Goal: Information Seeking & Learning: Check status

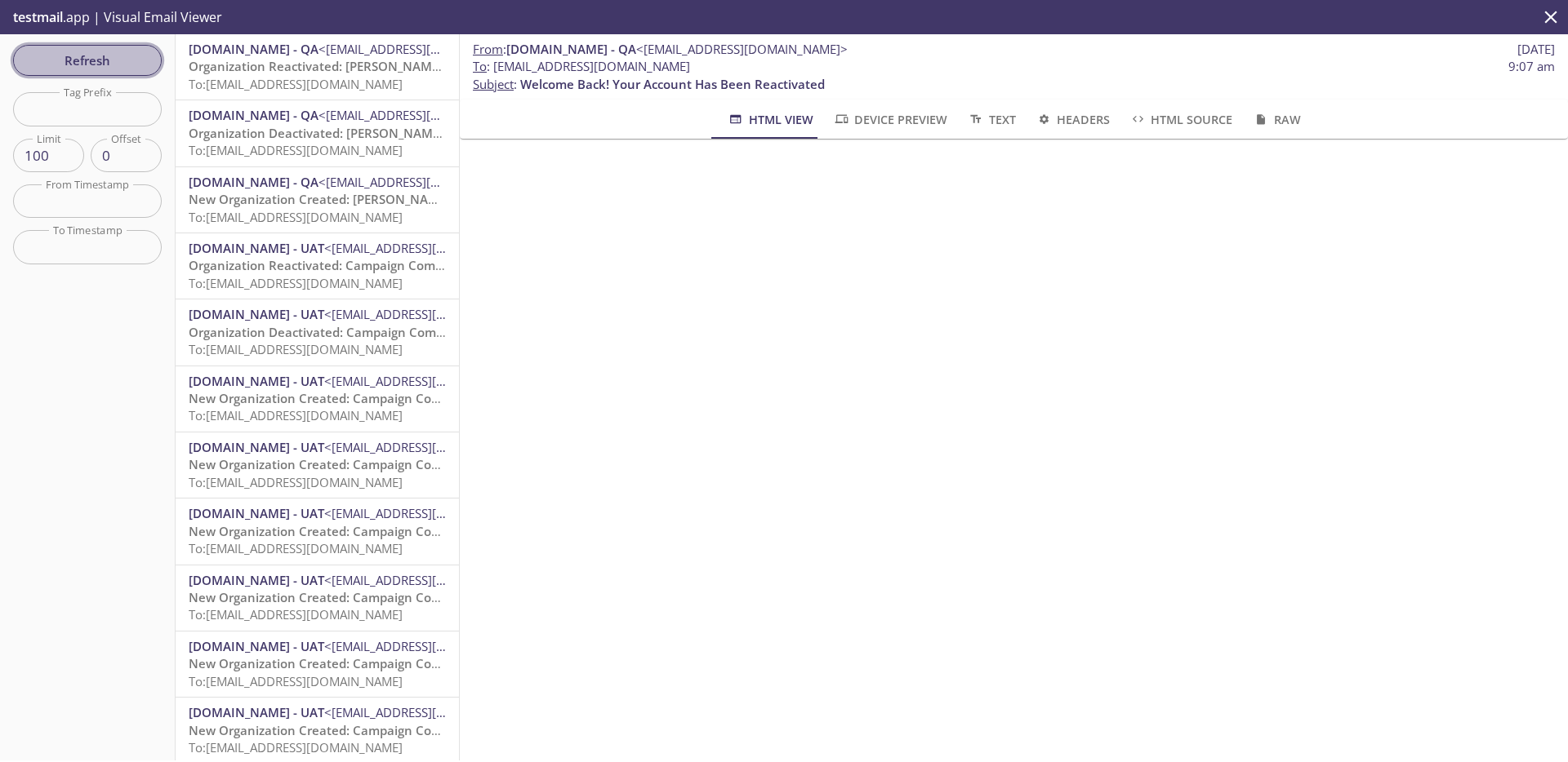
click at [147, 62] on span "Refresh" at bounding box center [87, 60] width 122 height 22
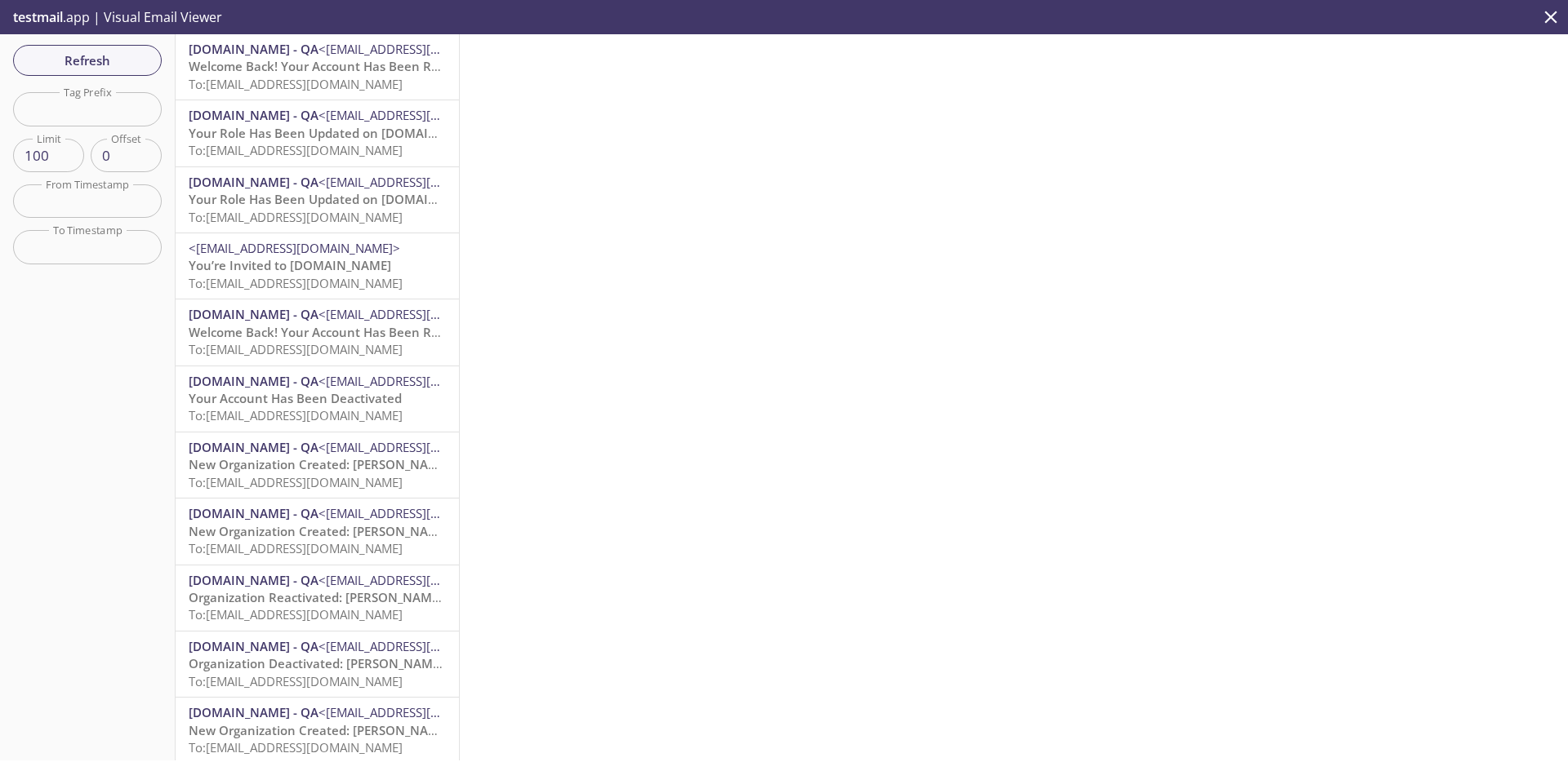
click at [321, 81] on span "To: [EMAIL_ADDRESS][DOMAIN_NAME]" at bounding box center [295, 84] width 214 height 16
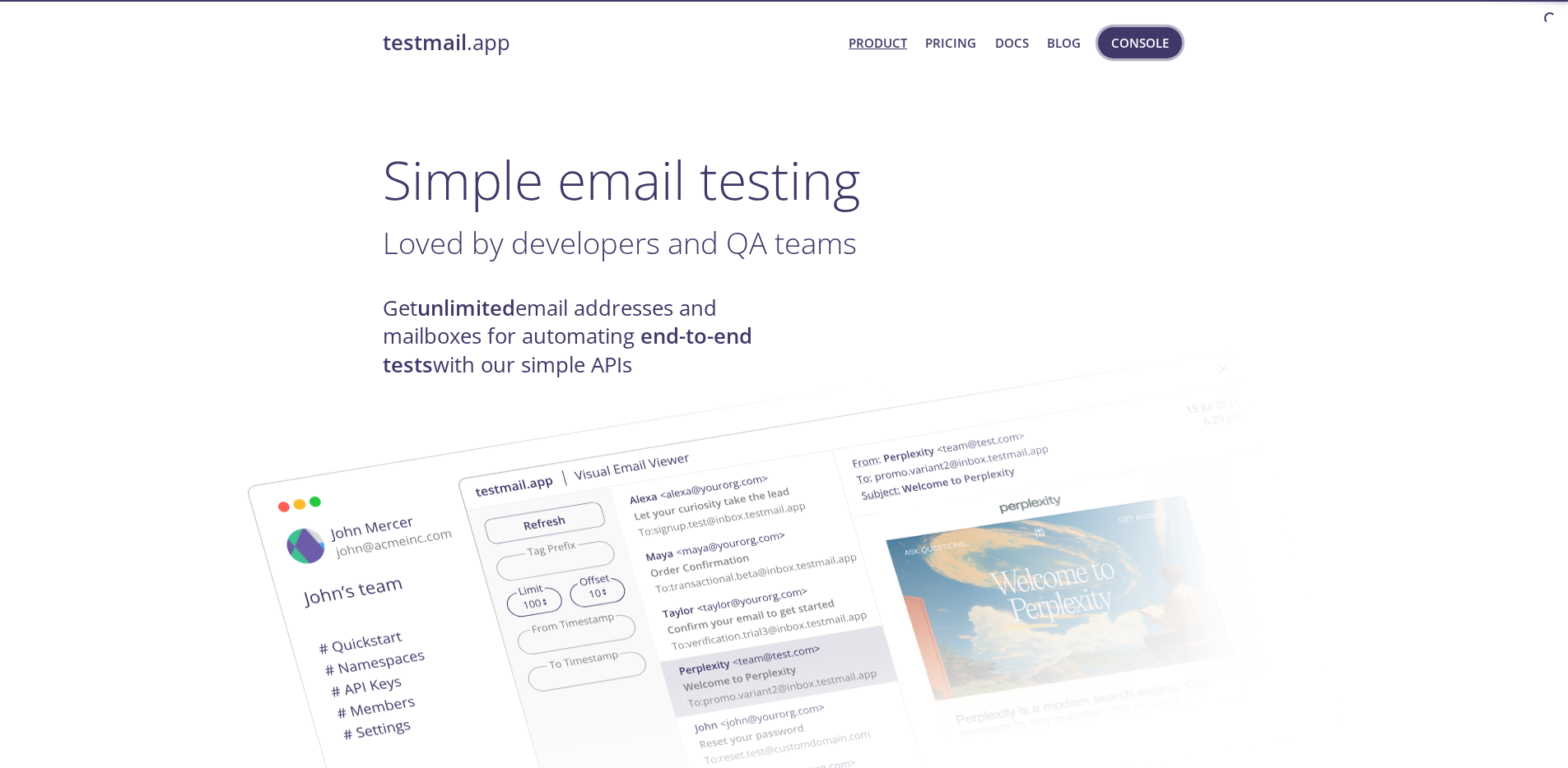
click at [1136, 52] on button "Console" at bounding box center [1139, 43] width 84 height 31
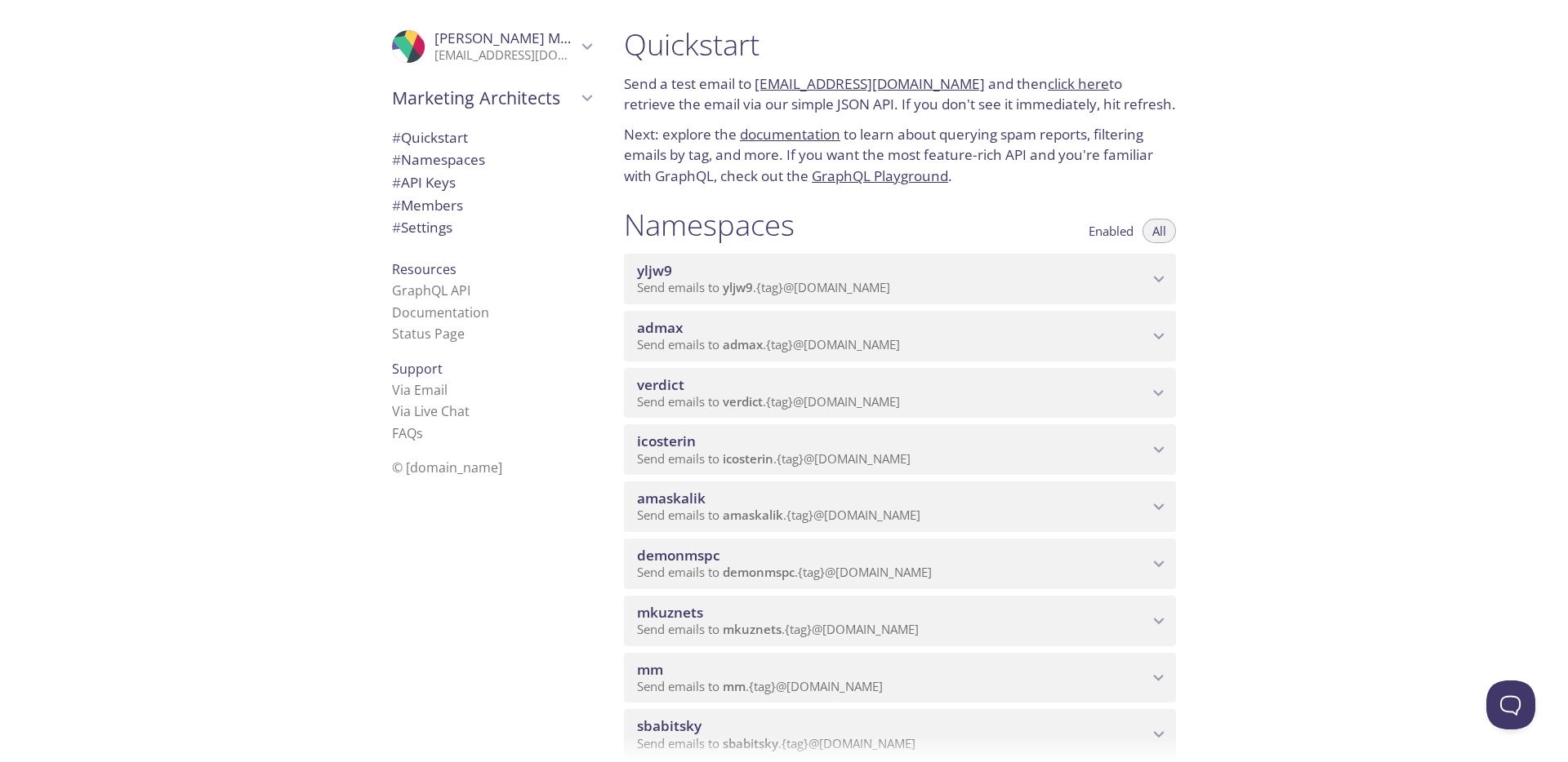
click at [774, 323] on span "admax" at bounding box center [892, 328] width 511 height 18
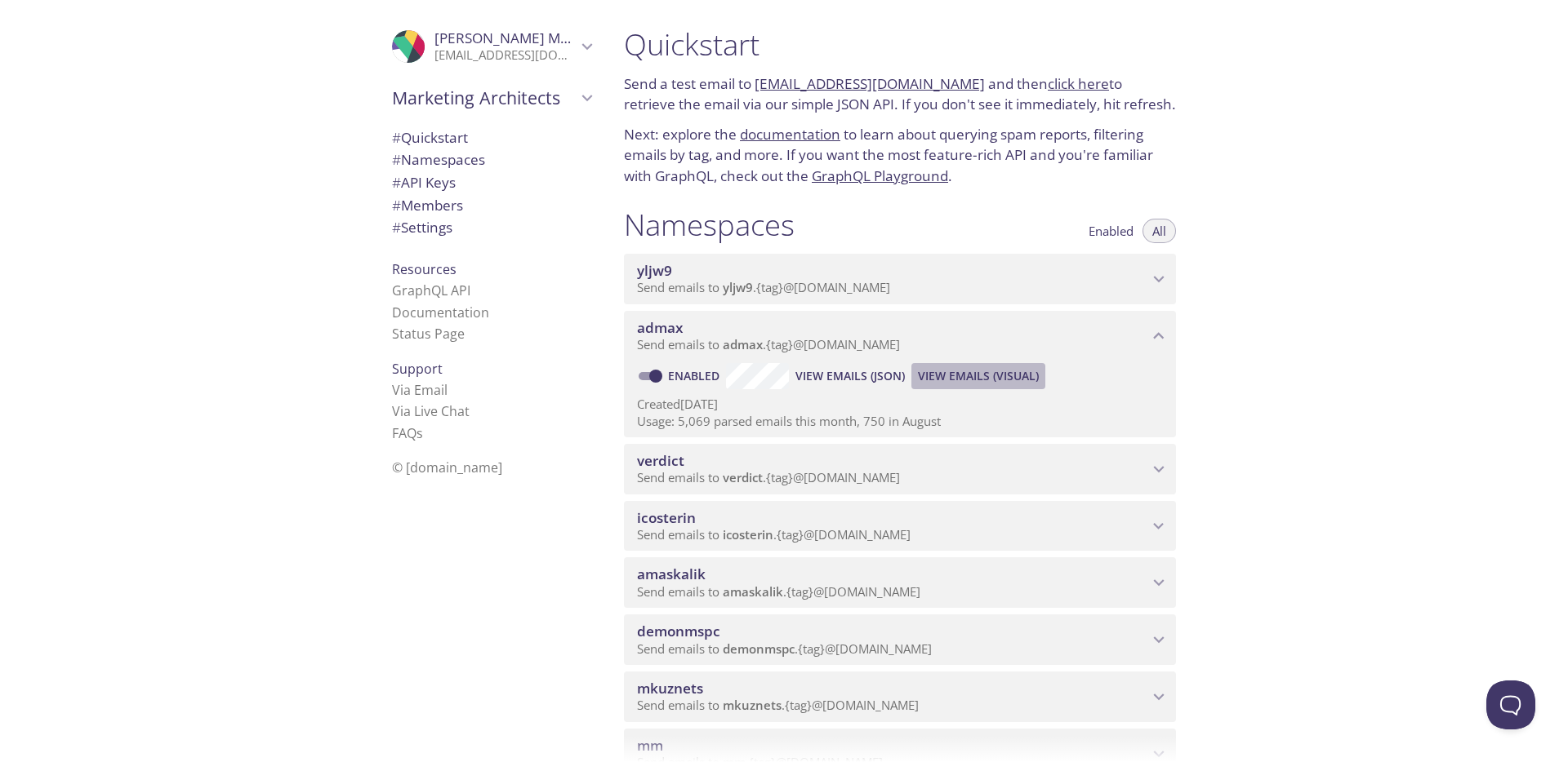
click at [1014, 373] on span "View Emails (Visual)" at bounding box center [977, 376] width 120 height 20
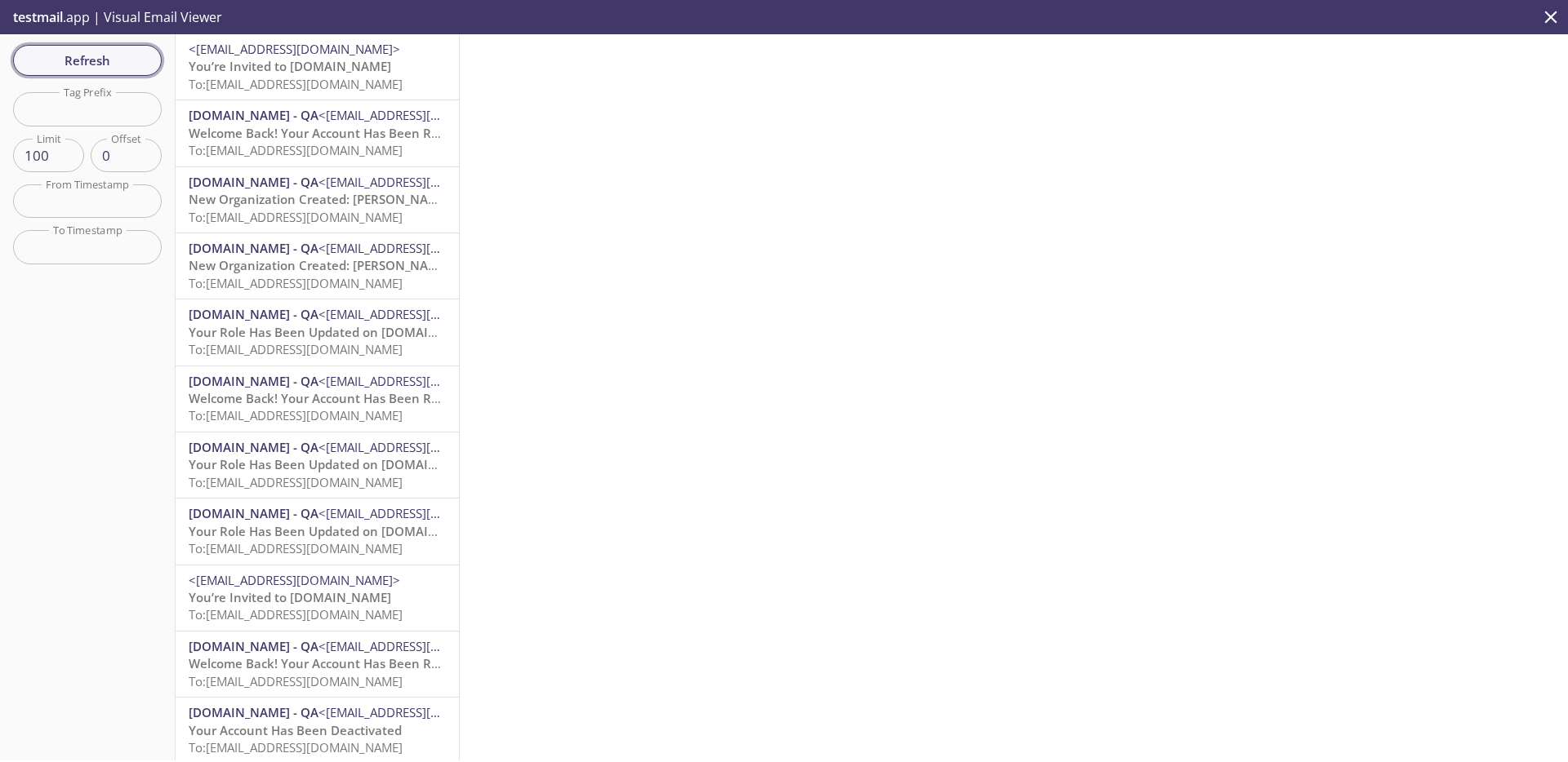
click at [141, 60] on span "Refresh" at bounding box center [87, 60] width 122 height 22
click at [386, 76] on span "To: admax.2025091109433509@inbox.testmail.app" at bounding box center [295, 84] width 214 height 16
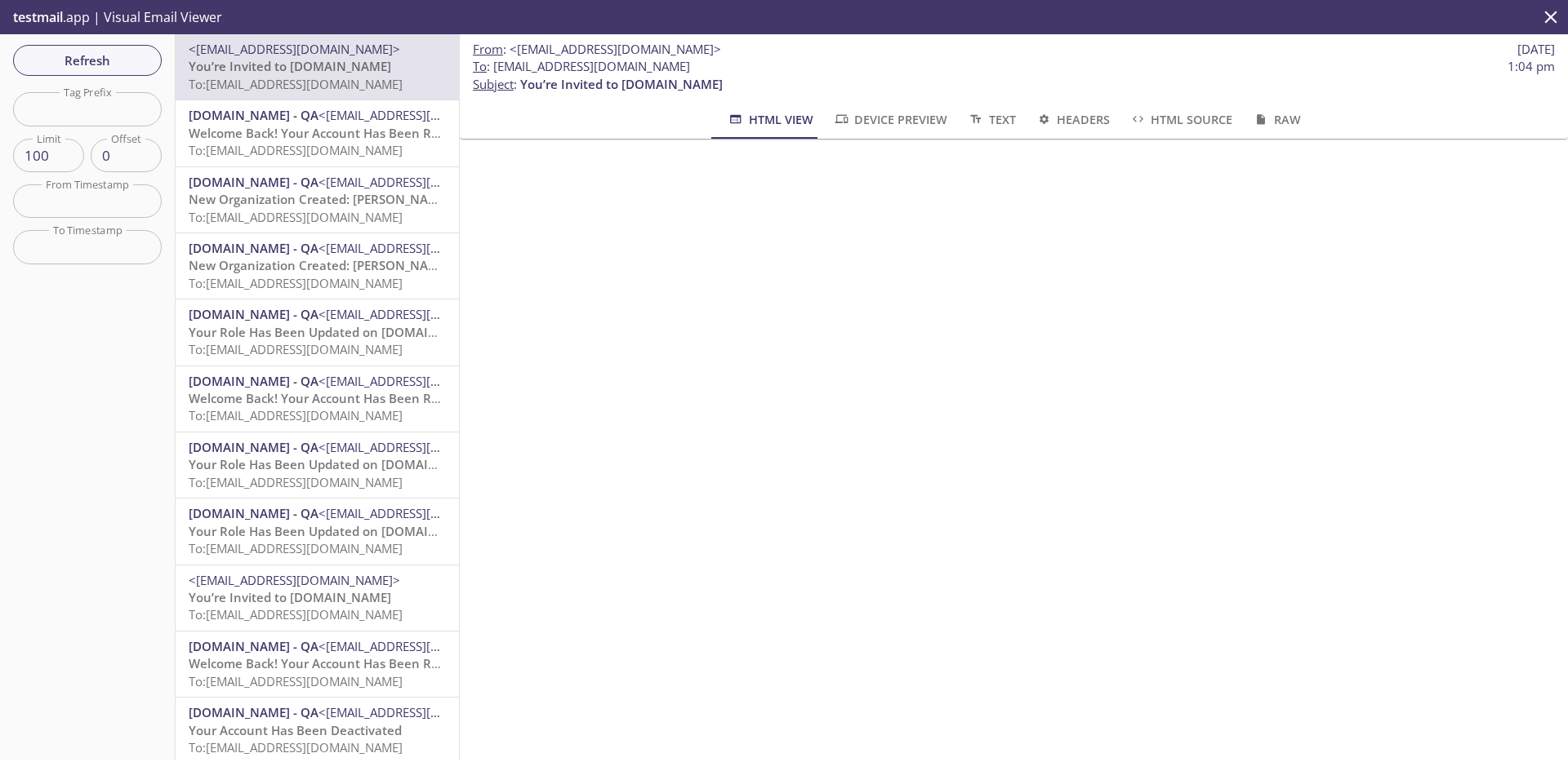
click at [373, 125] on span "Welcome Back! Your Account Has Been Reactivated" at bounding box center [341, 132] width 305 height 16
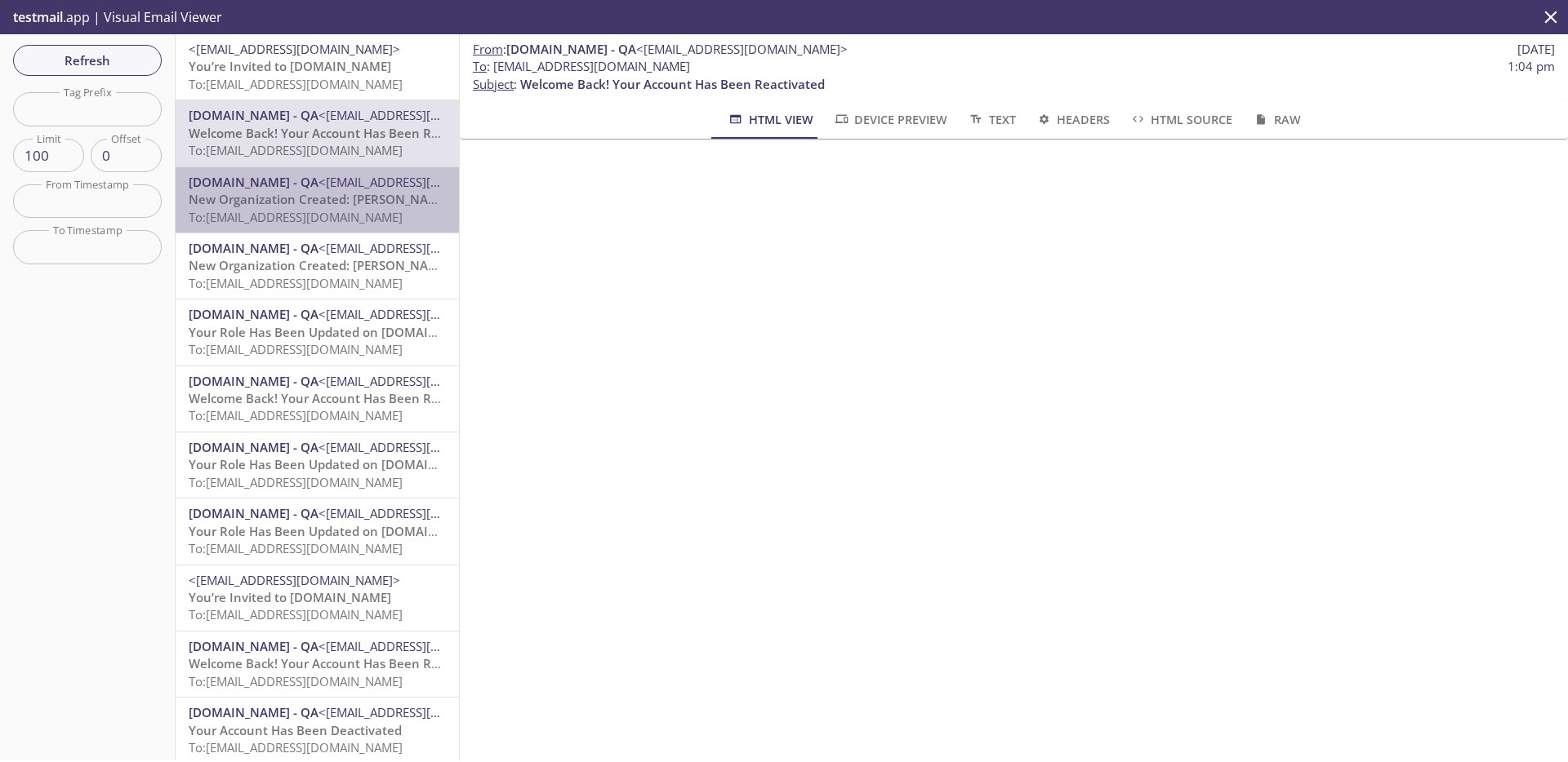
click at [369, 205] on span "New Organization Created: Carey Group 690" at bounding box center [352, 199] width 327 height 16
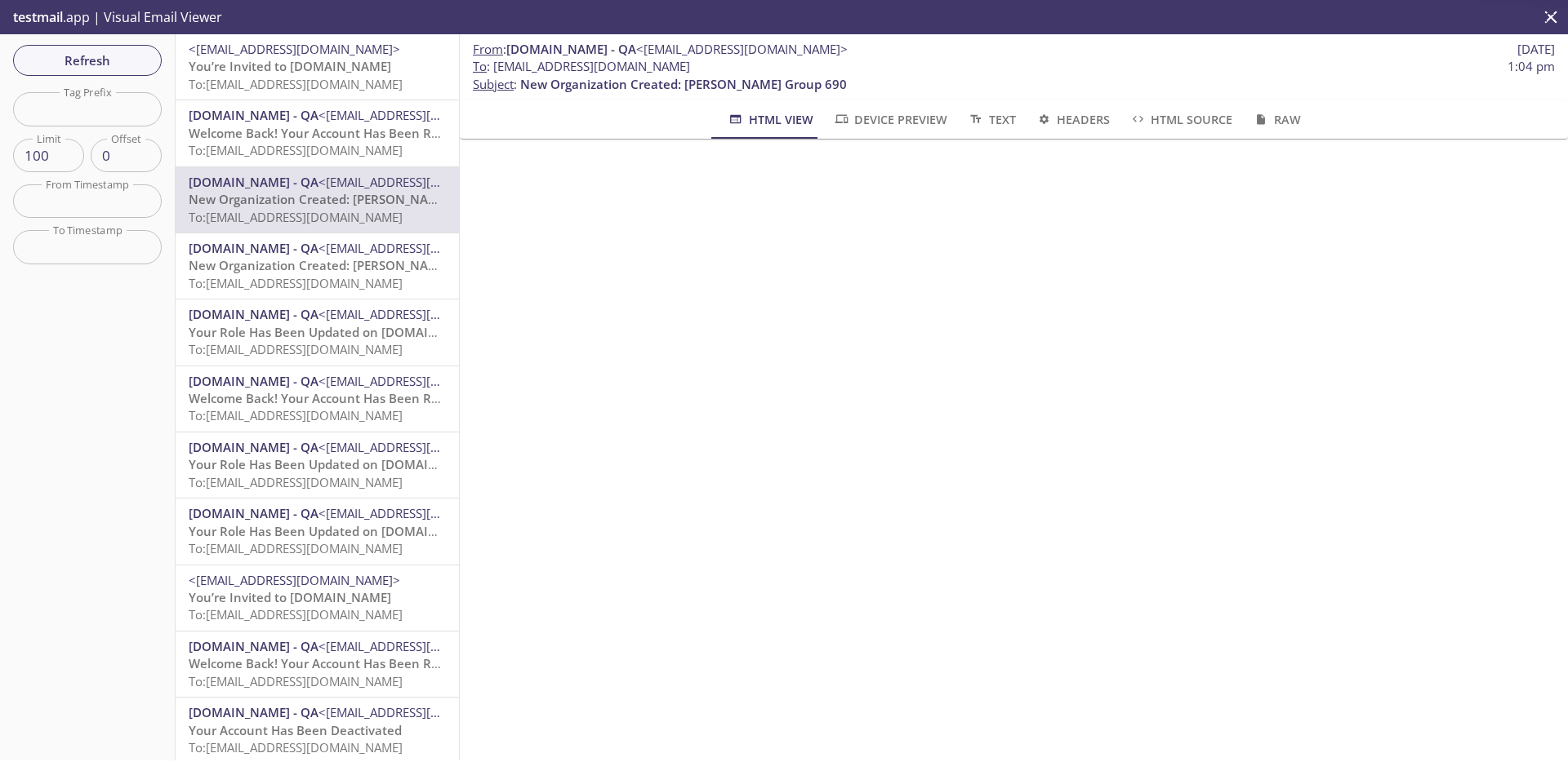
click at [381, 156] on span "To: admax.2025090907210209@inbox.testmail.app" at bounding box center [295, 150] width 214 height 16
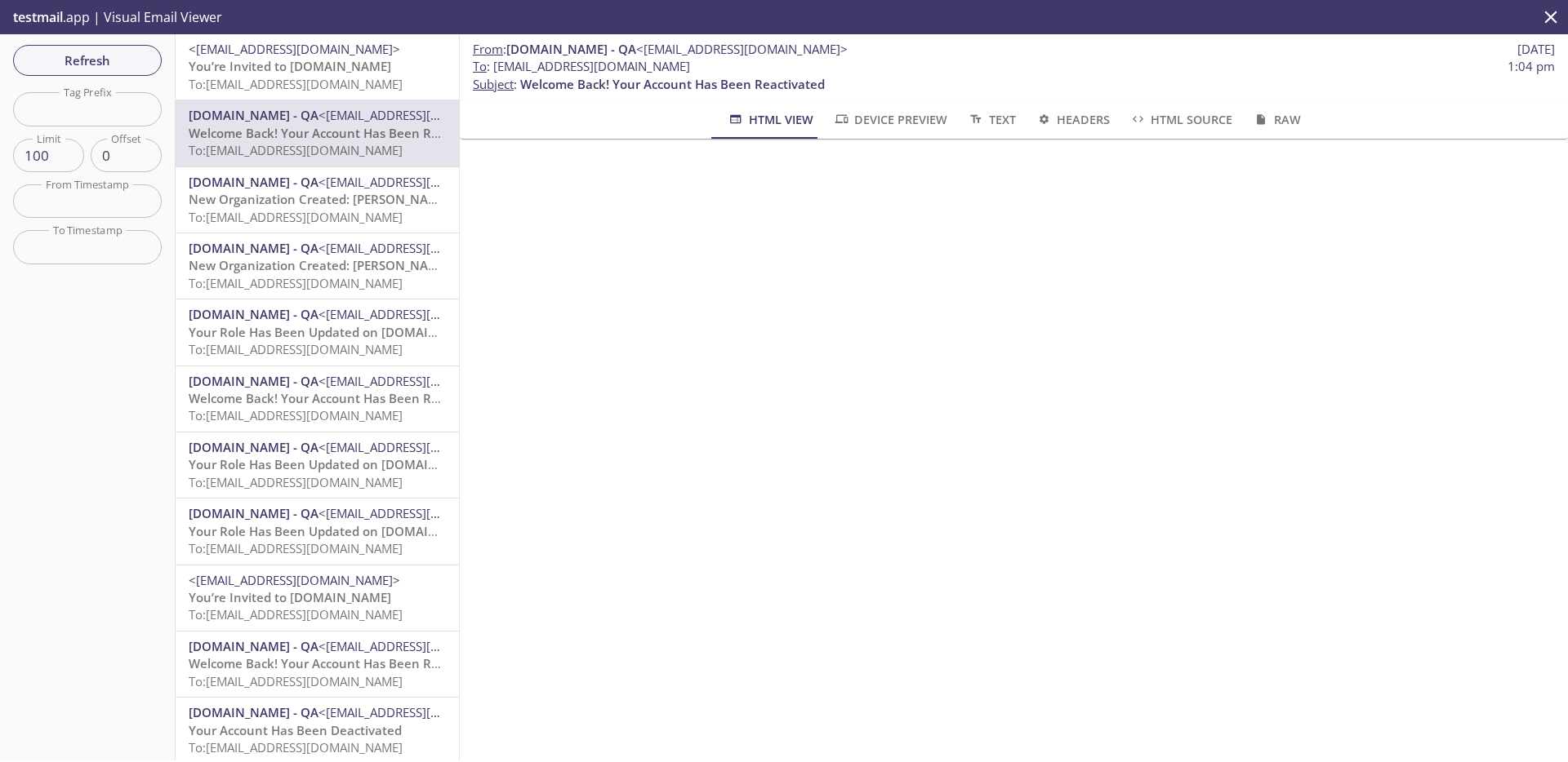
click at [388, 74] on p "You’re Invited to HearYa.tv To: admax.2025091109433509@inbox.testmail.app" at bounding box center [317, 75] width 257 height 36
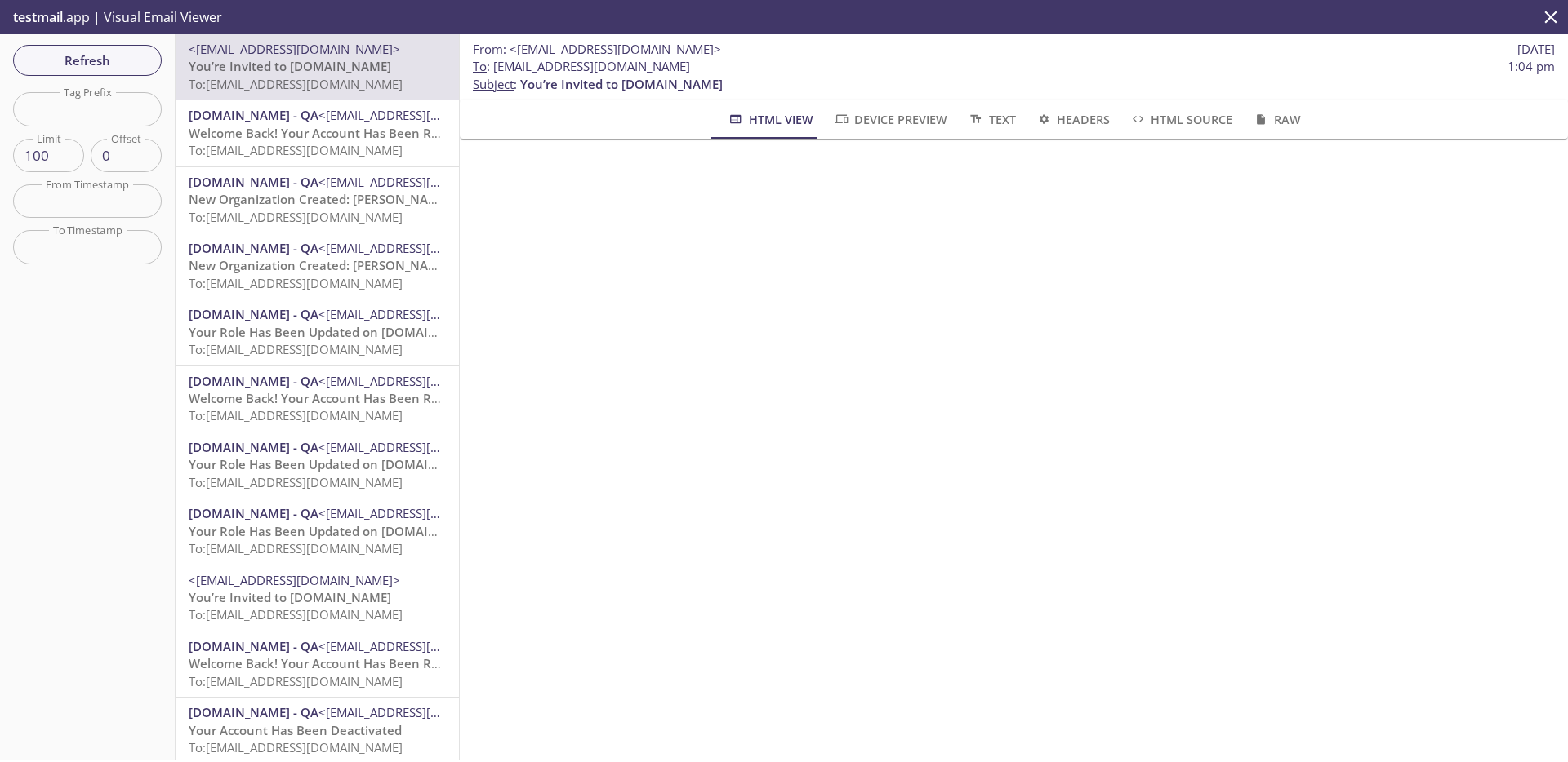
click at [85, 108] on input "text" at bounding box center [87, 109] width 149 height 34
paste input "2025090907210209"
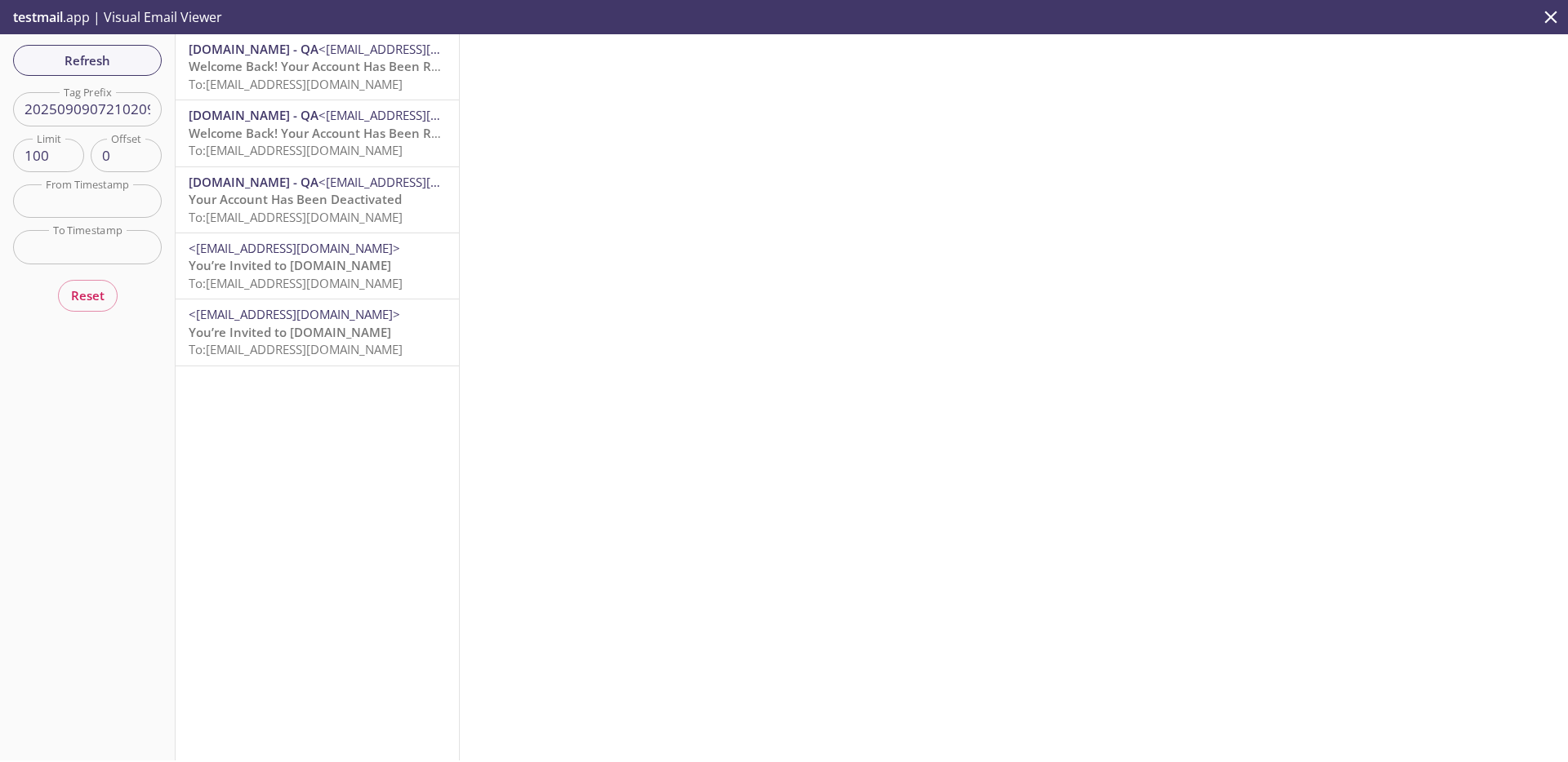
click at [360, 77] on span "To: admax.2025090907210209@inbox.testmail.app" at bounding box center [295, 84] width 214 height 16
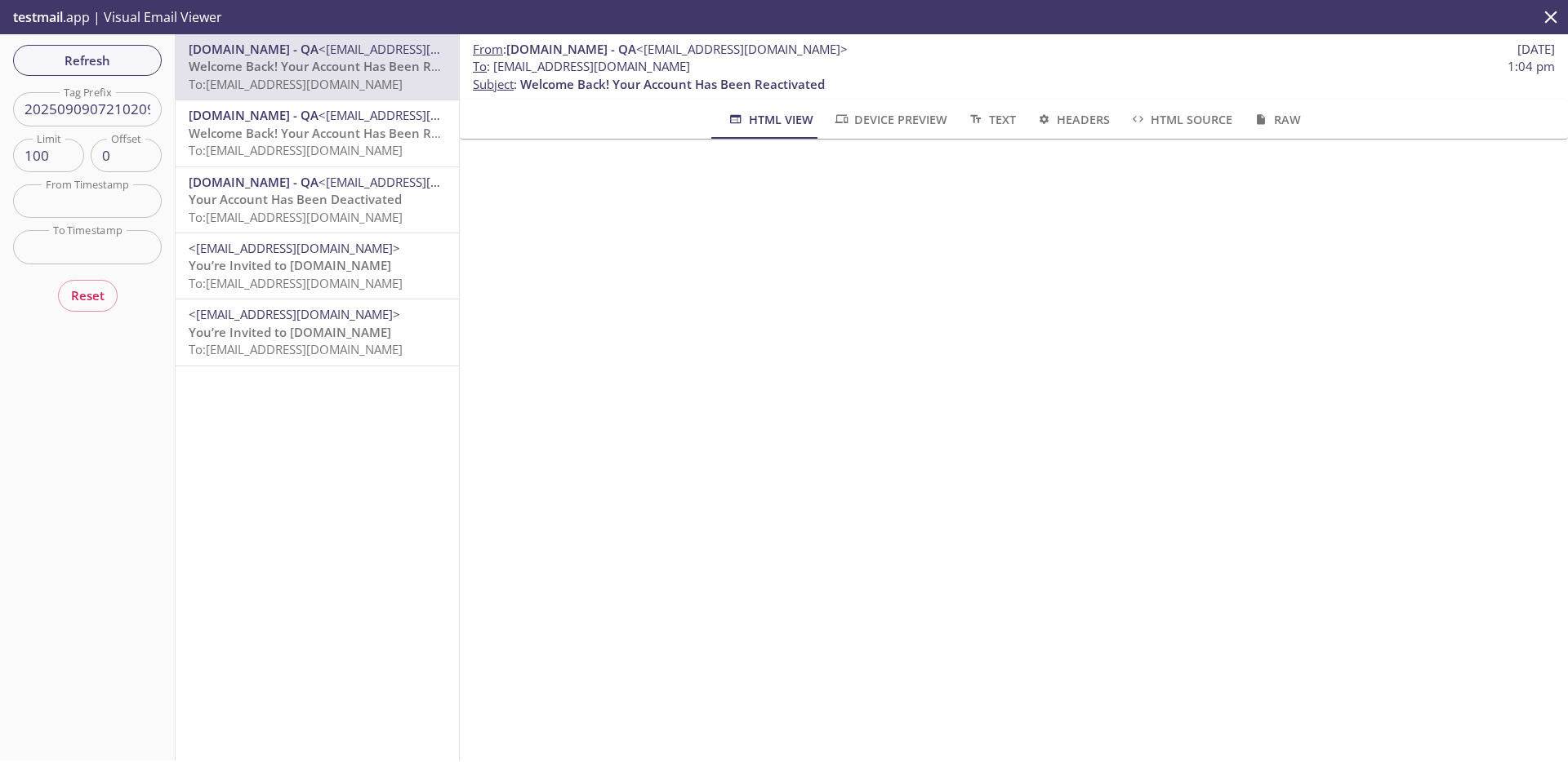
click at [91, 112] on input "2025090907210209" at bounding box center [87, 109] width 149 height 34
paste input "e2e_test_notifications"
type input "e2e_test_notifications"
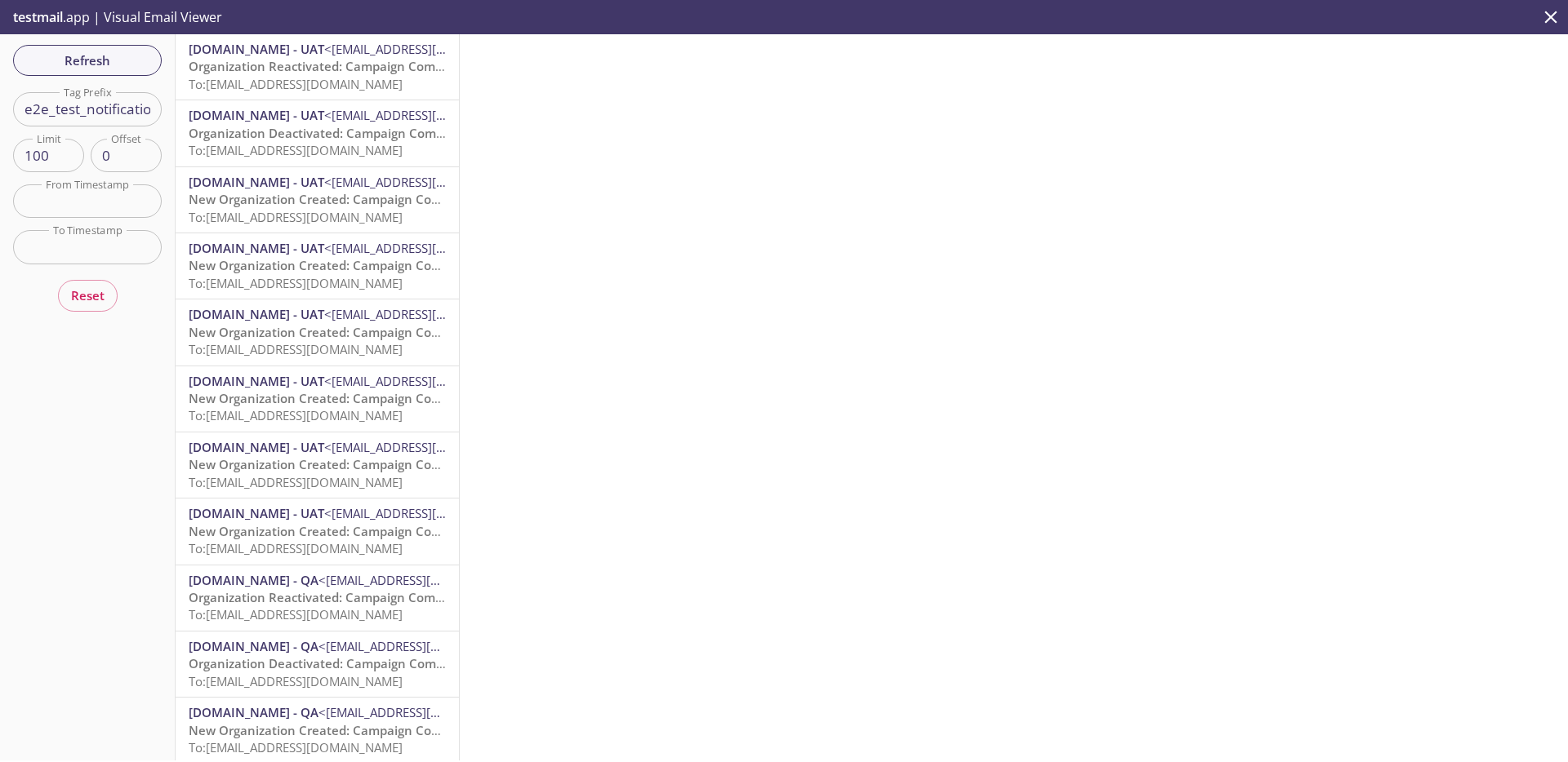
click at [286, 79] on span "To: admax.e2e_test_notifications@inbox.testmail.app" at bounding box center [295, 84] width 214 height 16
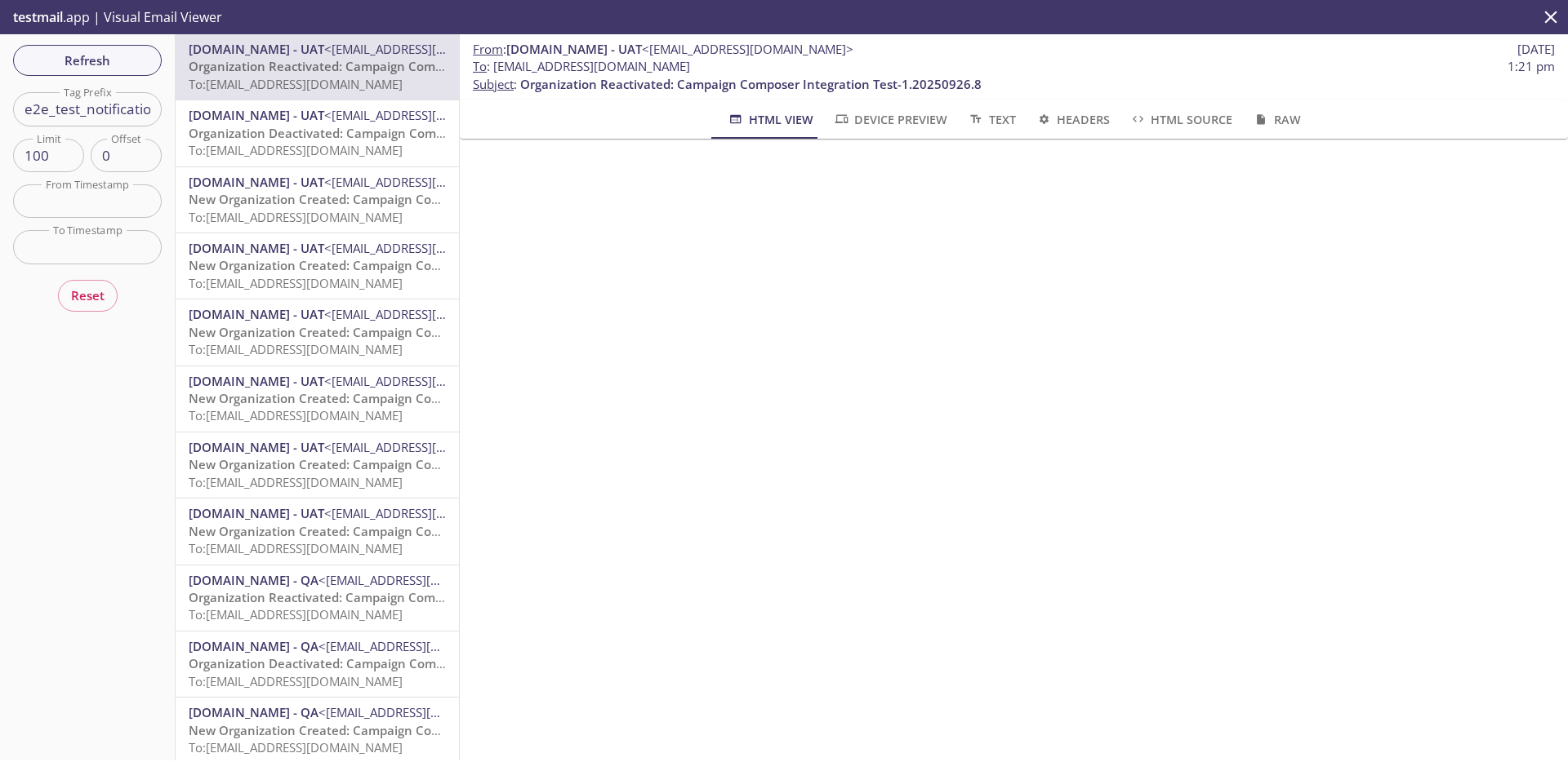
click at [286, 79] on span "To: admax.e2e_test_notifications@inbox.testmail.app" at bounding box center [295, 84] width 214 height 16
click at [133, 69] on span "Refresh" at bounding box center [87, 60] width 122 height 22
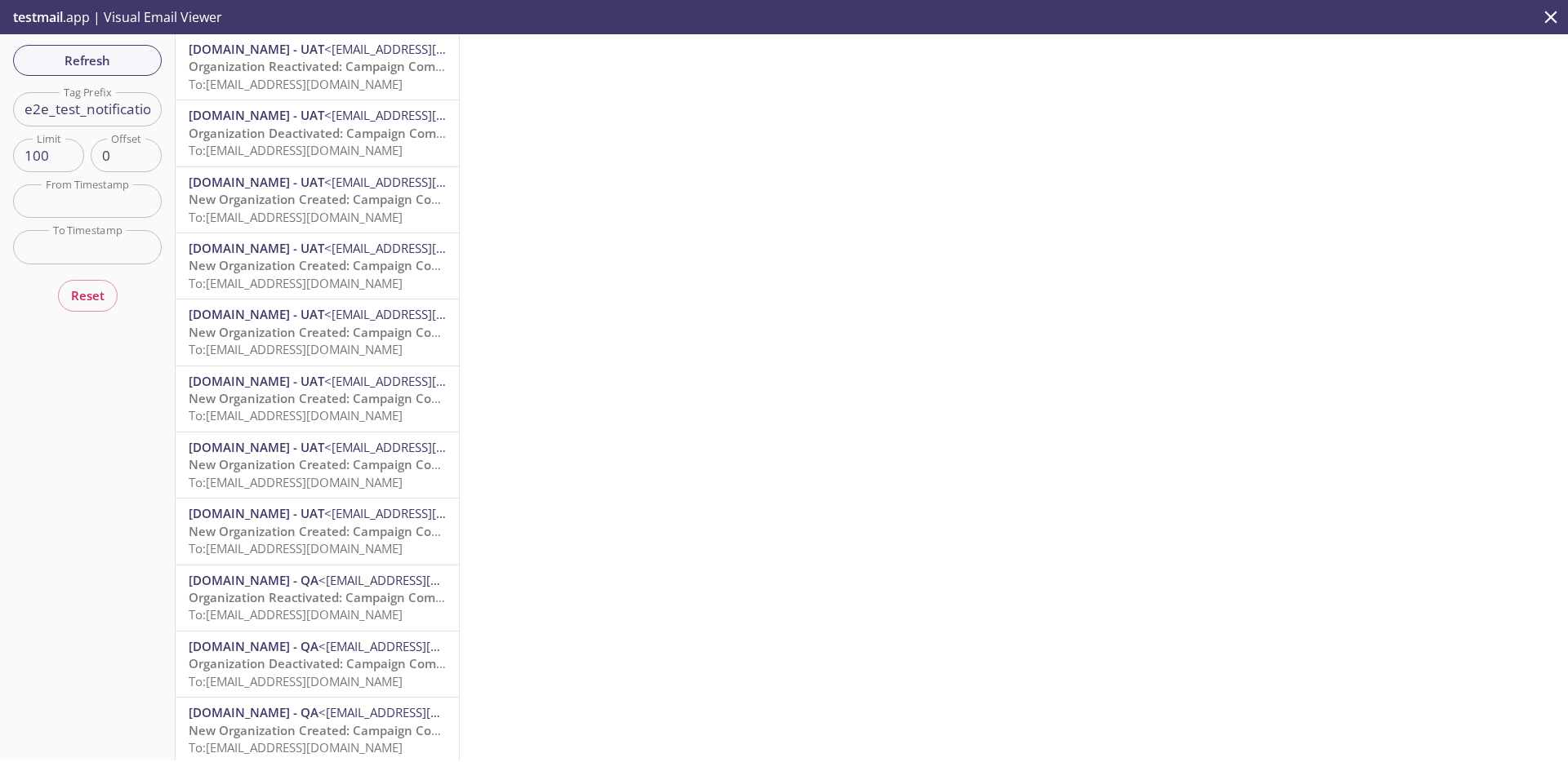
click at [277, 80] on span "To: admax.e2e_test_notifications@inbox.testmail.app" at bounding box center [295, 84] width 214 height 16
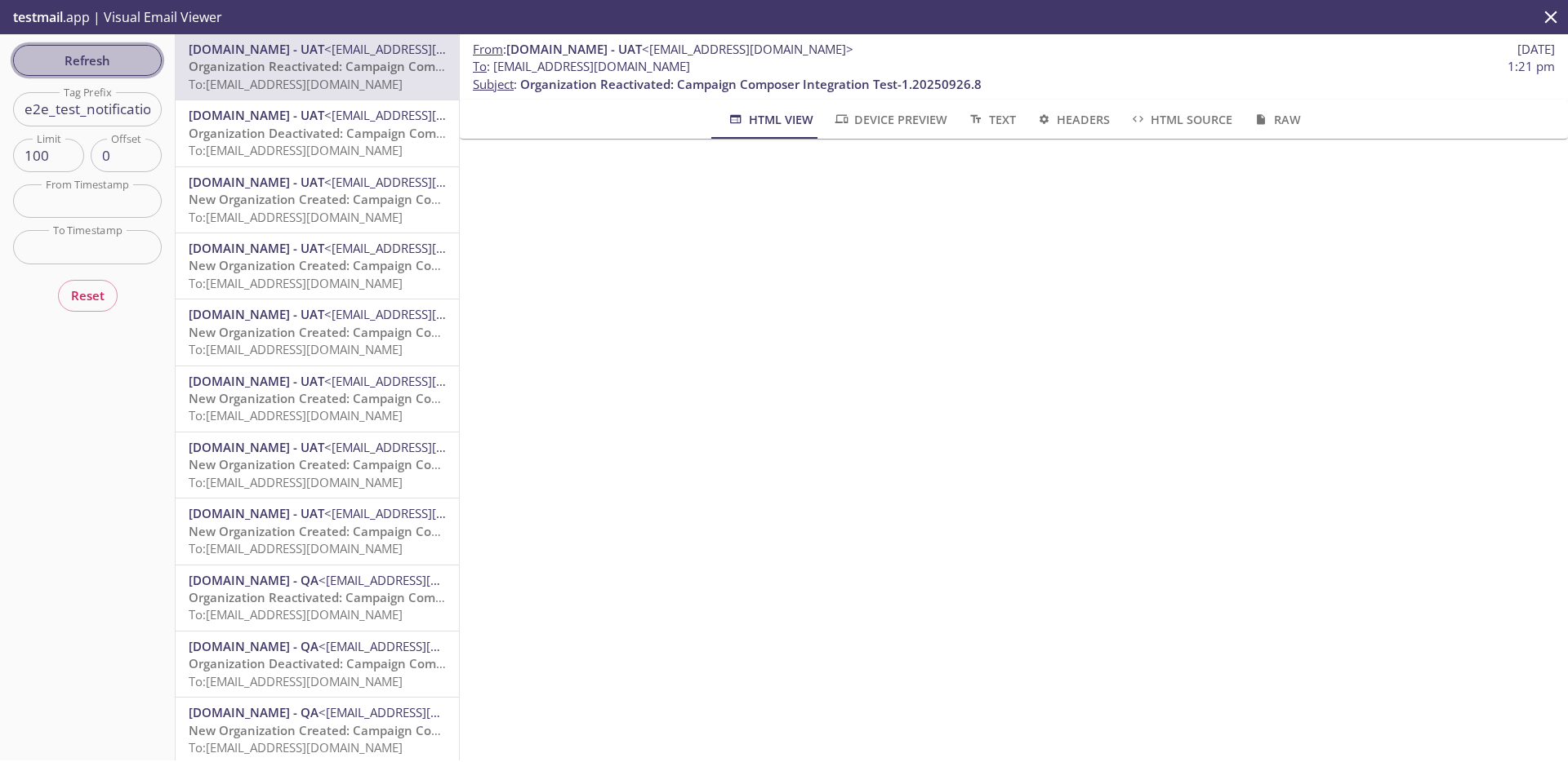
click at [126, 66] on span "Refresh" at bounding box center [87, 60] width 122 height 22
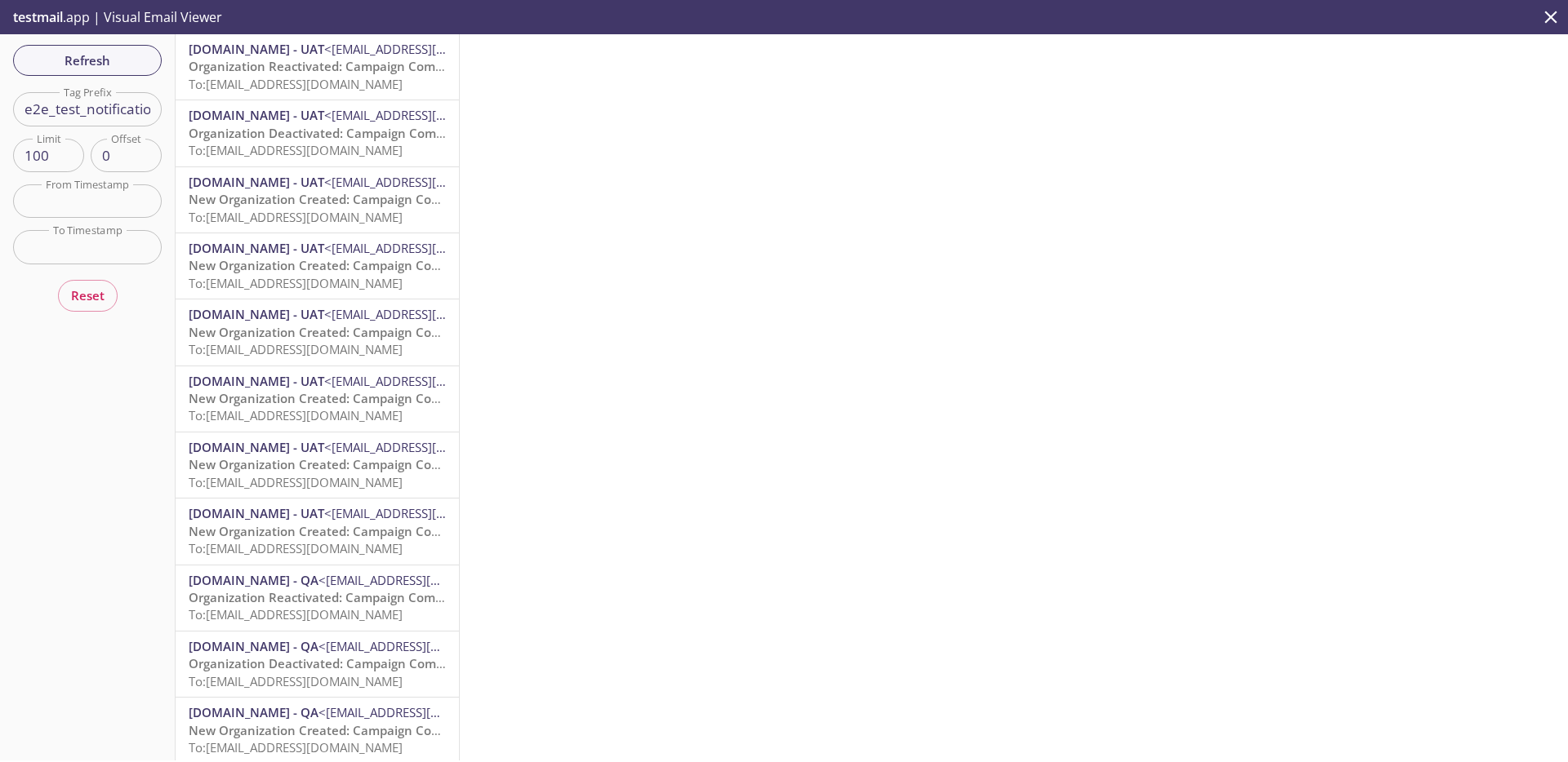
click at [120, 107] on input "e2e_test_notifications" at bounding box center [87, 109] width 149 height 34
click at [180, 385] on div "MonarchsRising.com - UAT <support@uat.monarchsrising.com> New Organization Crea…" at bounding box center [317, 398] width 283 height 65
click at [288, 80] on span "To: admax.010801@inbox.testmail.app" at bounding box center [295, 84] width 214 height 16
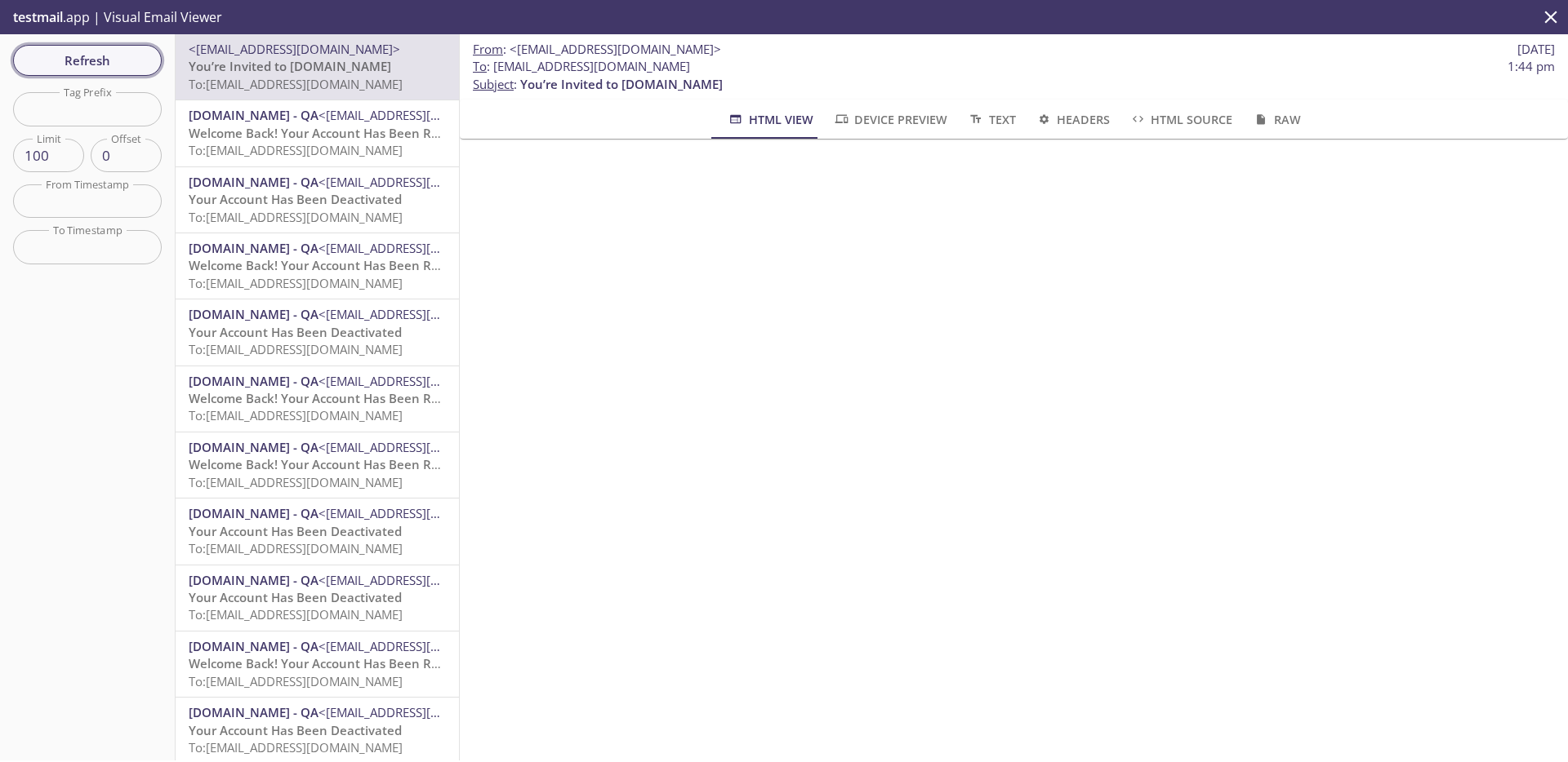
click at [107, 68] on span "Refresh" at bounding box center [87, 60] width 122 height 22
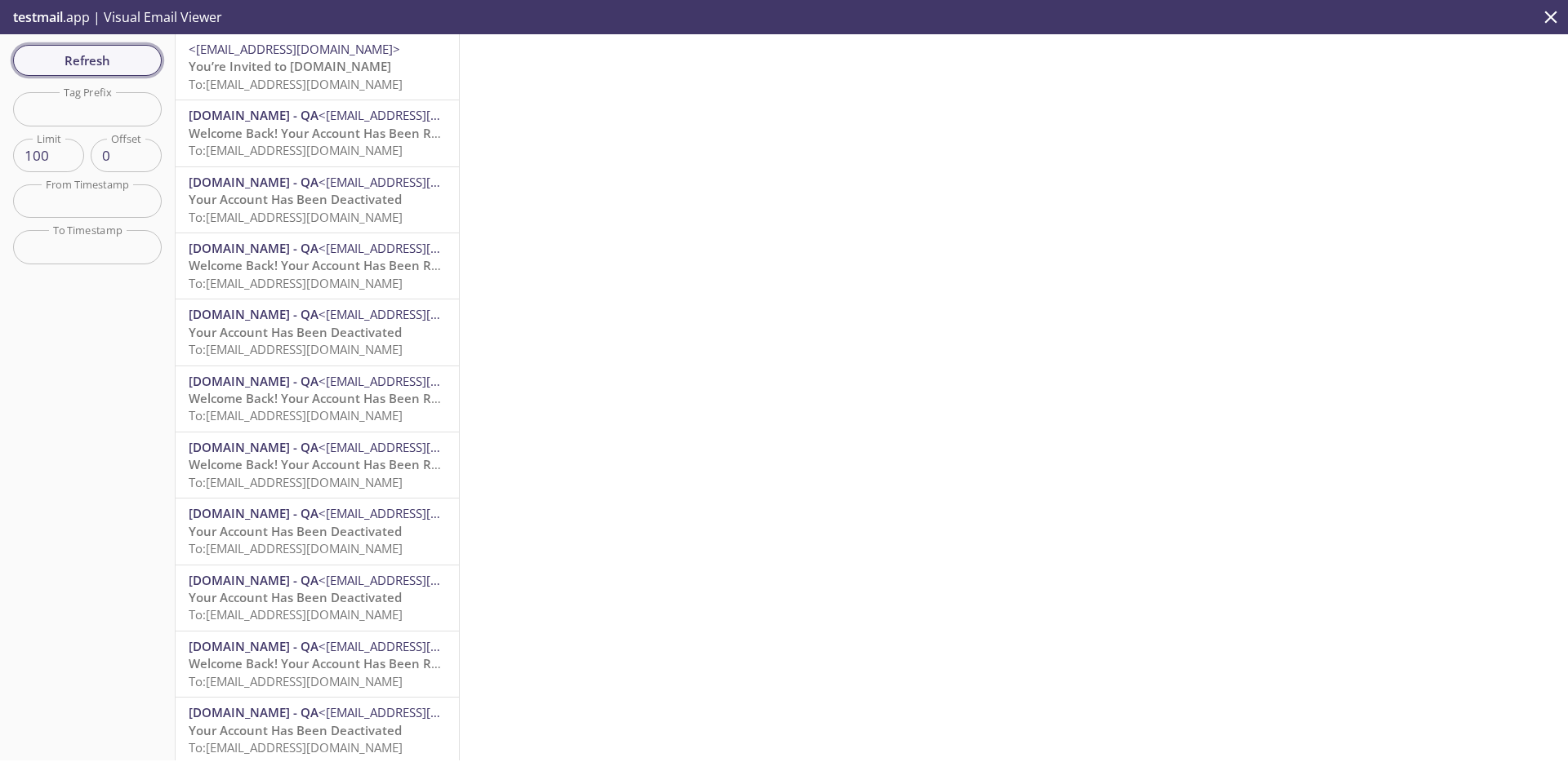
click at [143, 56] on span "Refresh" at bounding box center [87, 60] width 122 height 22
click at [115, 68] on span "Refresh" at bounding box center [87, 60] width 122 height 22
click at [121, 64] on span "Refresh" at bounding box center [87, 60] width 122 height 22
click at [133, 90] on div "Refresh Filters Tag Prefix Tag Prefix Limit 100 Limit Offset 0 Offset From Time…" at bounding box center [87, 397] width 176 height 726
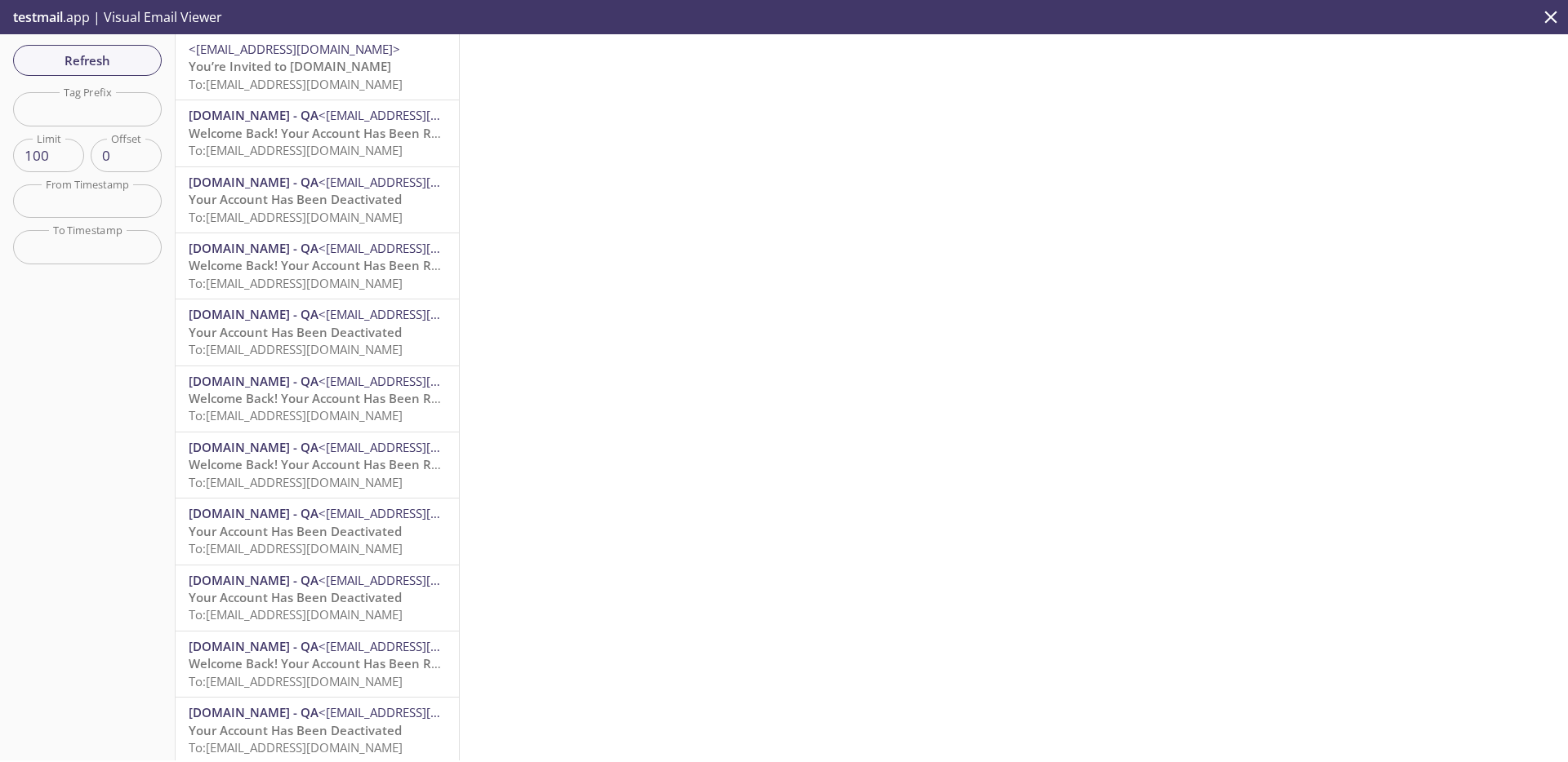
click at [133, 97] on input "text" at bounding box center [87, 109] width 149 height 34
paste input "26092025"
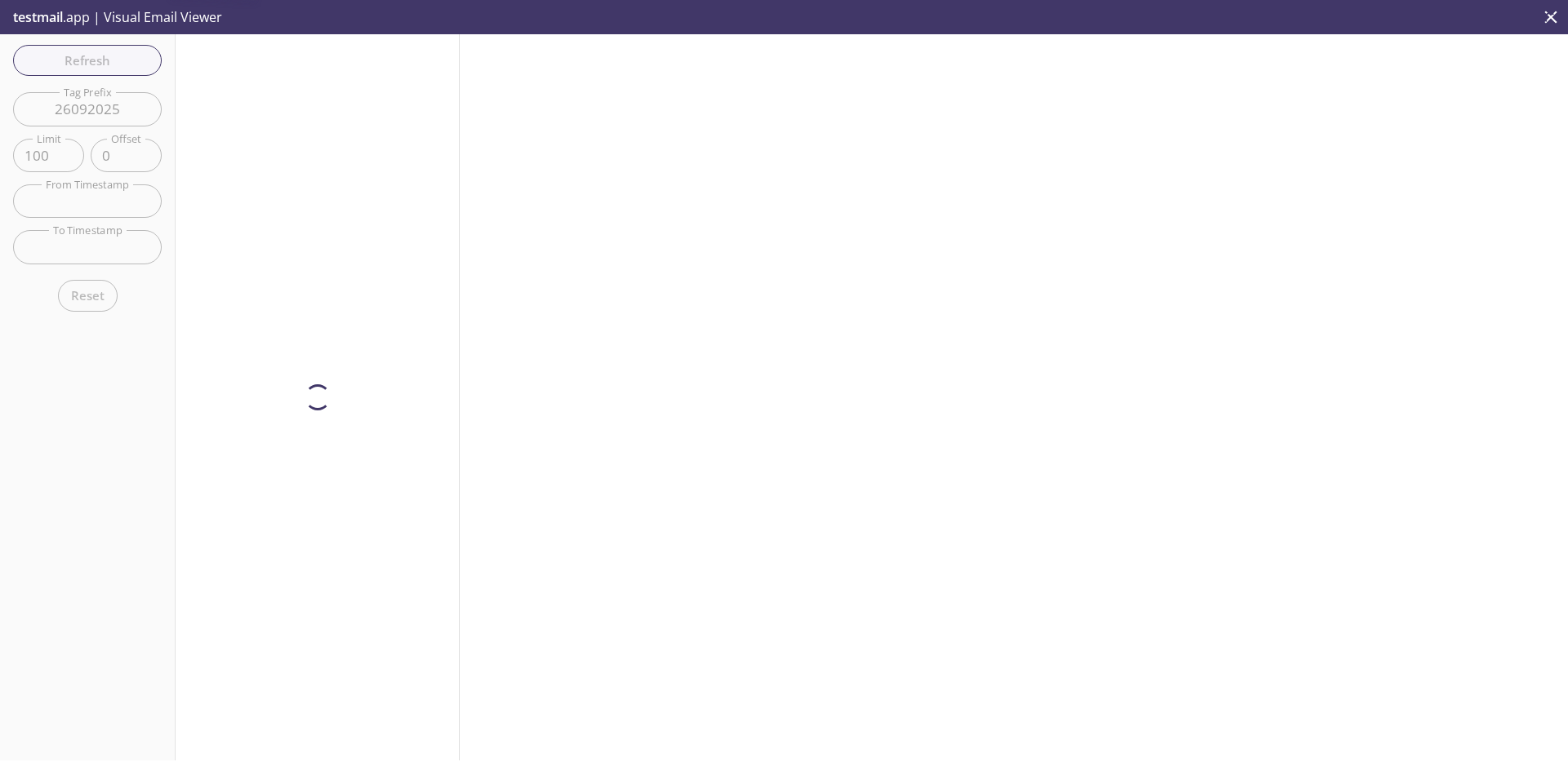
click at [133, 65] on div "Refresh Filters Tag Prefix 26092025 Tag Prefix Limit 100 Limit Offset 0 Offset …" at bounding box center [87, 397] width 176 height 726
click at [89, 100] on input "26092025" at bounding box center [87, 109] width 149 height 34
paste input "e2e_test_notifications"
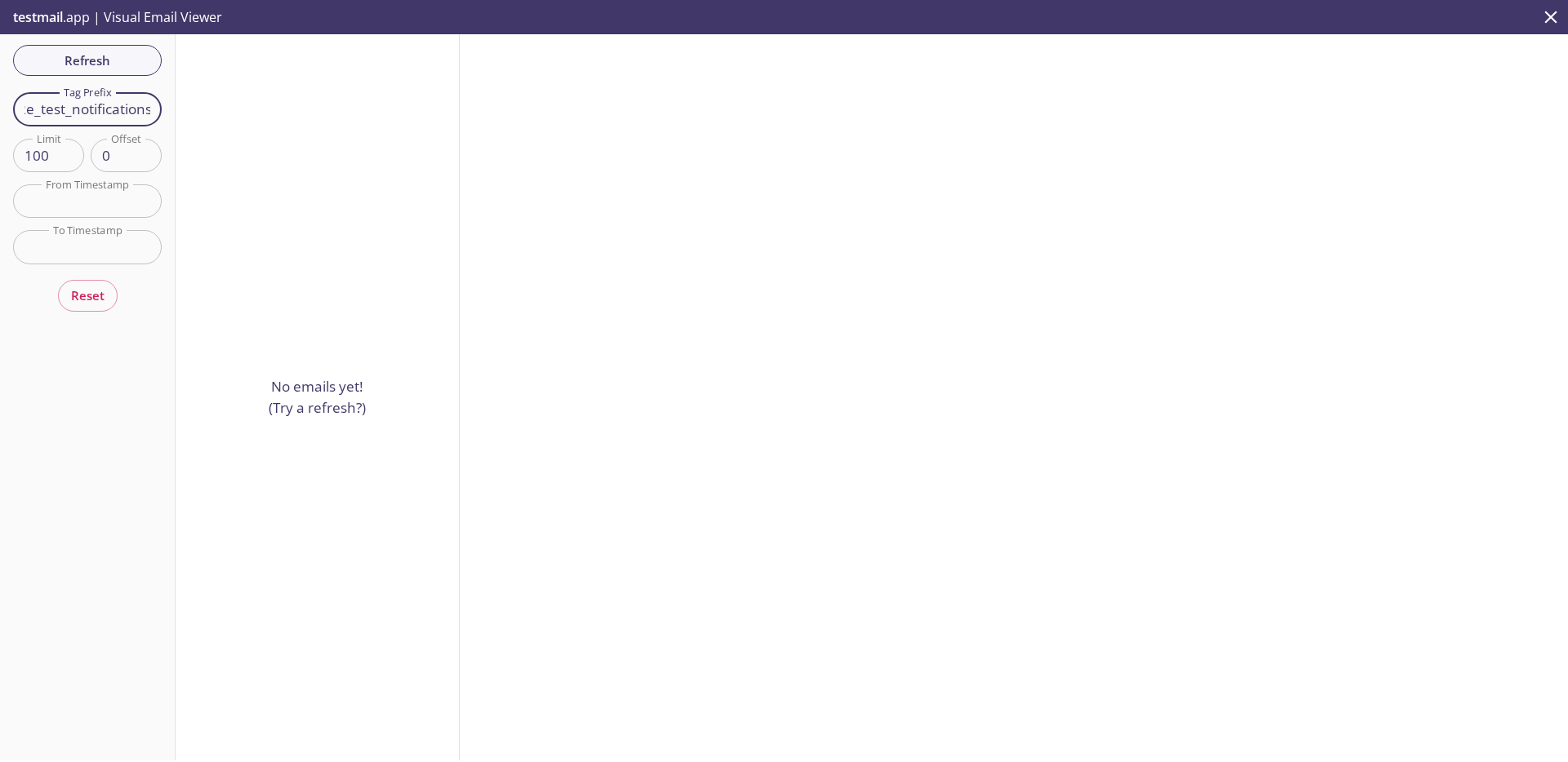
type input "e2e_test_notifications"
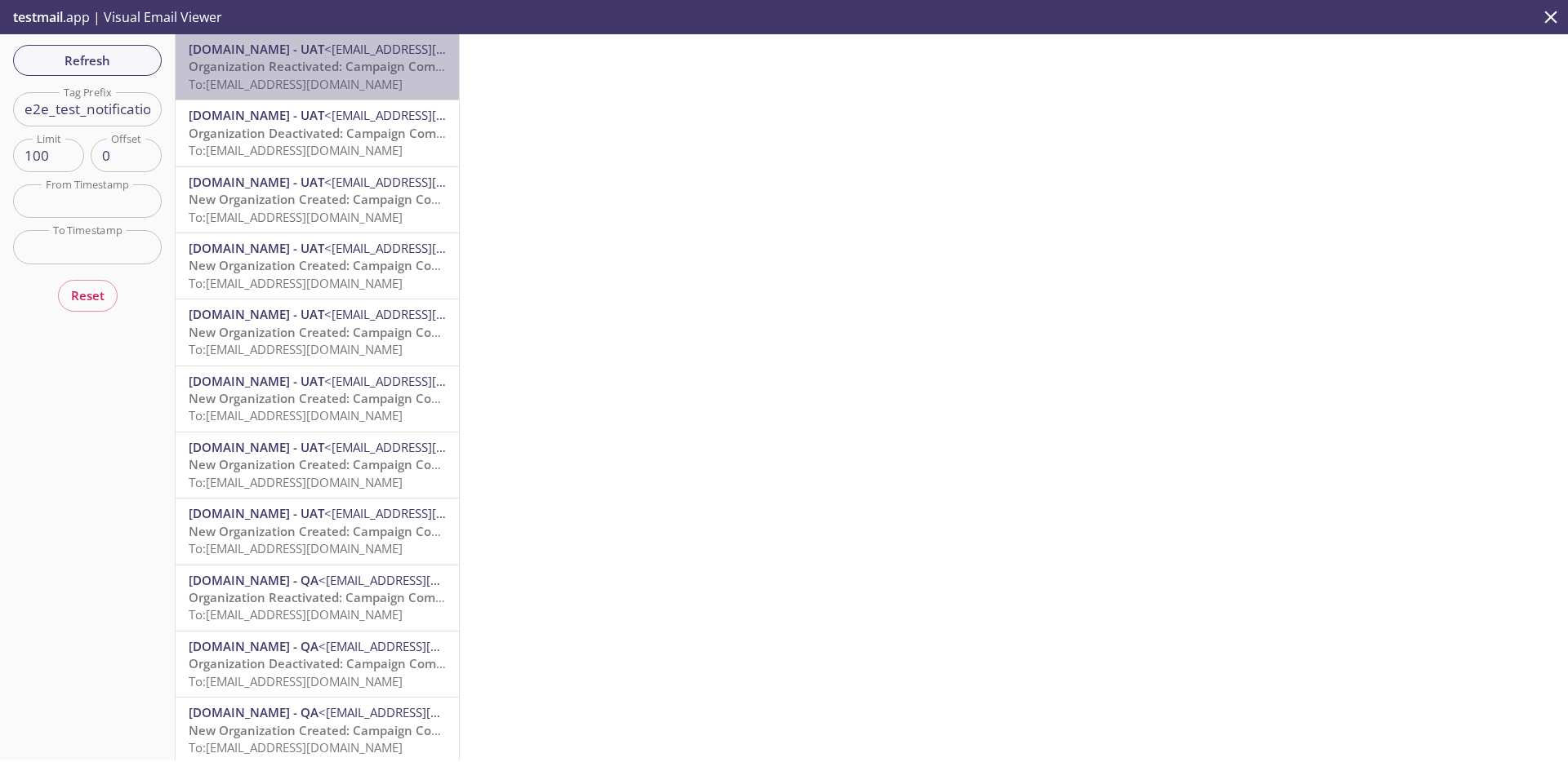
click at [343, 81] on span "To: admax.e2e_test_notifications@inbox.testmail.app" at bounding box center [295, 84] width 214 height 16
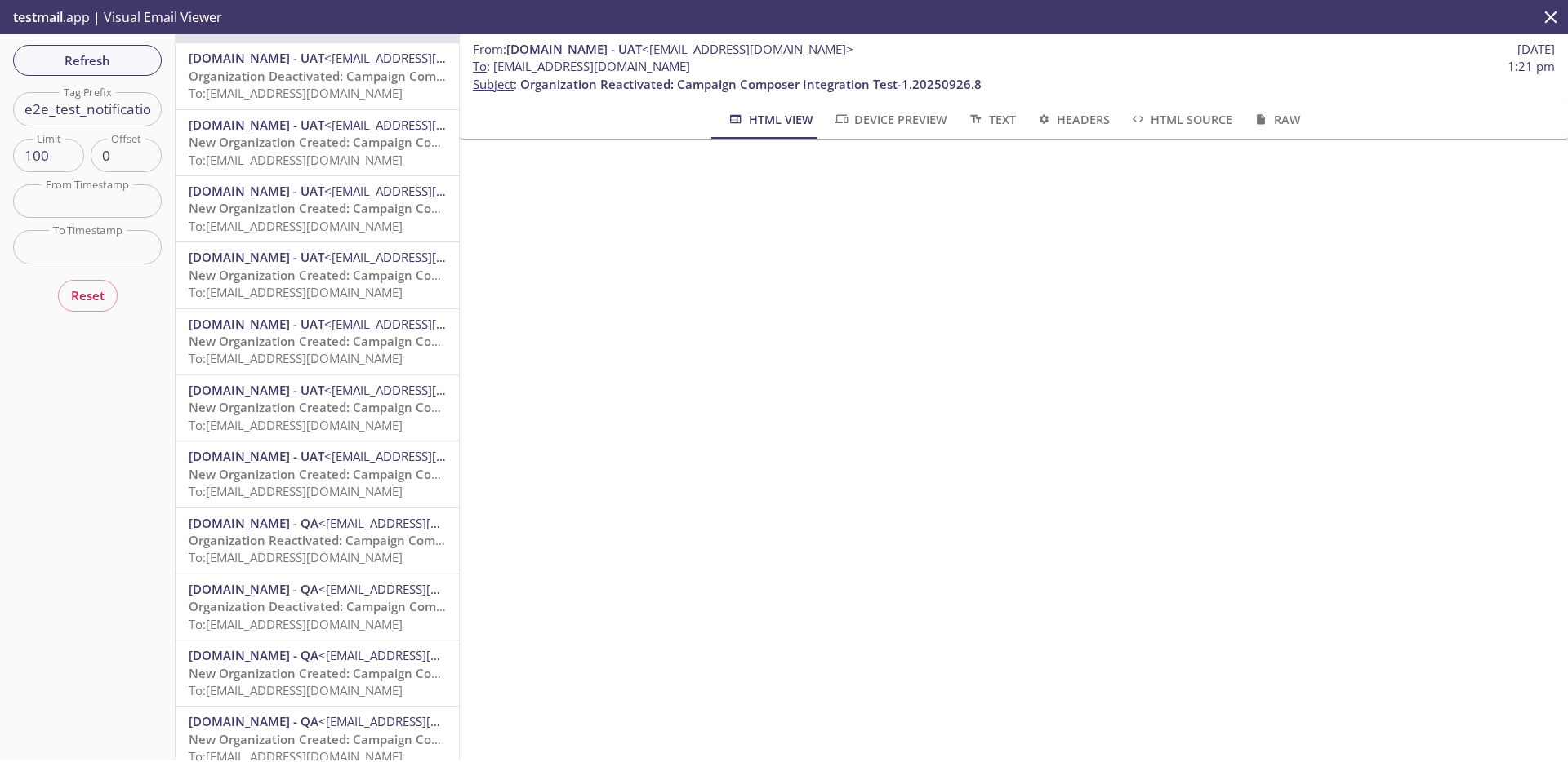
scroll to position [83, 0]
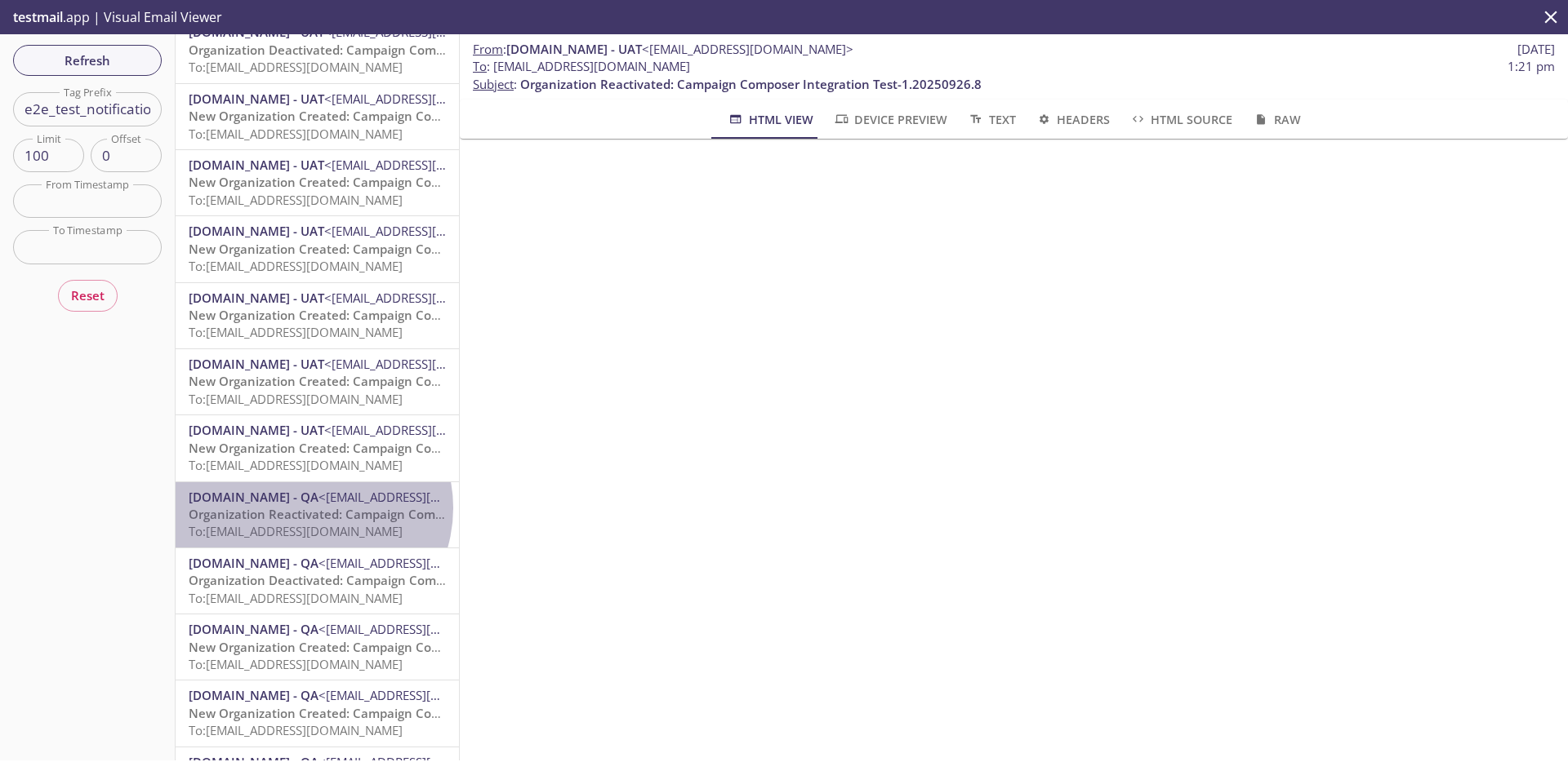
click at [307, 507] on span "Organization Reactivated: Campaign Composer Integration Test-1.20250926.8" at bounding box center [419, 513] width 462 height 16
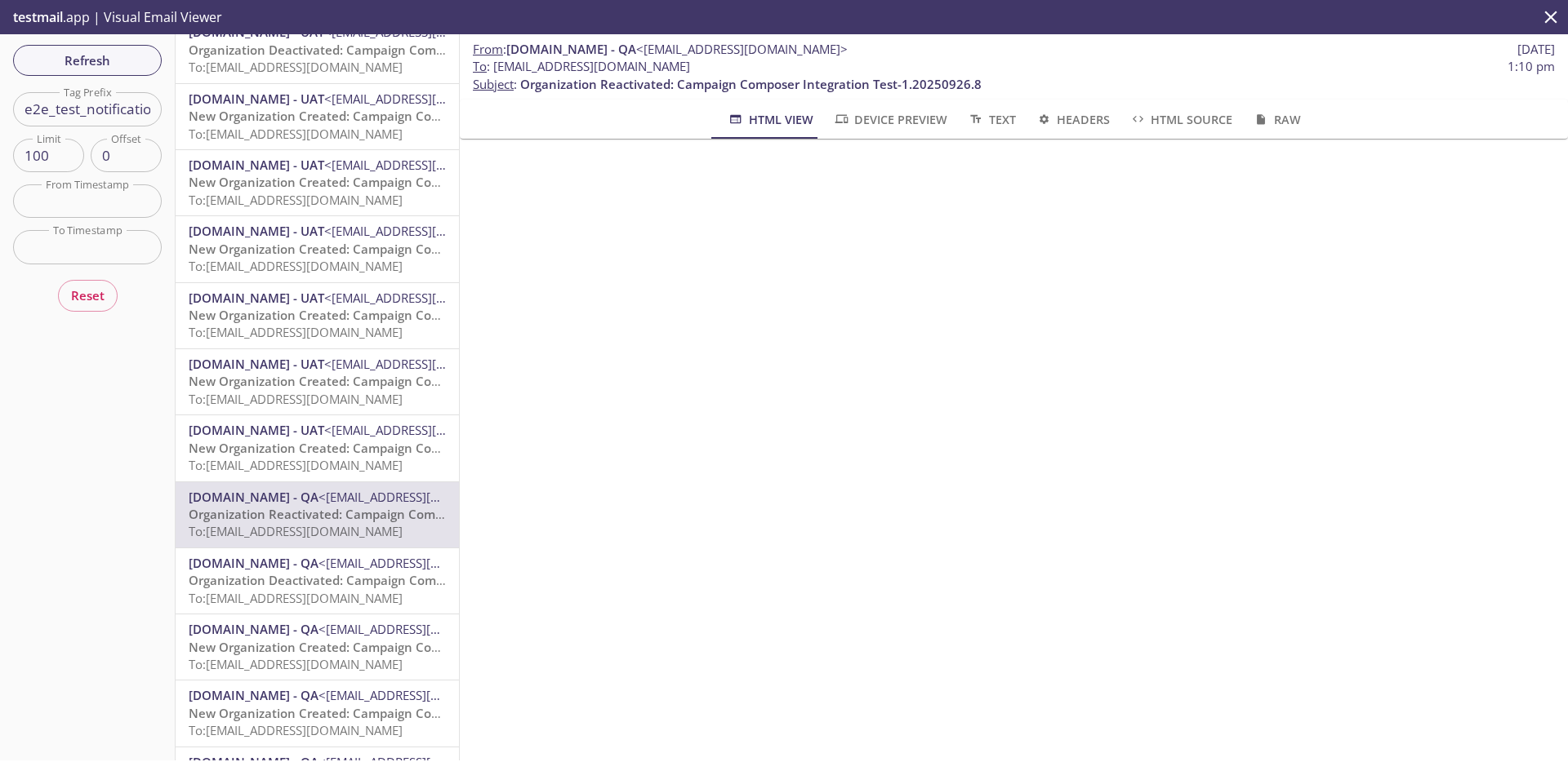
click at [327, 588] on span "Organization Deactivated: Campaign Composer Integration Test-1.20250926.8" at bounding box center [419, 580] width 462 height 16
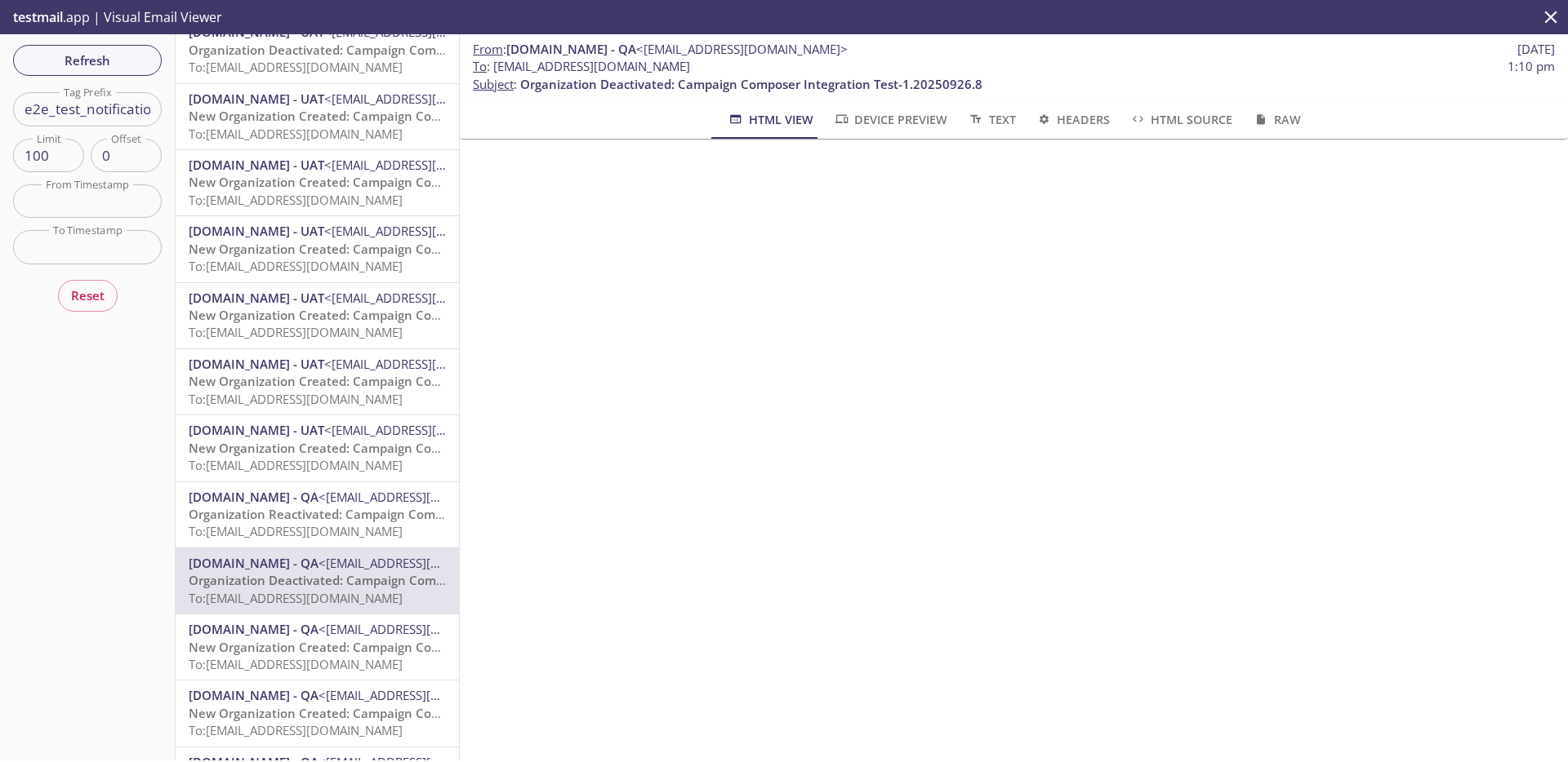
click at [325, 532] on span "To: admax.e2e_test_notifications@inbox.testmail.app" at bounding box center [295, 531] width 214 height 16
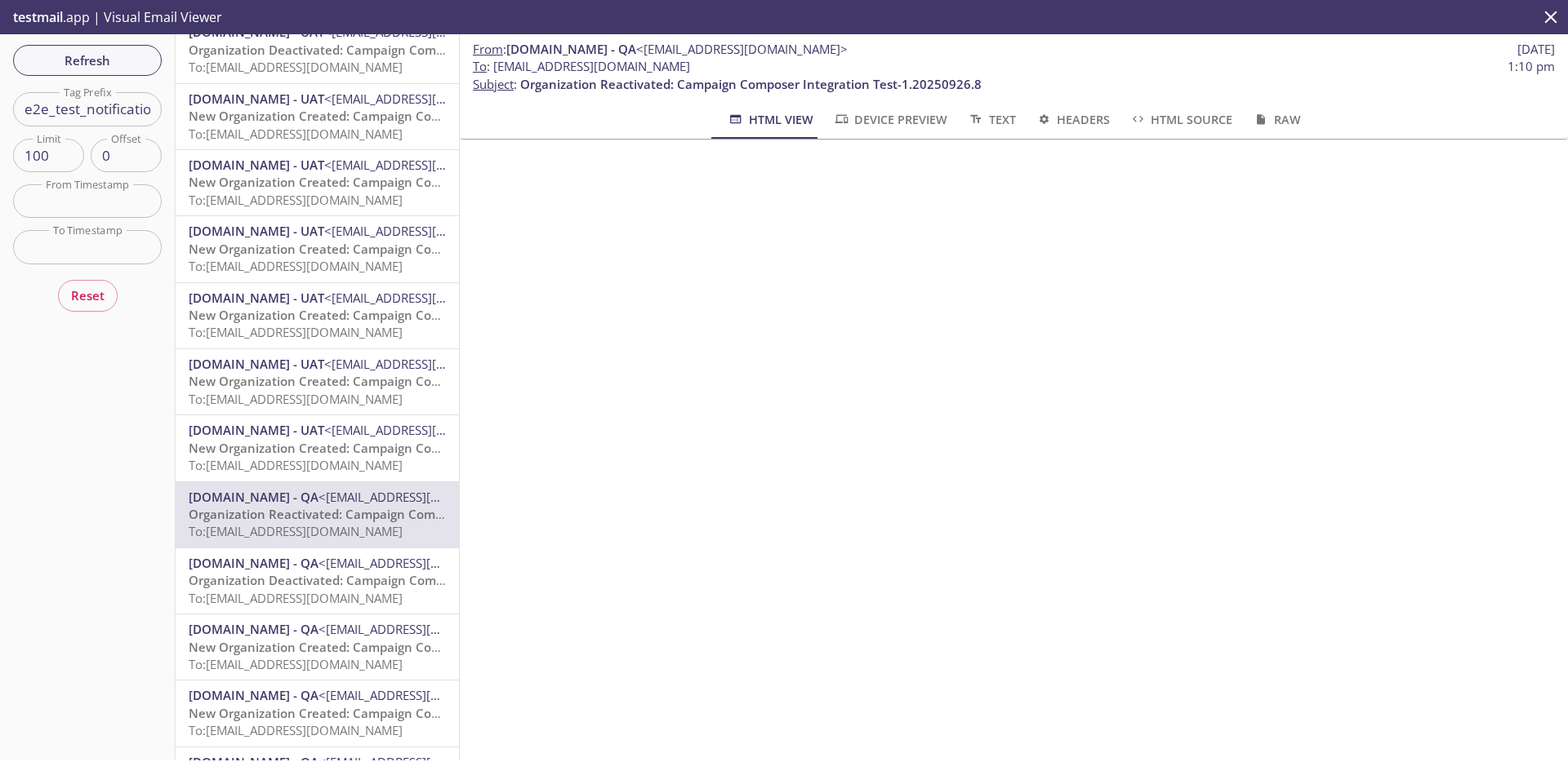
click at [319, 565] on span "[DOMAIN_NAME] - QA" at bounding box center [254, 563] width 130 height 16
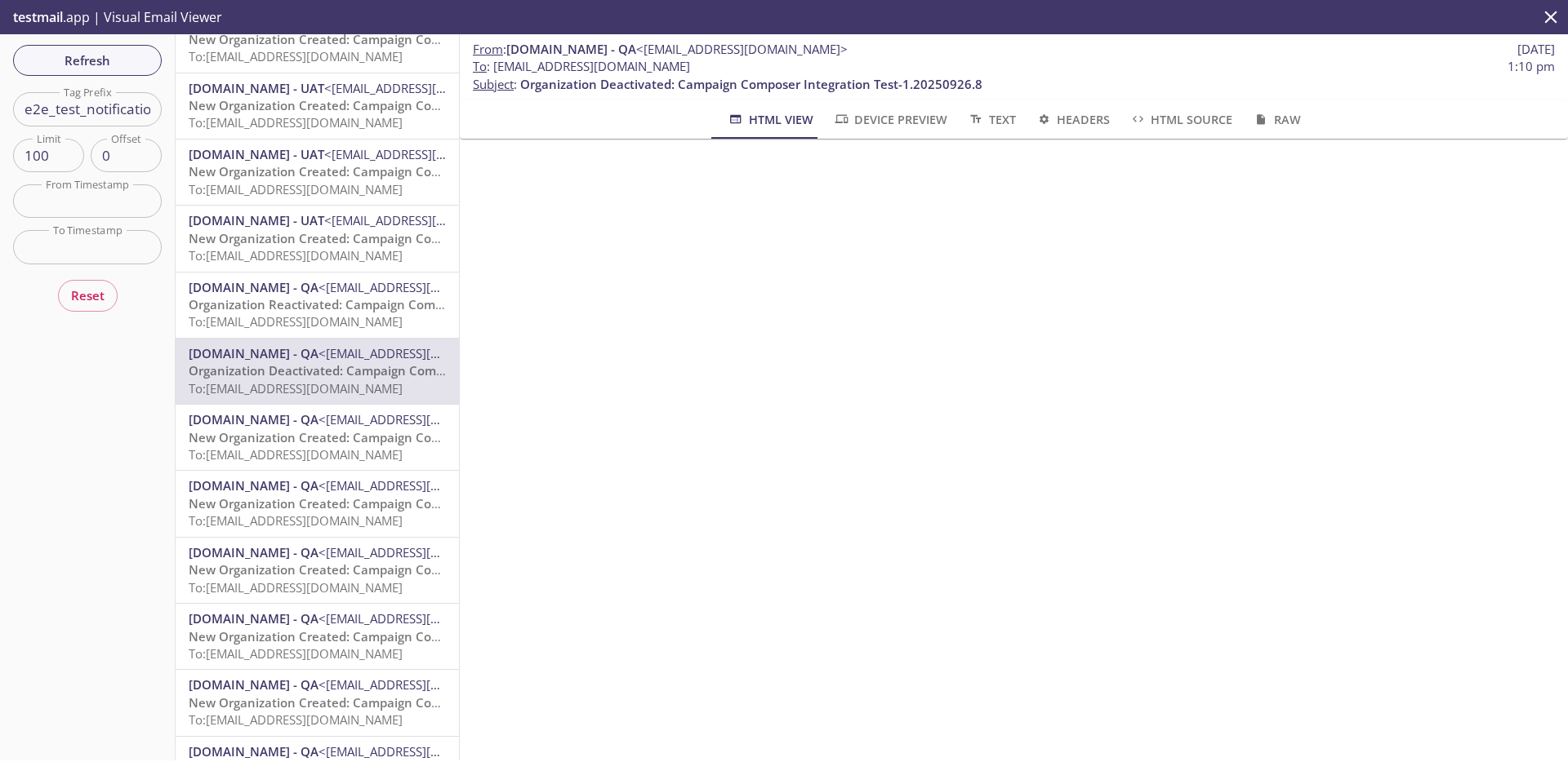
scroll to position [307, 0]
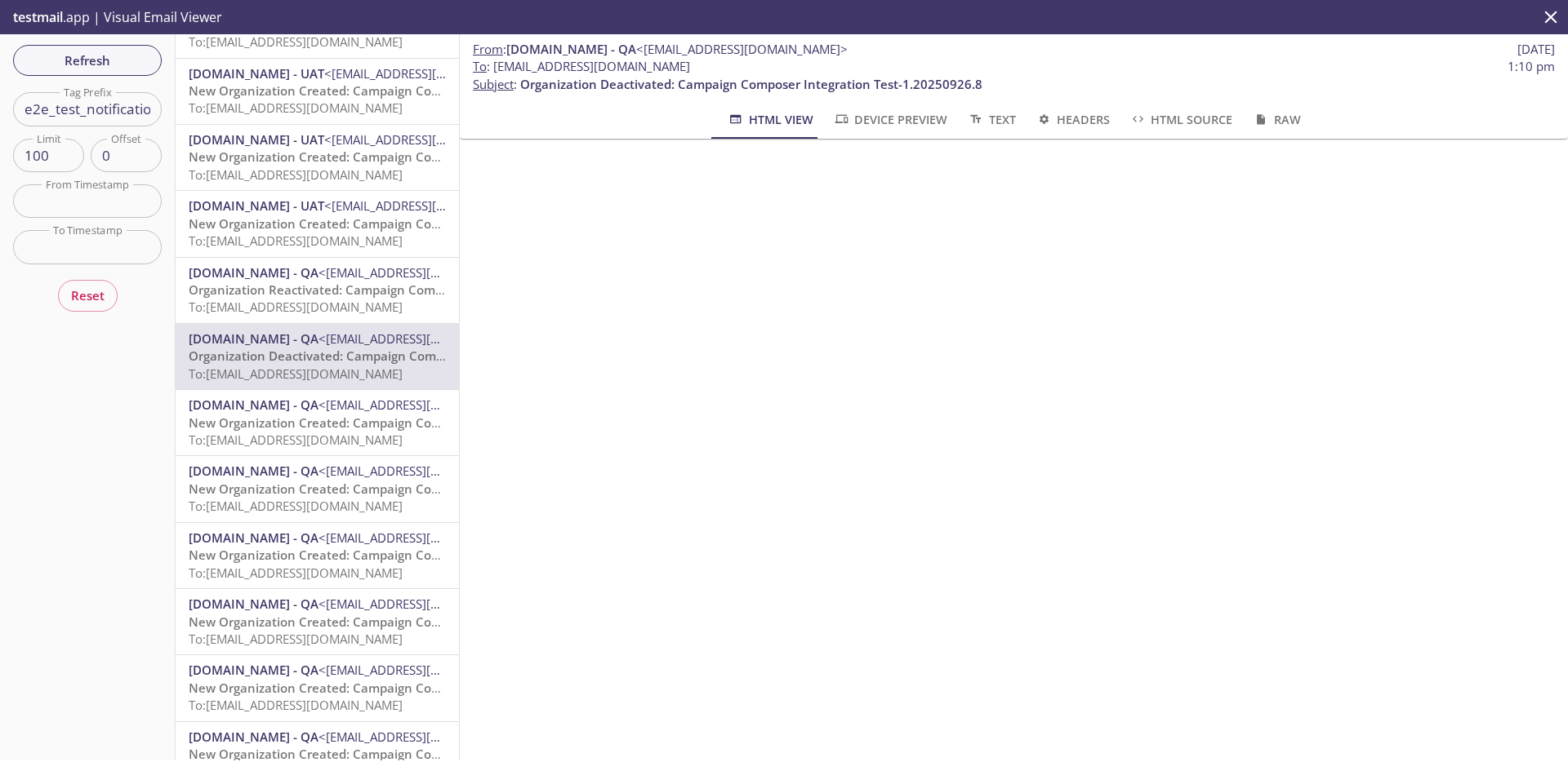
click at [327, 424] on span "New Organization Created: Campaign Composer Integration Test-1.20250926.8" at bounding box center [423, 423] width 469 height 16
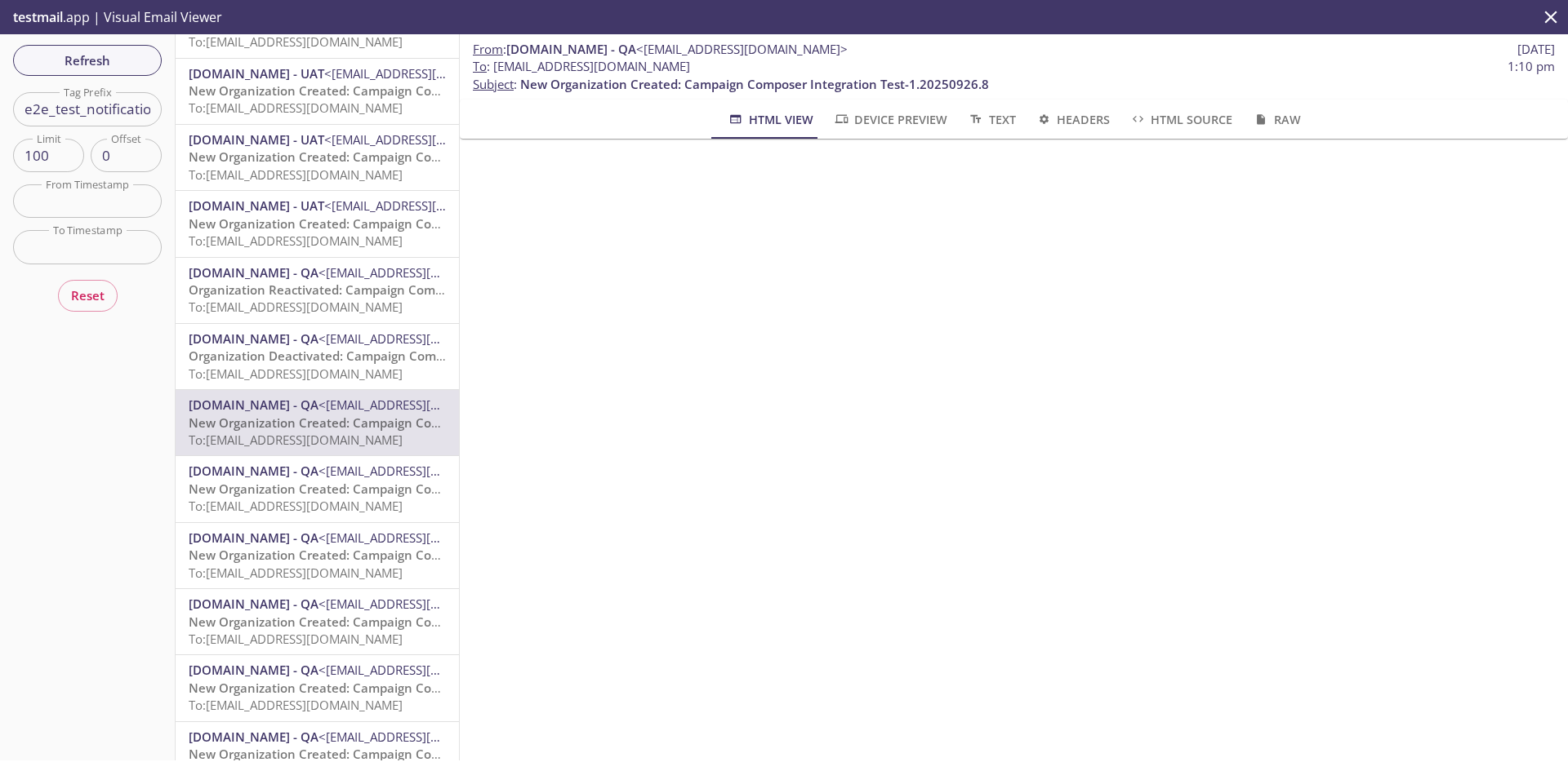
click at [342, 360] on span "Organization Deactivated: Campaign Composer Integration Test-1.20250926.8" at bounding box center [419, 356] width 462 height 16
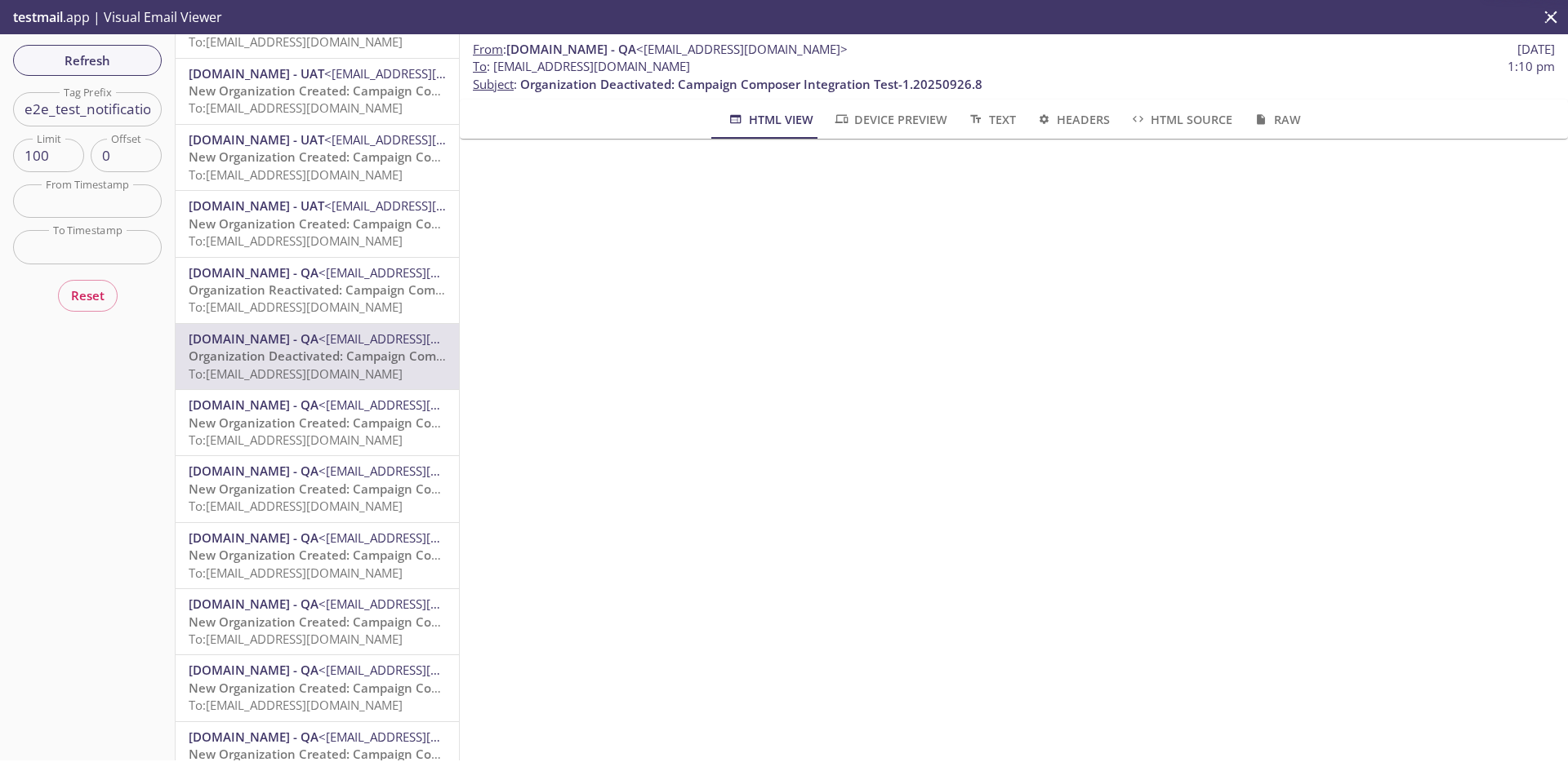
click at [328, 415] on span "New Organization Created: Campaign Composer Integration Test-1.20250926.8" at bounding box center [423, 423] width 469 height 16
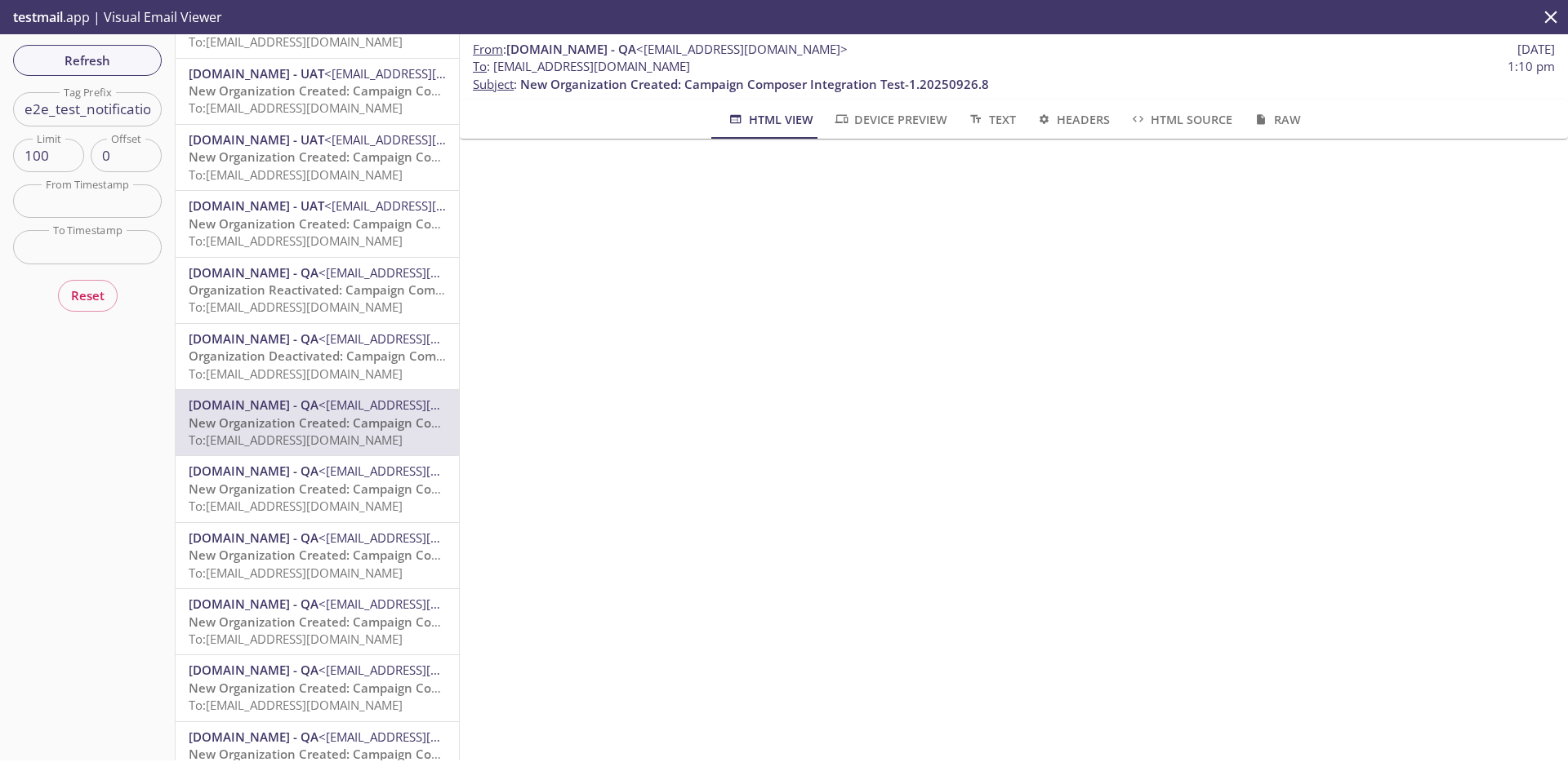
click at [315, 451] on div "MonarchsRising.com - QA <support@qa.monarchsrising.com> New Organization Create…" at bounding box center [317, 423] width 283 height 65
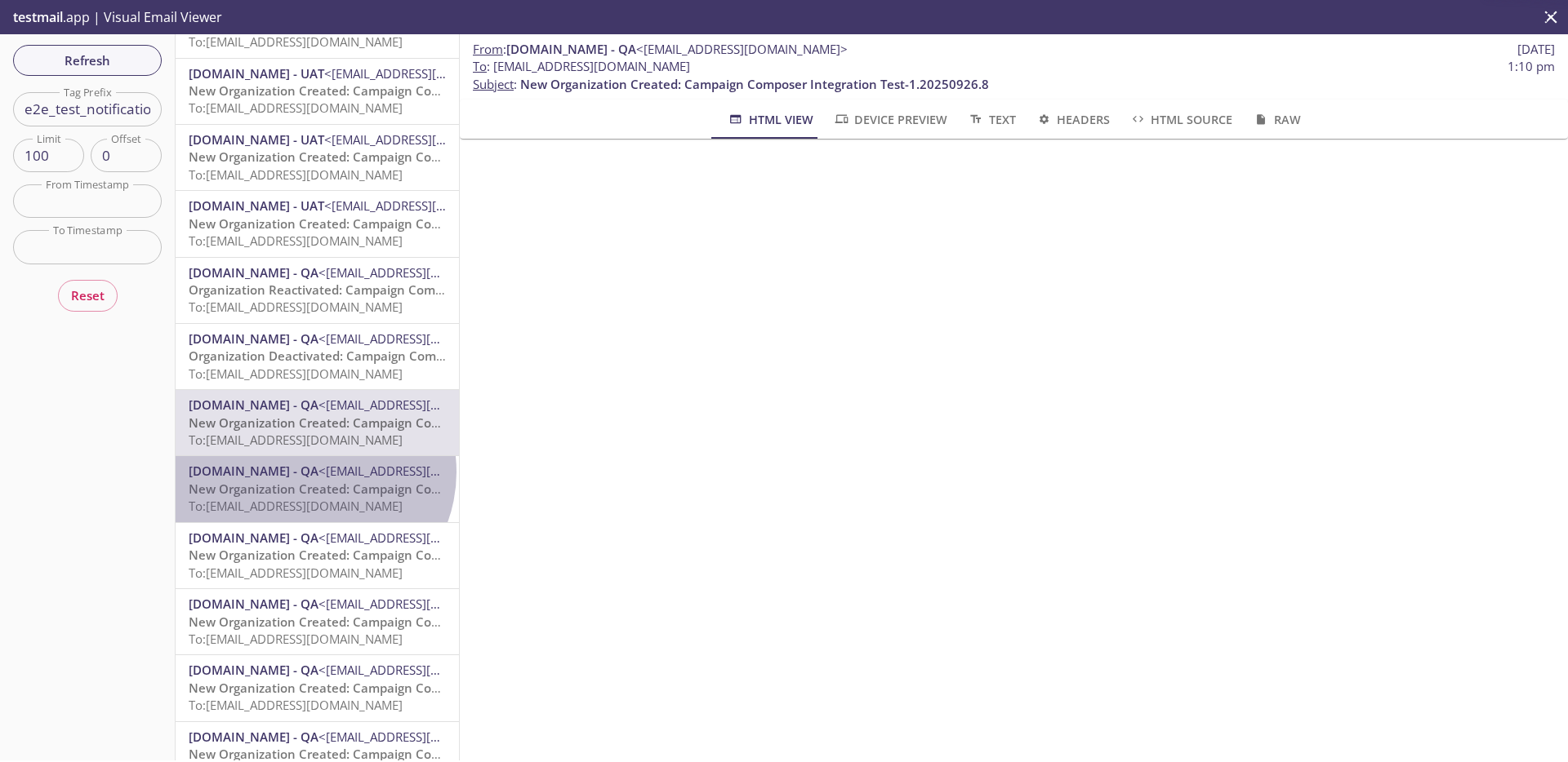
click at [308, 472] on span "[DOMAIN_NAME] - QA" at bounding box center [254, 470] width 130 height 16
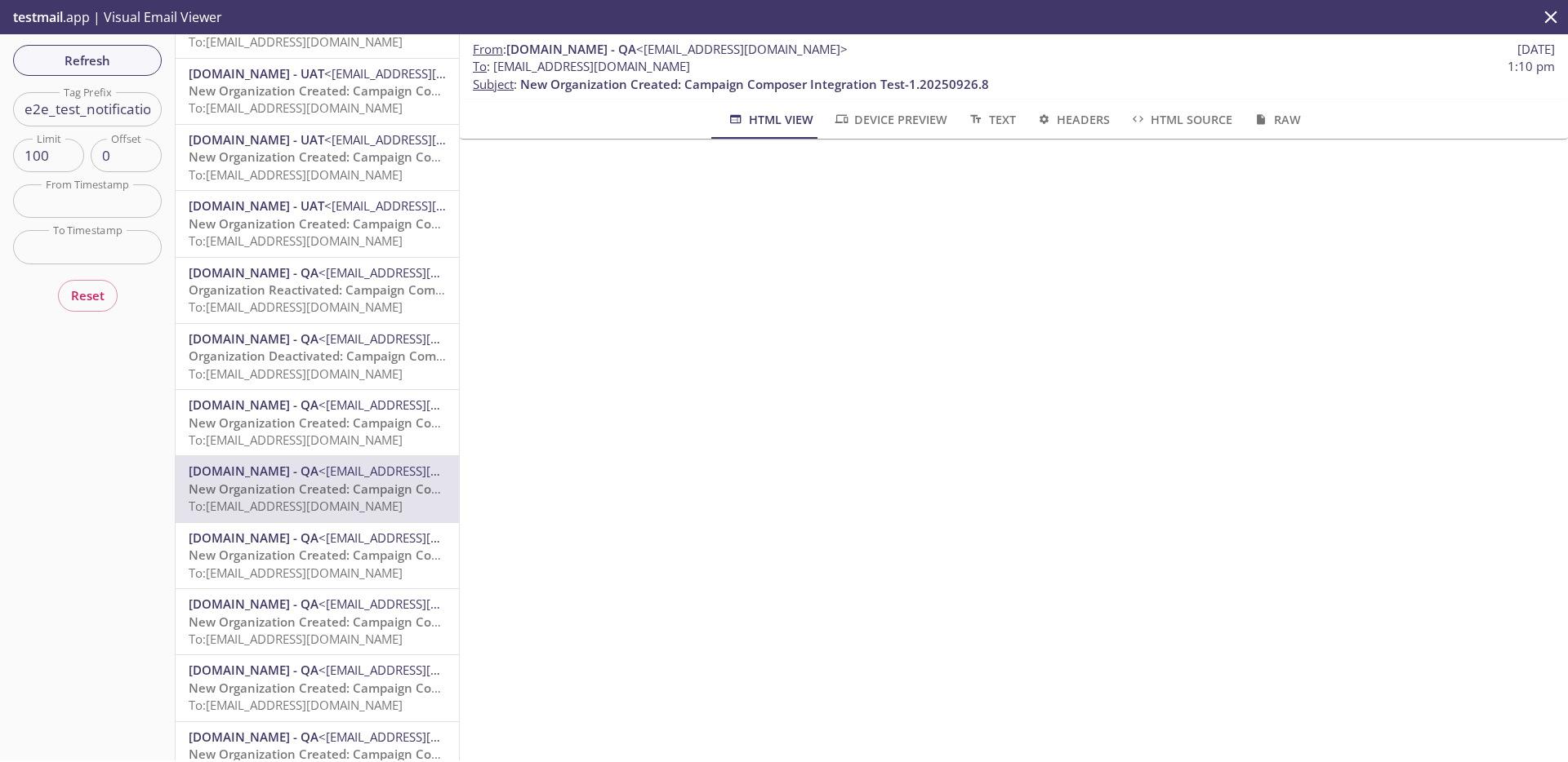
click at [319, 349] on span "Organization Deactivated: Campaign Composer Integration Test-1.20250926.8" at bounding box center [419, 356] width 462 height 16
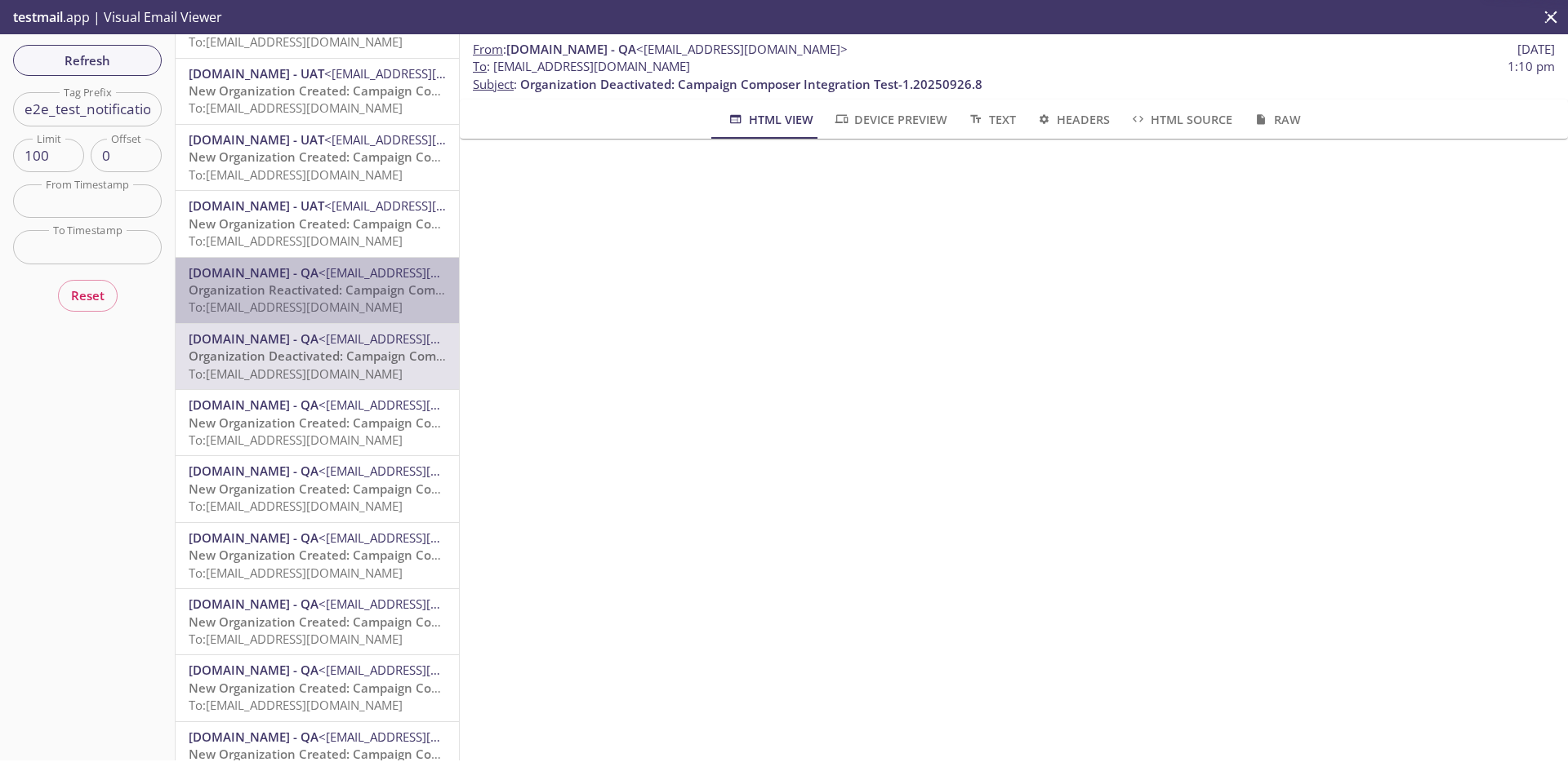
click at [327, 300] on span "To: admax.e2e_test_notifications@inbox.testmail.app" at bounding box center [295, 307] width 214 height 16
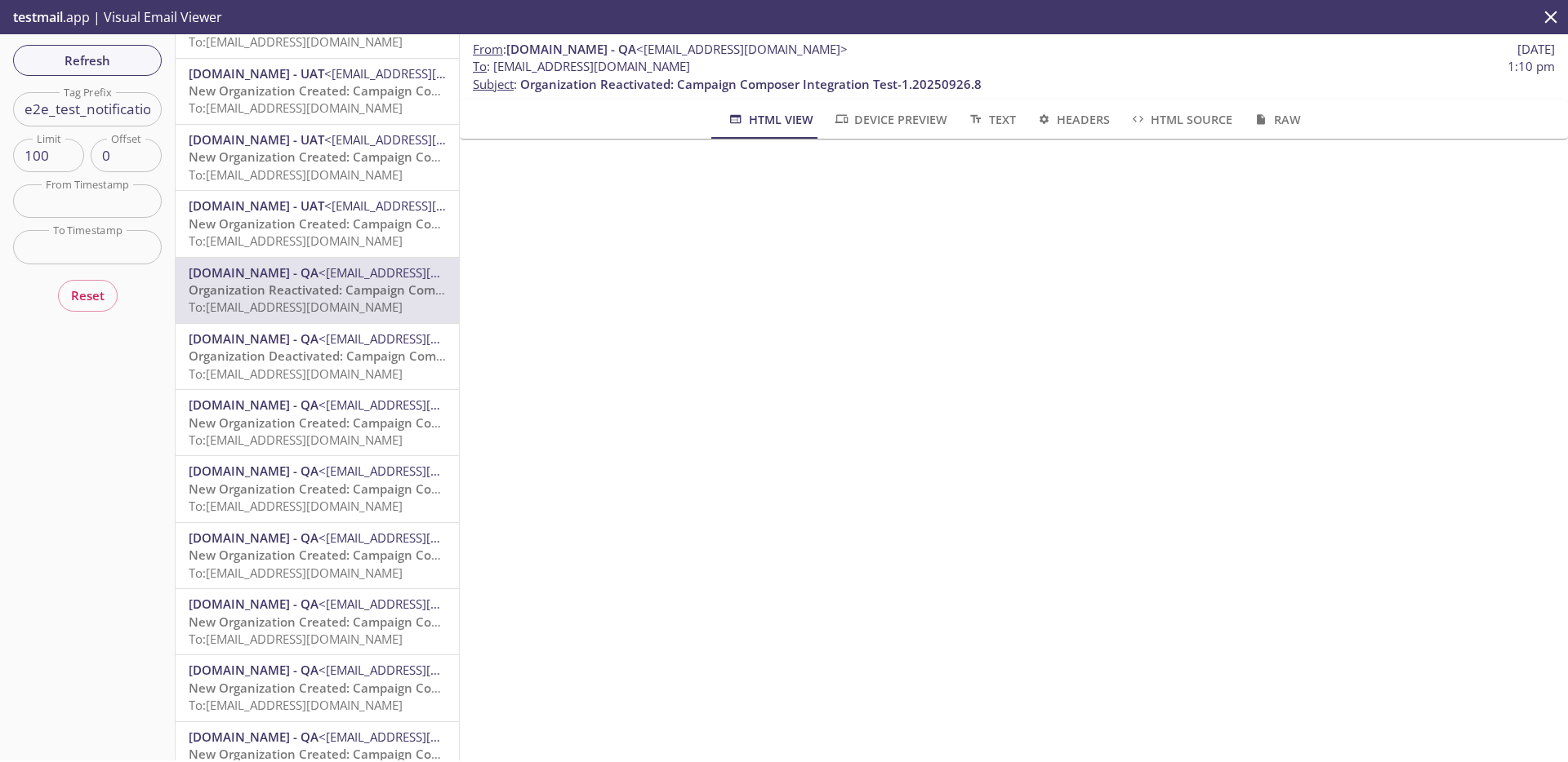
click at [377, 358] on span "Organization Deactivated: Campaign Composer Integration Test-1.20250926.8" at bounding box center [419, 356] width 462 height 16
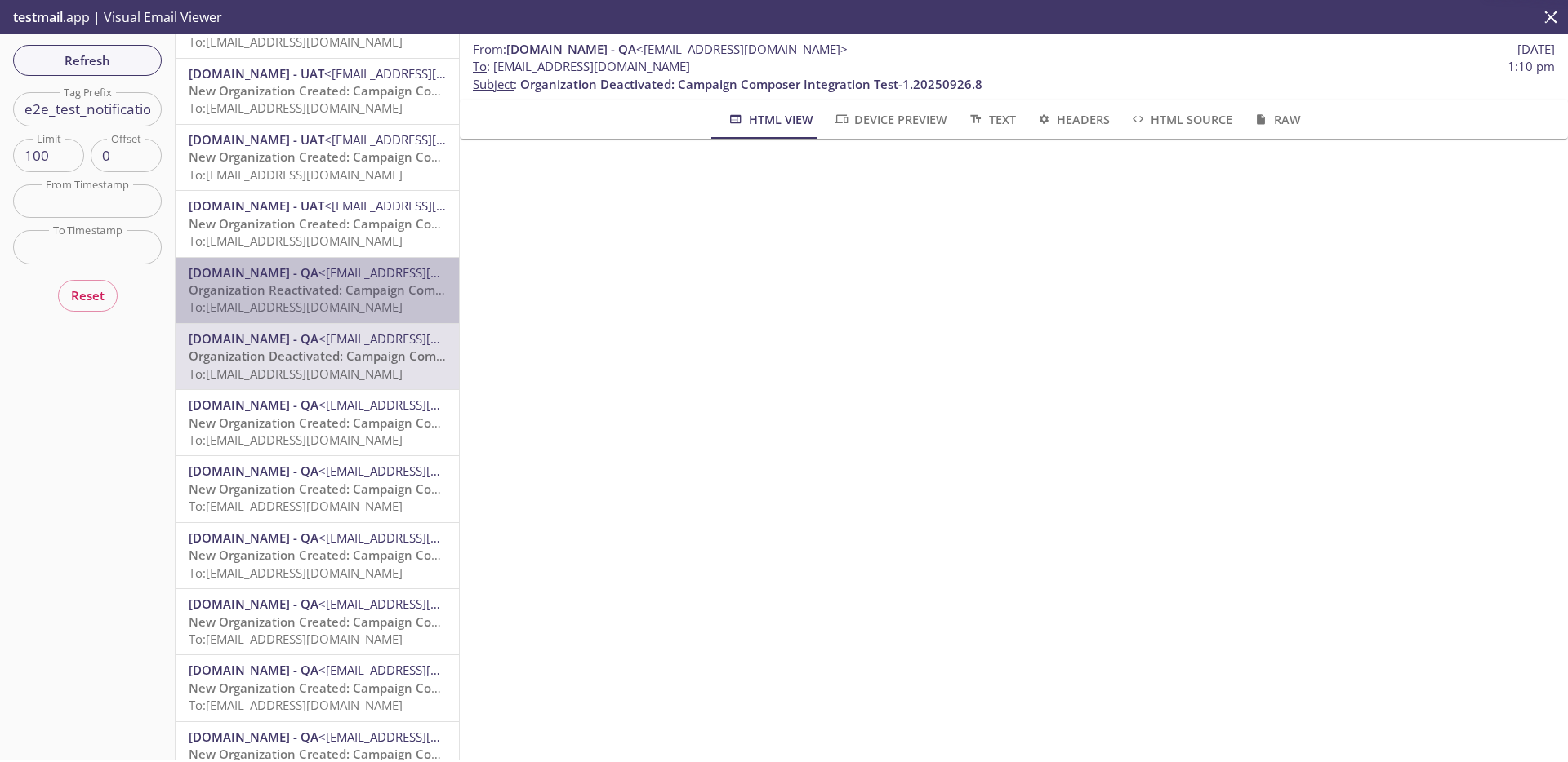
click at [341, 272] on span "<[EMAIL_ADDRESS][DOMAIN_NAME]>" at bounding box center [424, 272] width 211 height 16
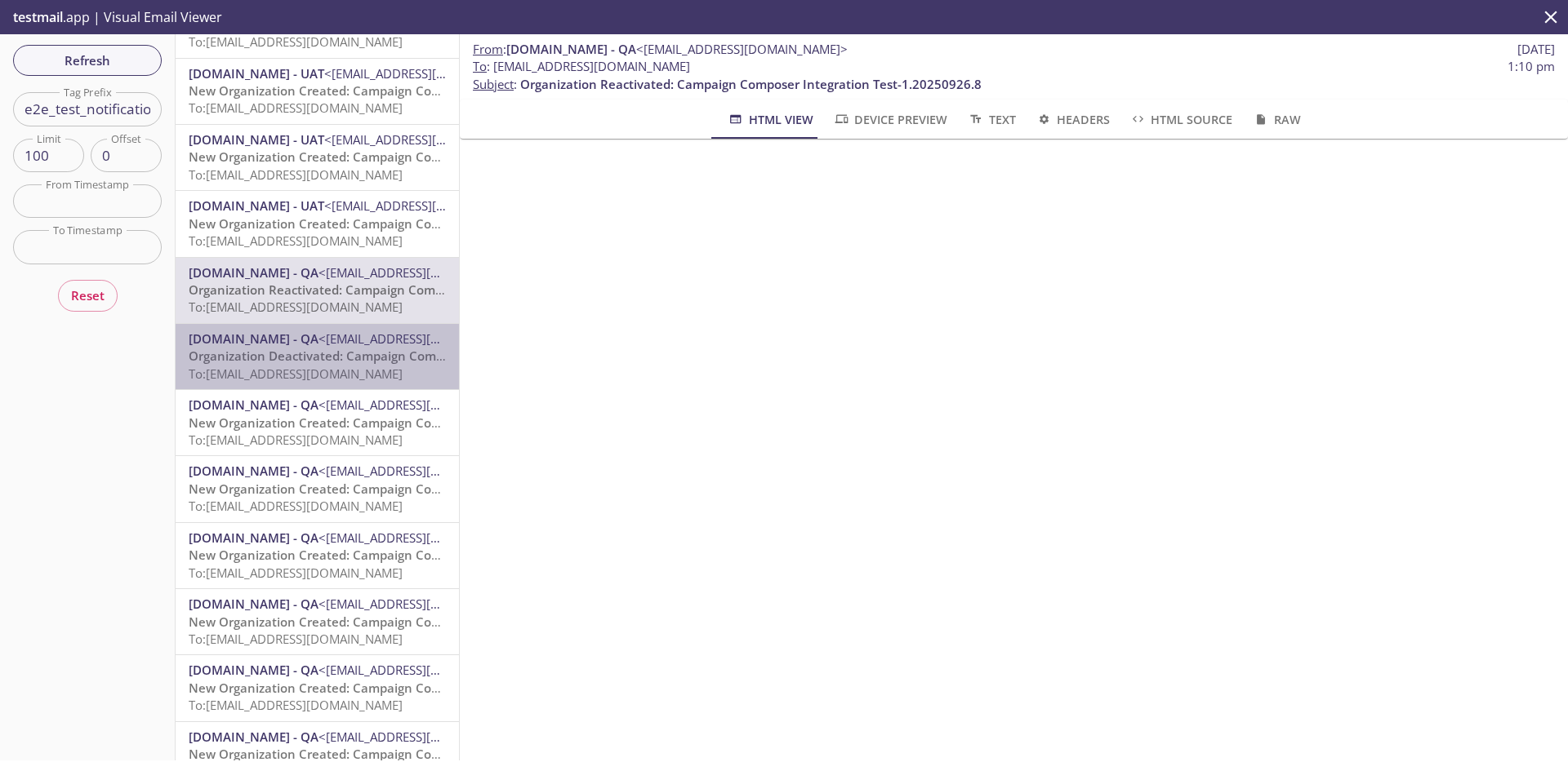
click at [342, 328] on div "MonarchsRising.com - QA <support@qa.monarchsrising.com> Organization Deactivate…" at bounding box center [317, 356] width 283 height 65
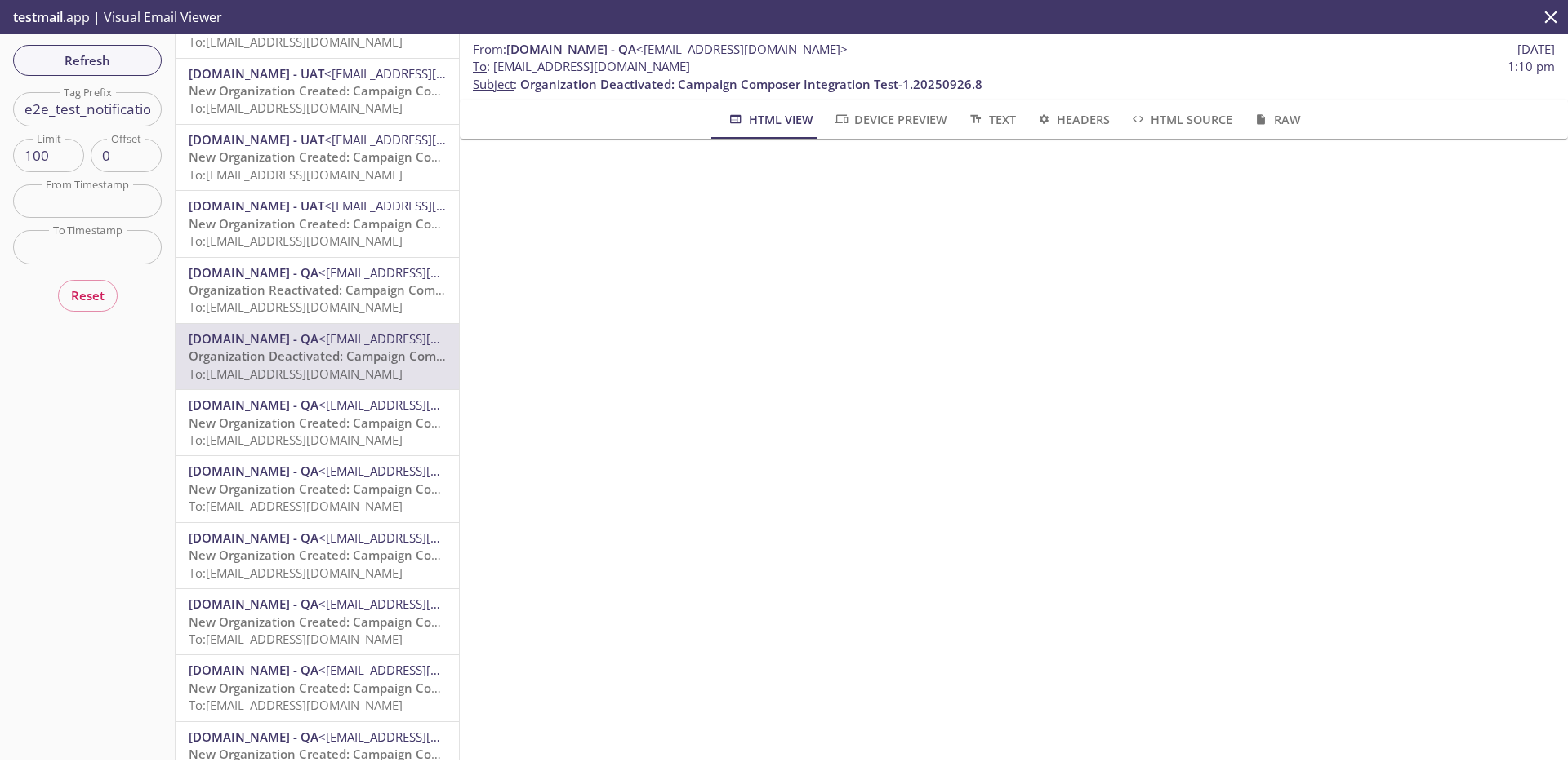
click at [319, 398] on span "[DOMAIN_NAME] - QA" at bounding box center [254, 404] width 130 height 16
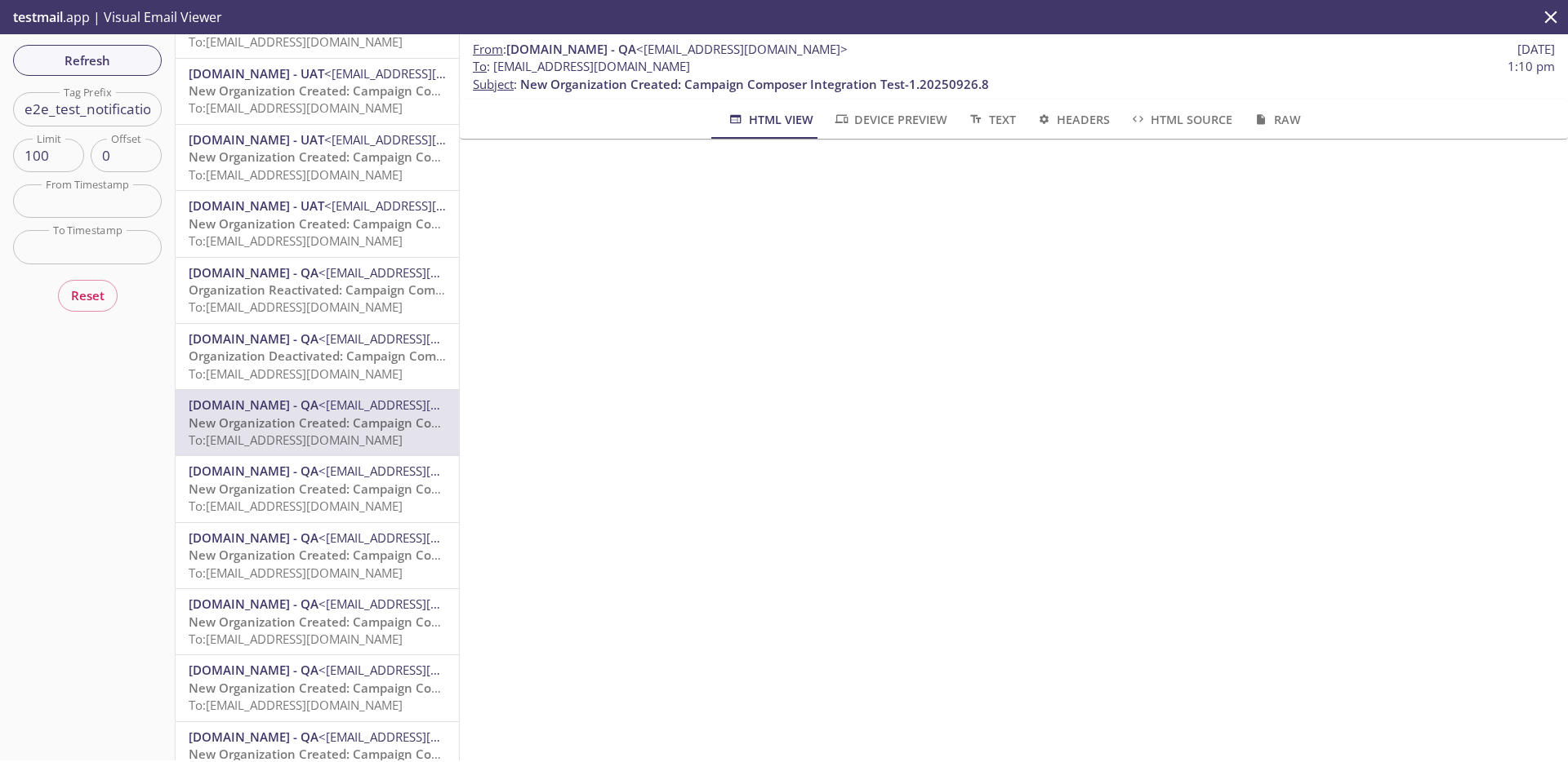
click at [328, 482] on span "New Organization Created: Campaign Composer Integration Test-1.20250926.8" at bounding box center [423, 488] width 469 height 16
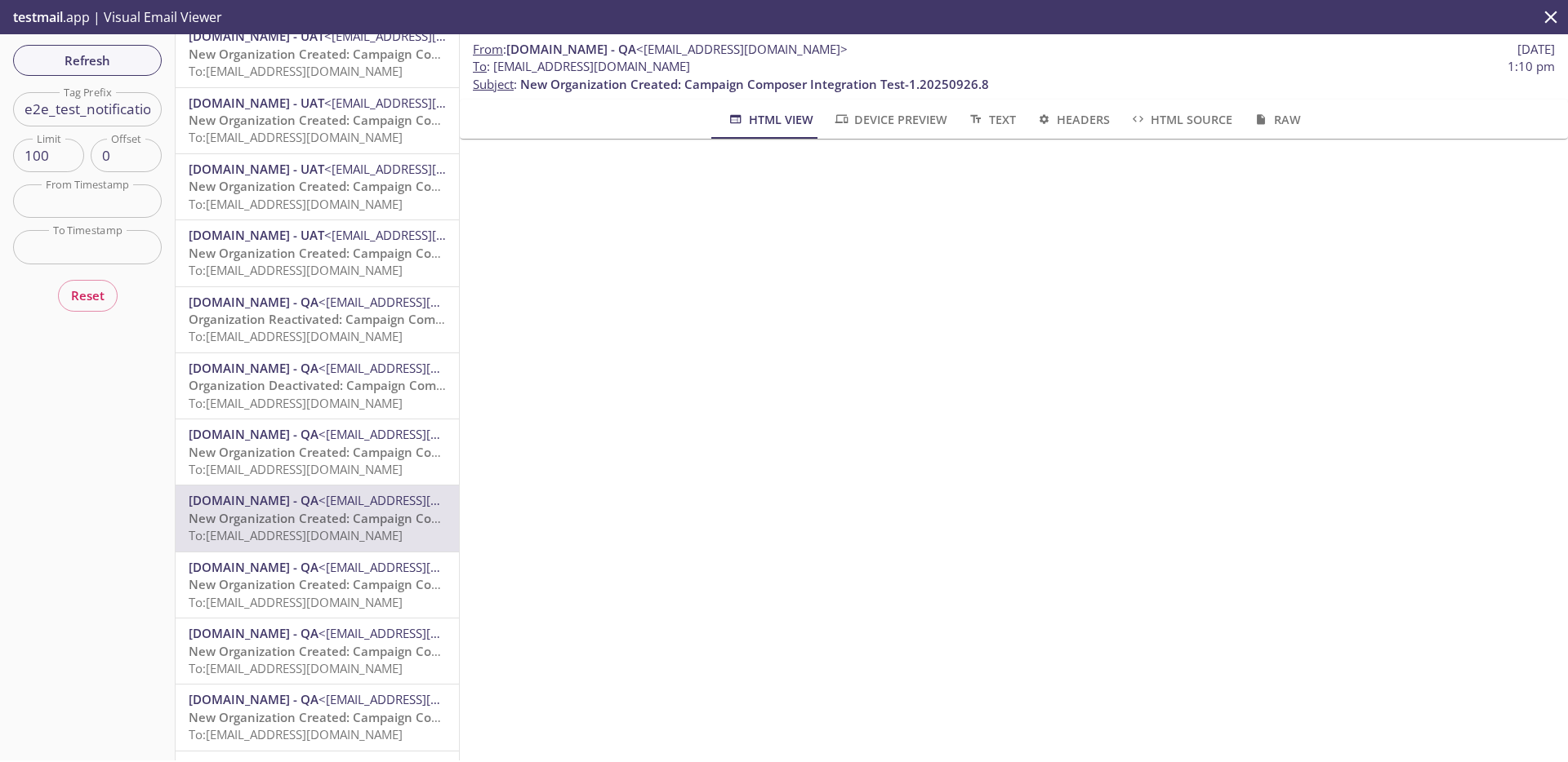
scroll to position [250, 0]
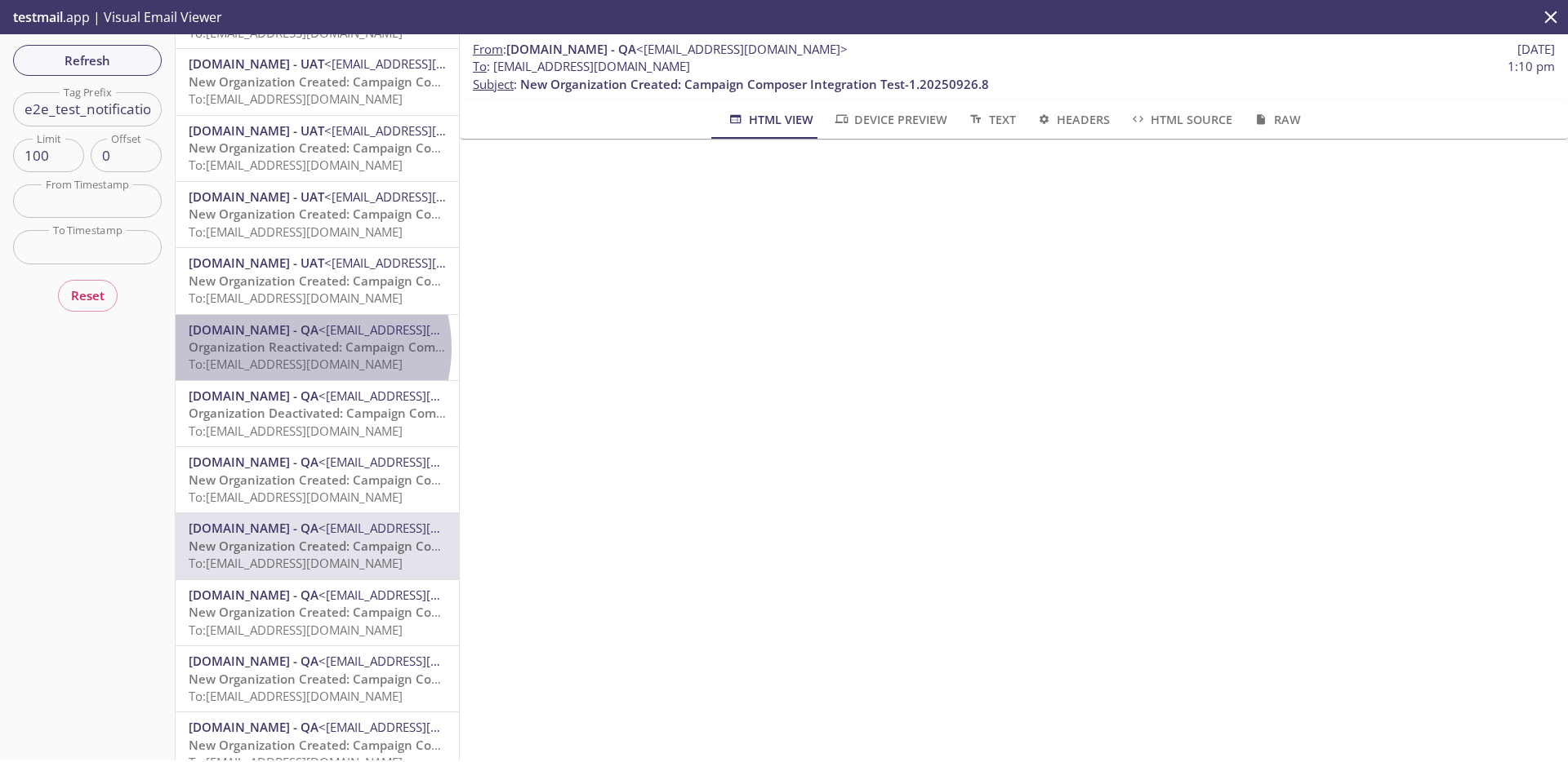
click at [298, 348] on span "Organization Reactivated: Campaign Composer Integration Test-1.20250926.8" at bounding box center [419, 346] width 462 height 16
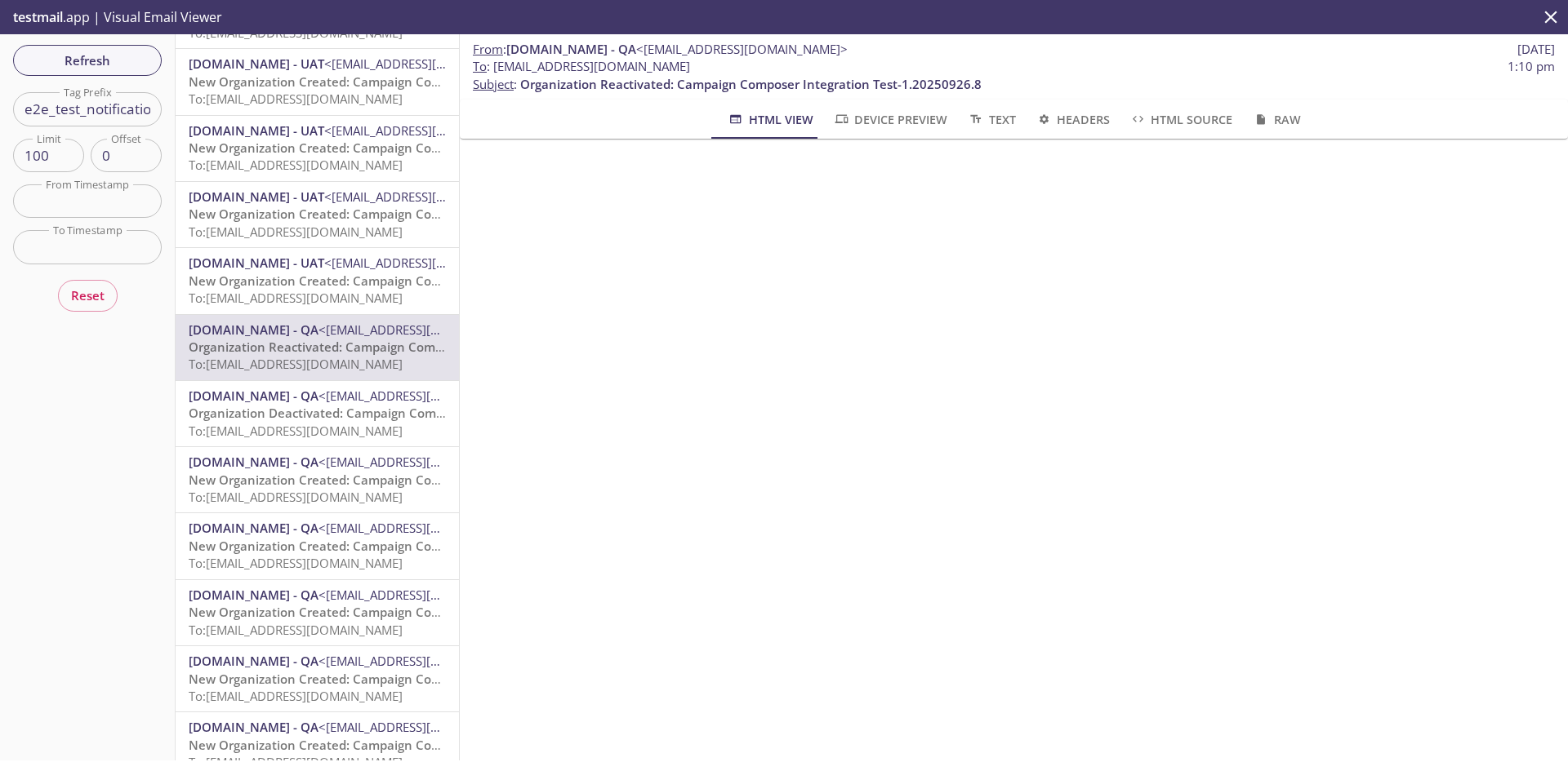
click at [324, 431] on span "To: admax.e2e_test_notifications@inbox.testmail.app" at bounding box center [295, 430] width 214 height 16
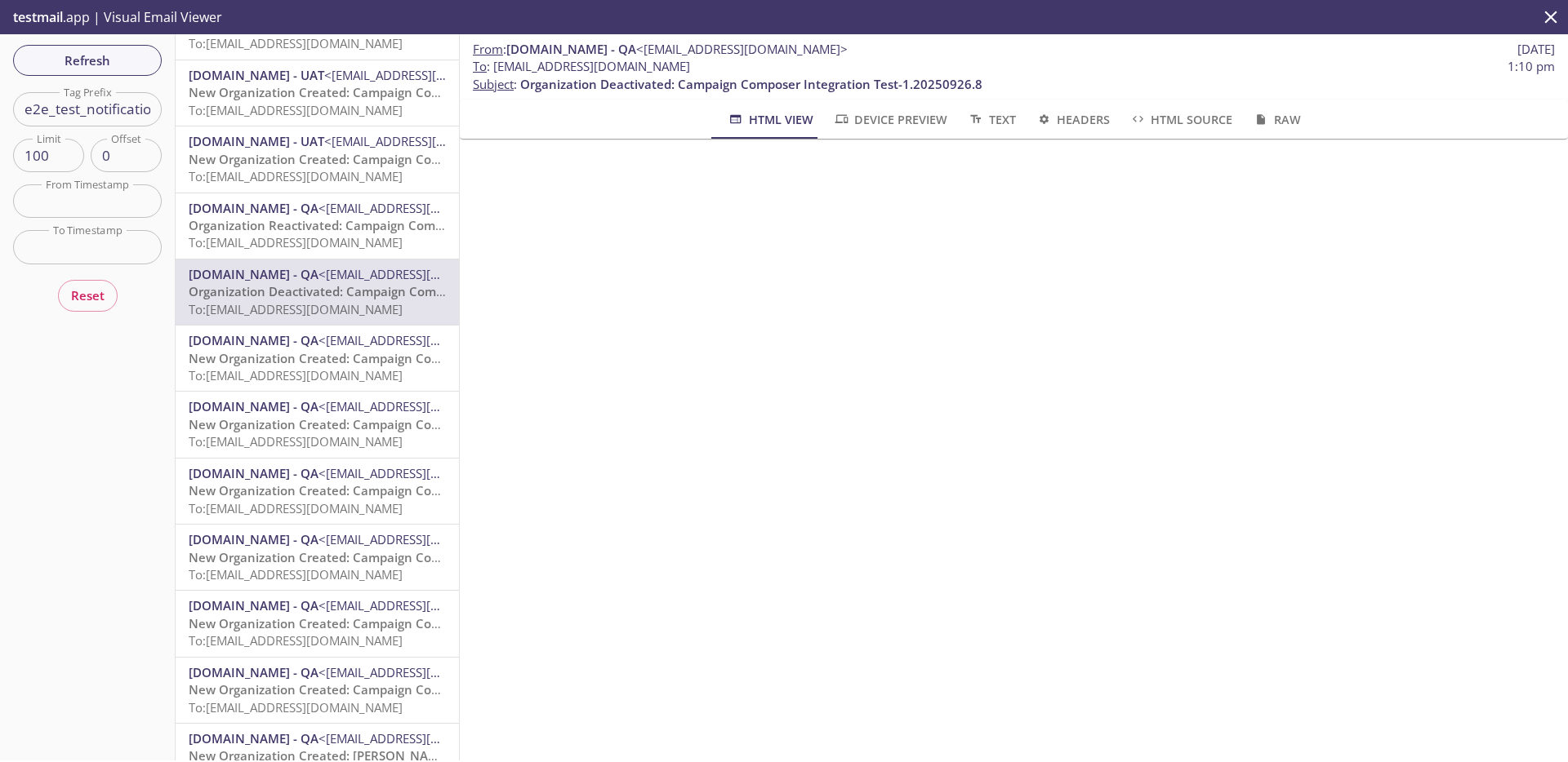
click at [327, 360] on span "New Organization Created: Campaign Composer Integration Test-1.20250926.8" at bounding box center [423, 358] width 469 height 16
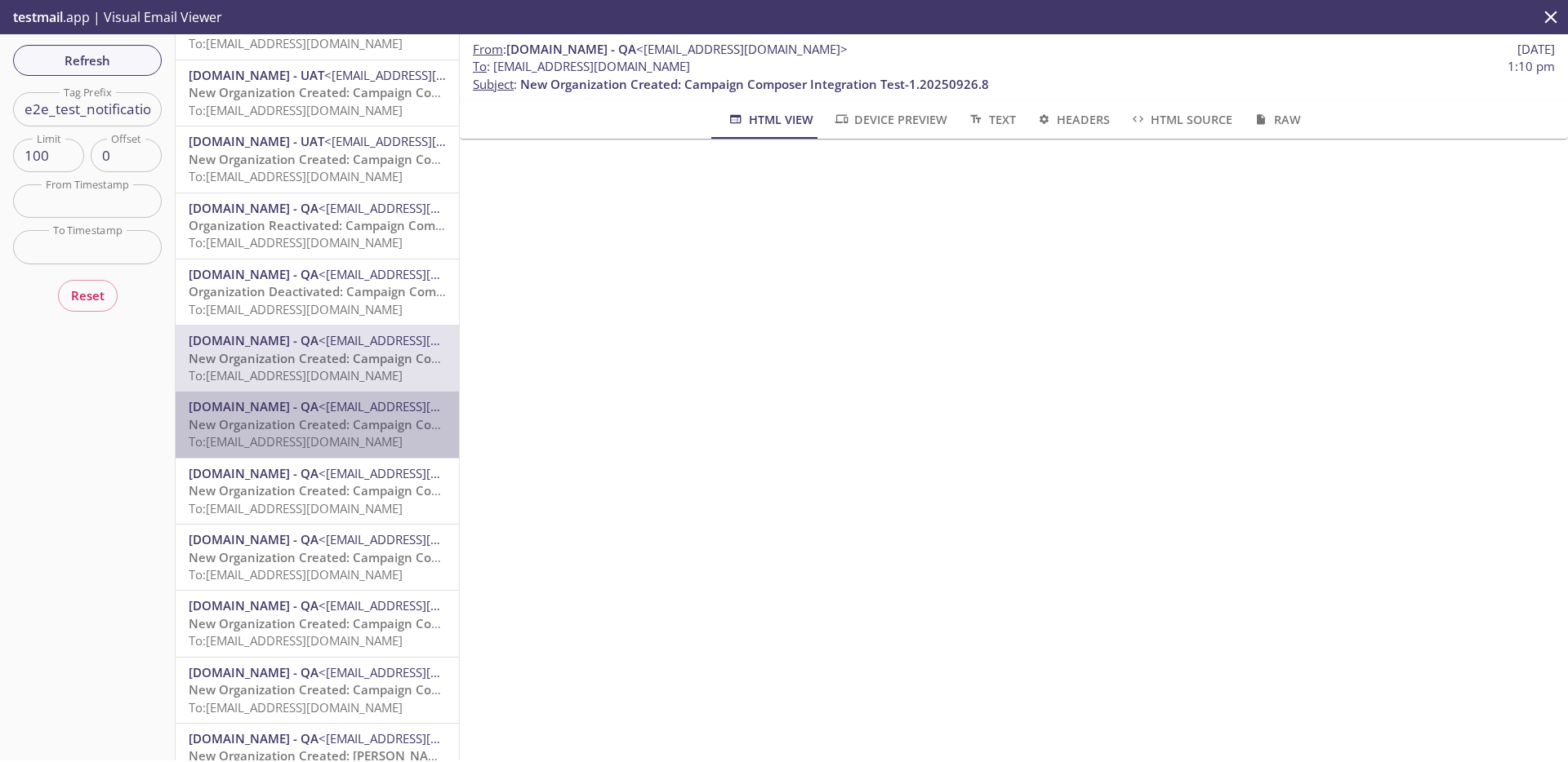
click at [323, 417] on span "New Organization Created: Campaign Composer Integration Test-1.20250926.8" at bounding box center [423, 424] width 469 height 16
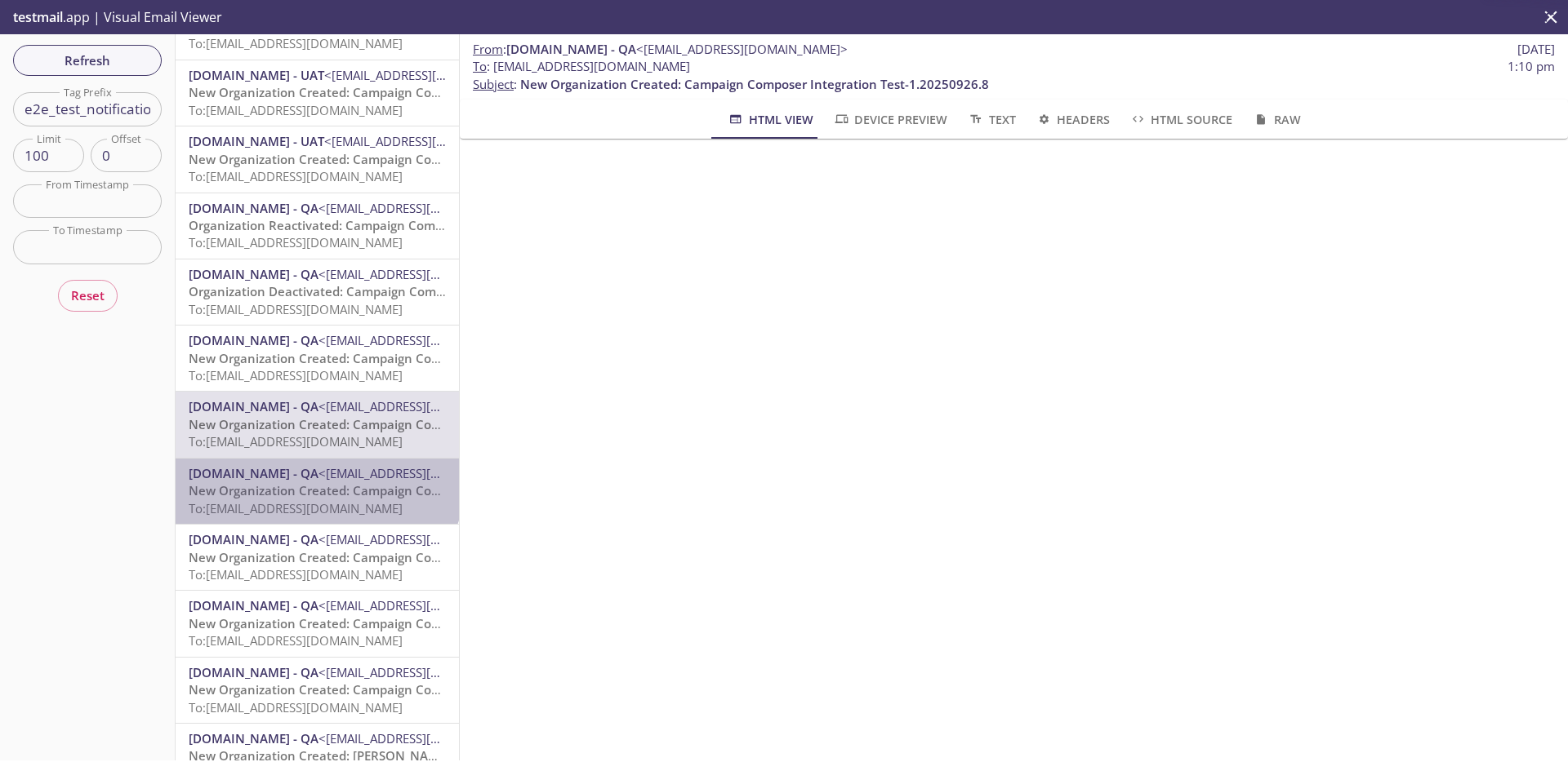
click at [316, 469] on span "[DOMAIN_NAME] - QA" at bounding box center [254, 473] width 130 height 16
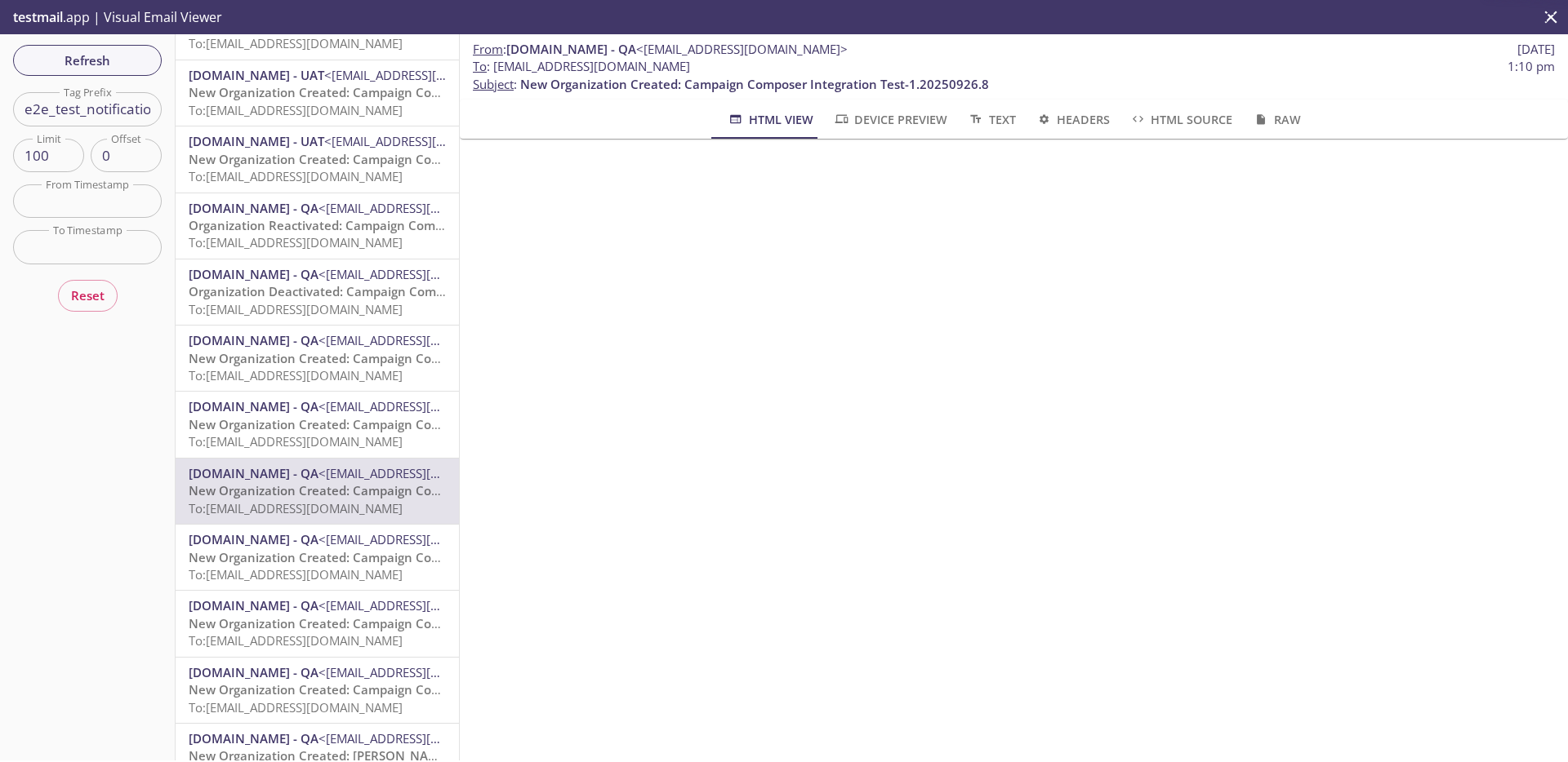
click at [314, 523] on div "MonarchsRising.com - QA <support@qa.monarchsrising.com> New Organization Create…" at bounding box center [317, 491] width 283 height 65
click at [310, 595] on span "[DOMAIN_NAME] - QA" at bounding box center [254, 602] width 130 height 16
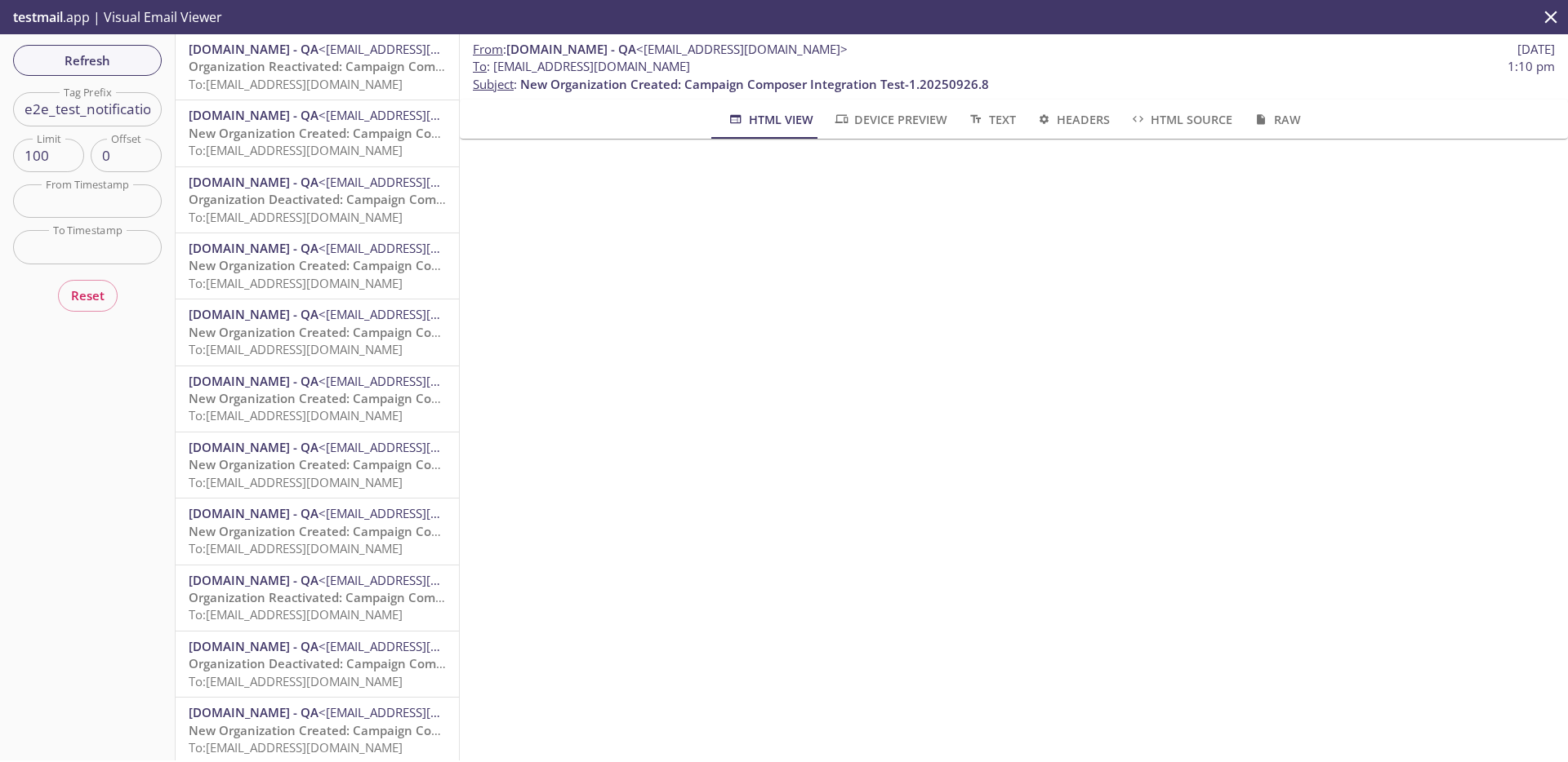
click at [307, 558] on p "New Organization Created: Campaign Composer Integration Test-1.20250926.10 To: …" at bounding box center [317, 540] width 257 height 36
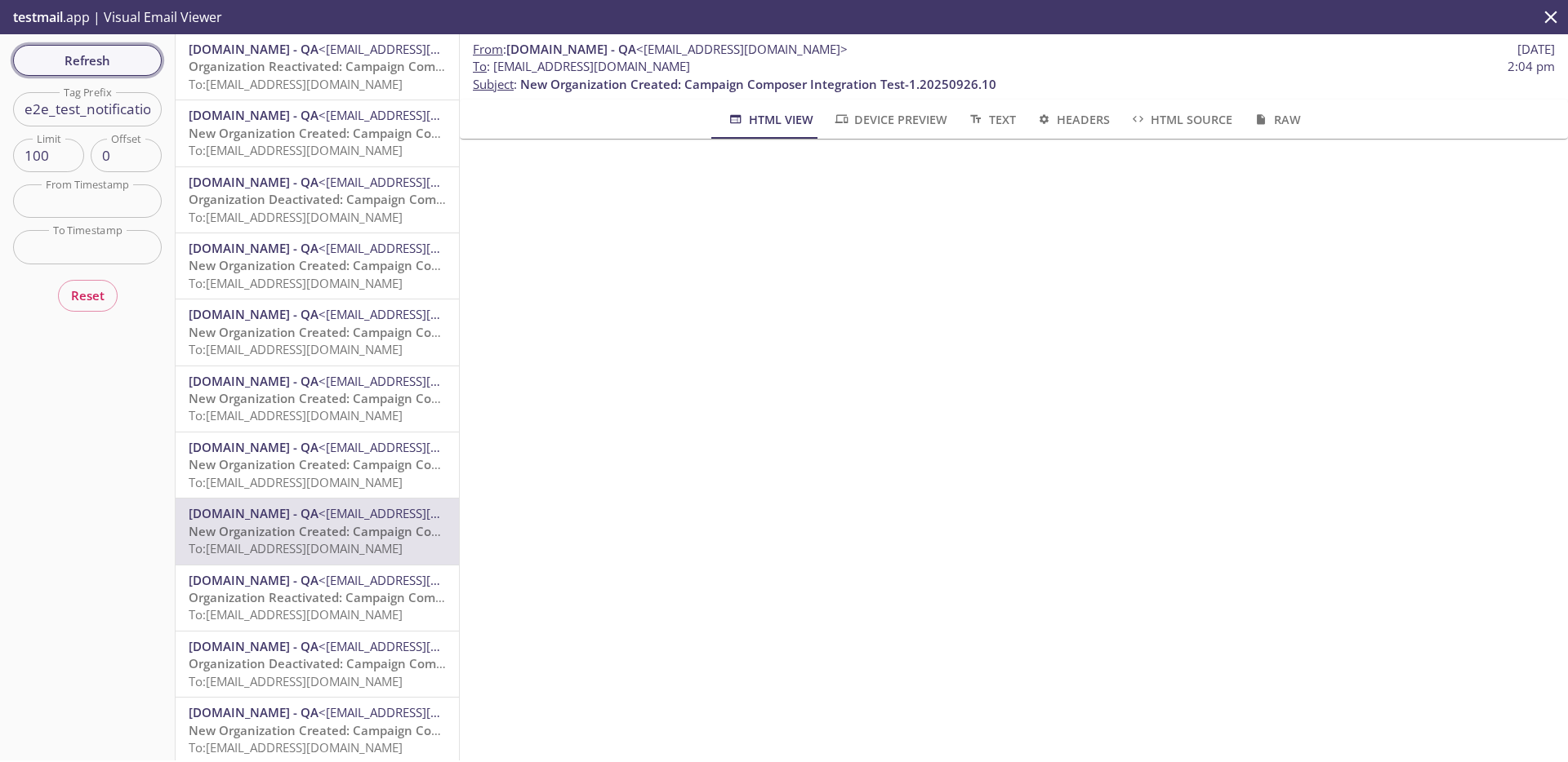
click at [107, 63] on span "Refresh" at bounding box center [87, 60] width 122 height 22
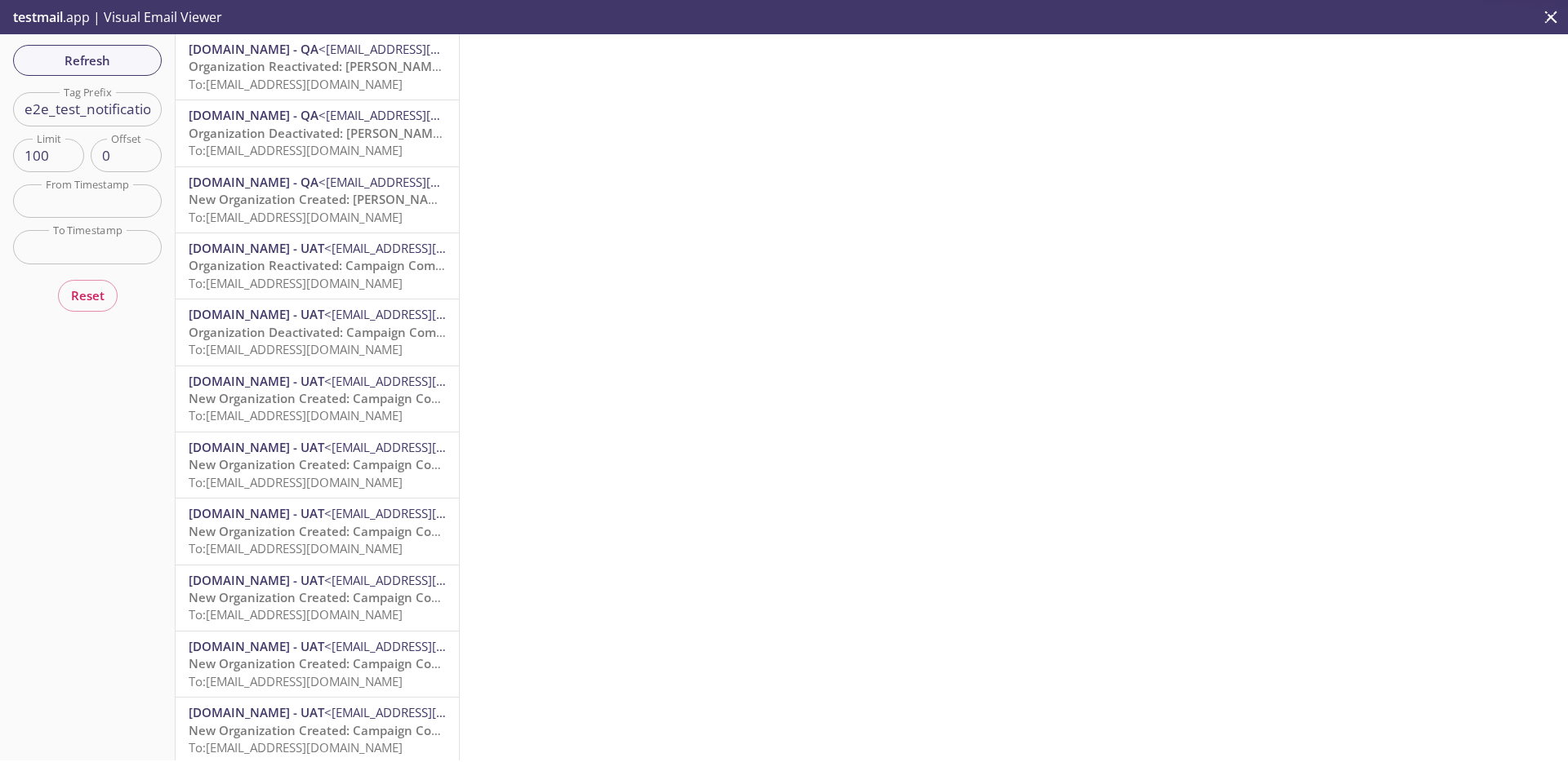
click at [88, 111] on input "e2e_test_notifications" at bounding box center [87, 109] width 149 height 34
click at [88, 436] on div "Refresh Filters Tag Prefix Tag Prefix Limit 100 Limit Offset 0 Offset From Time…" at bounding box center [87, 397] width 176 height 726
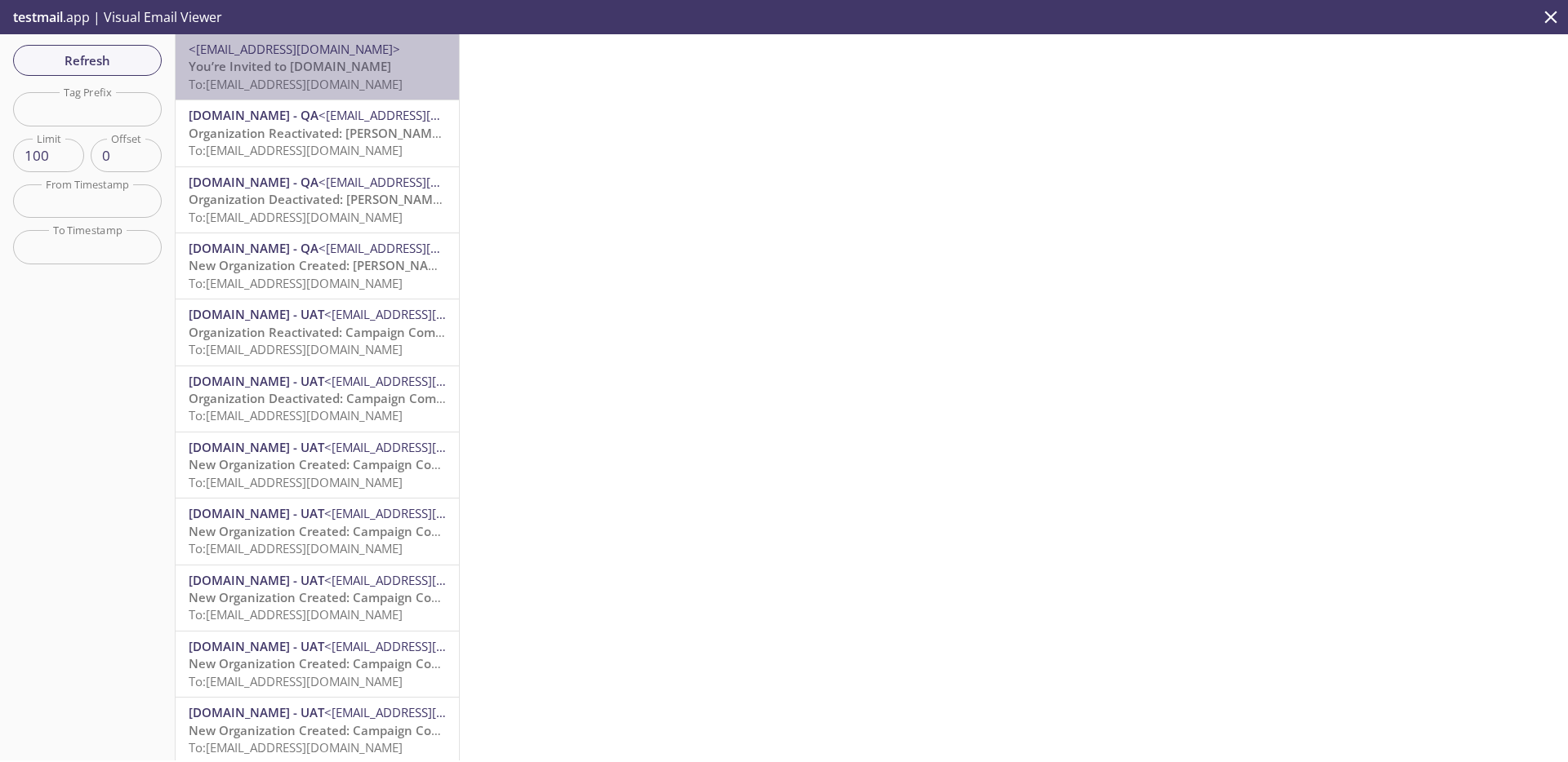
click at [350, 71] on p "You’re Invited to HearYa.tv To: admax.010803@inbox.testmail.app" at bounding box center [317, 75] width 257 height 36
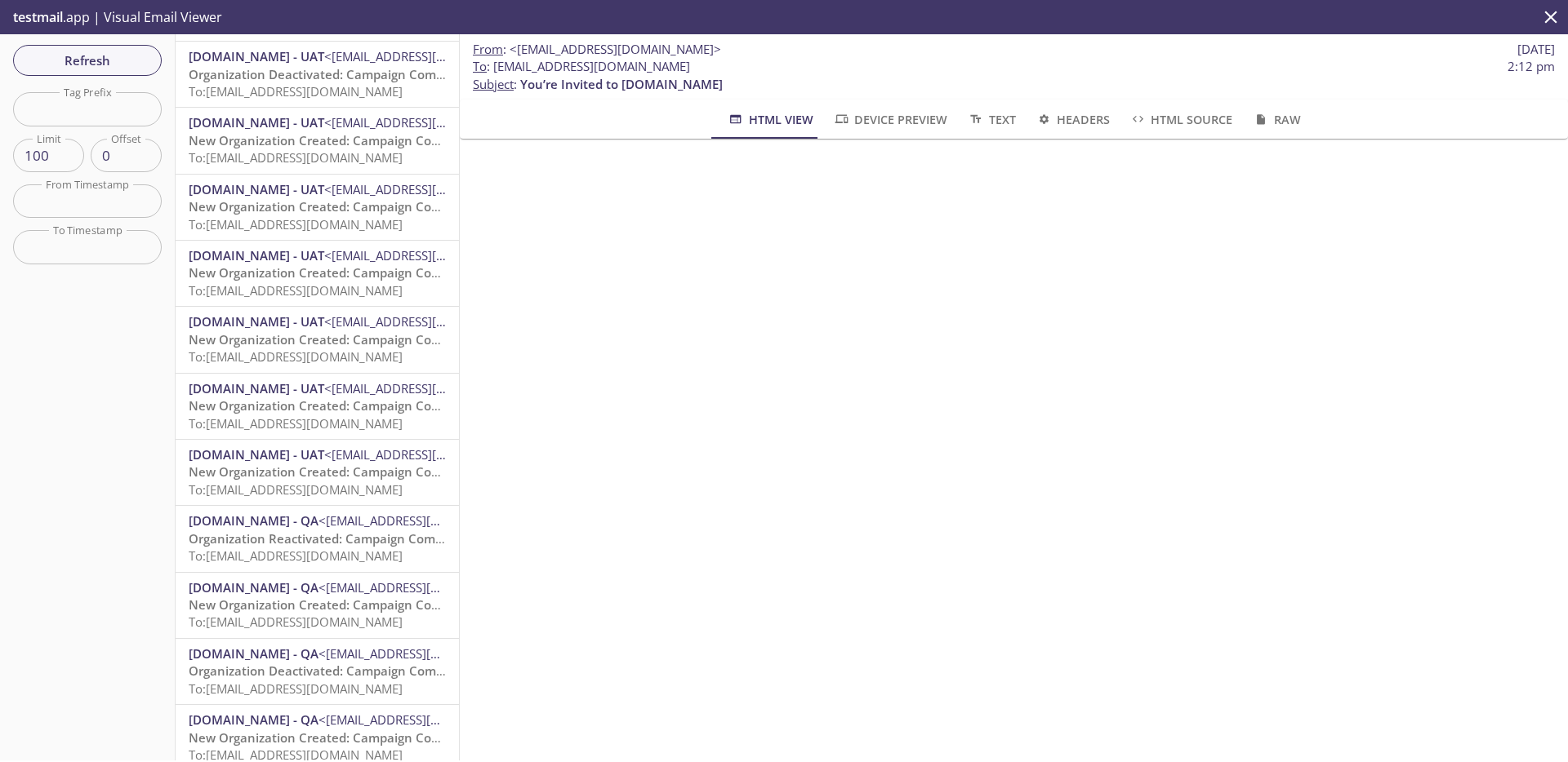
scroll to position [882, 0]
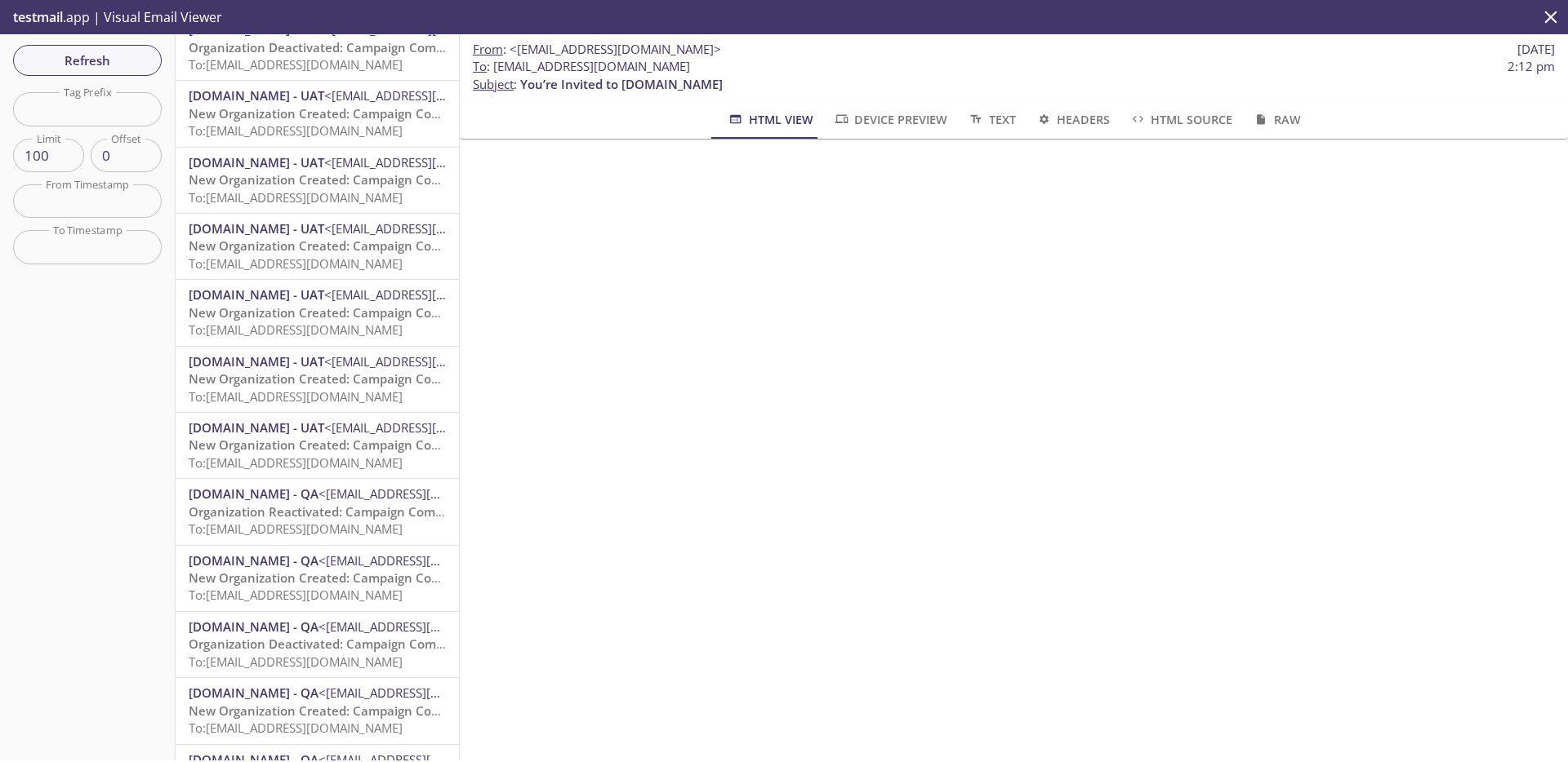
click at [321, 525] on span "To: admax.e2e_test_notifications@inbox.testmail.app" at bounding box center [295, 528] width 214 height 16
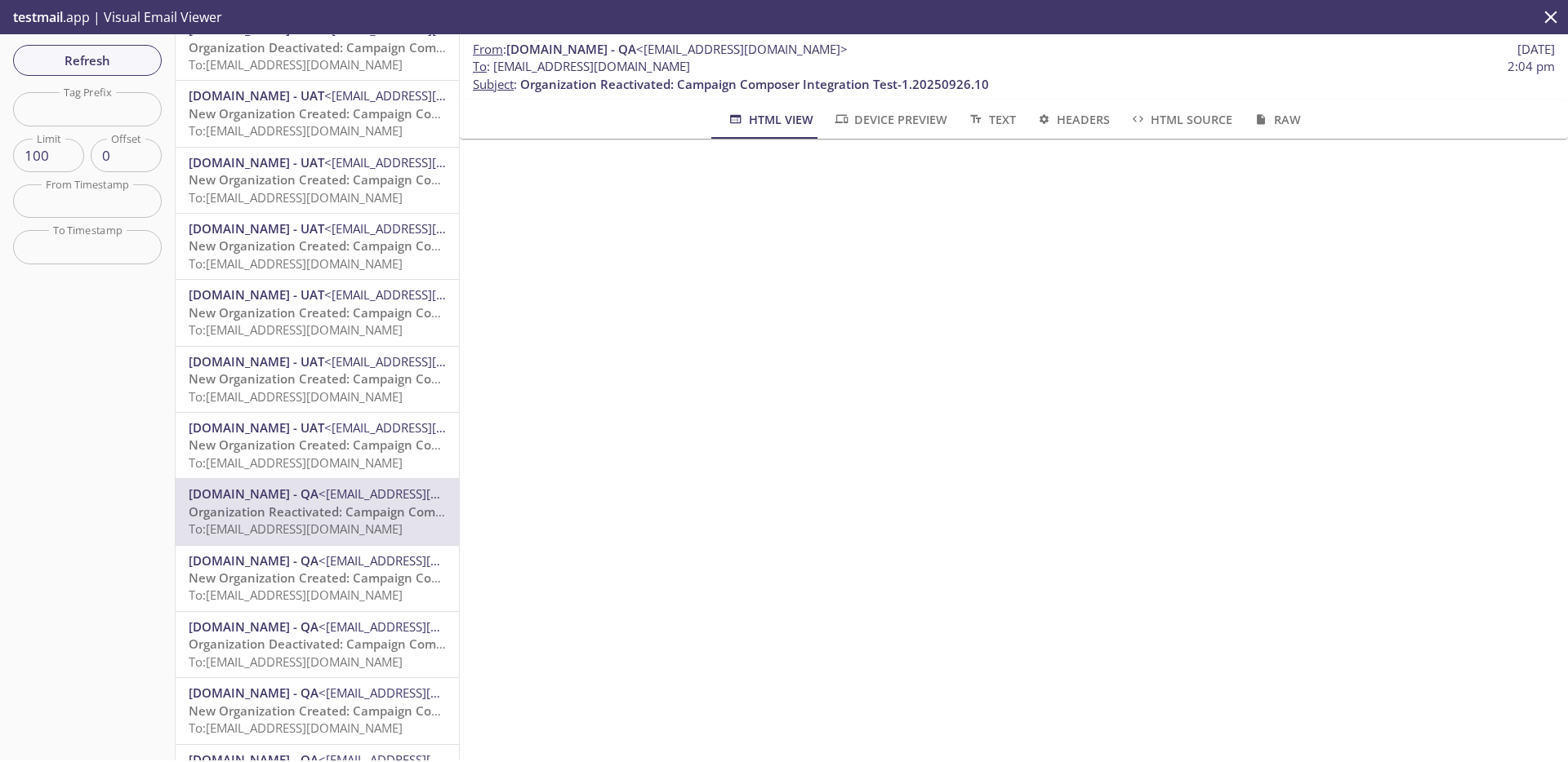
click at [323, 603] on span "To: admax.e2e_test_notifications@inbox.testmail.app" at bounding box center [295, 595] width 214 height 16
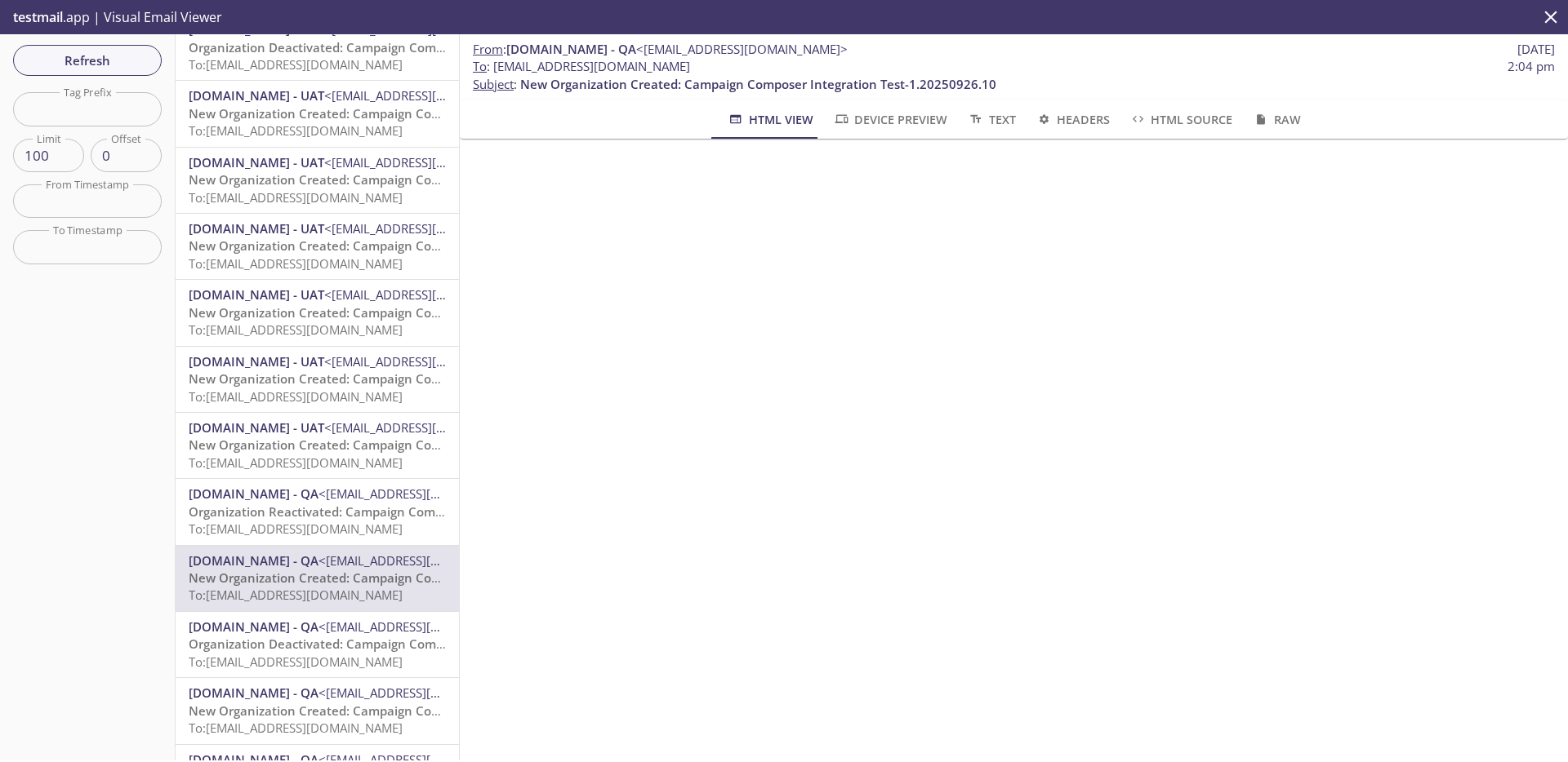
click at [324, 642] on span "Organization Deactivated: Campaign Composer Integration Test-1.20250926.10" at bounding box center [424, 643] width 470 height 16
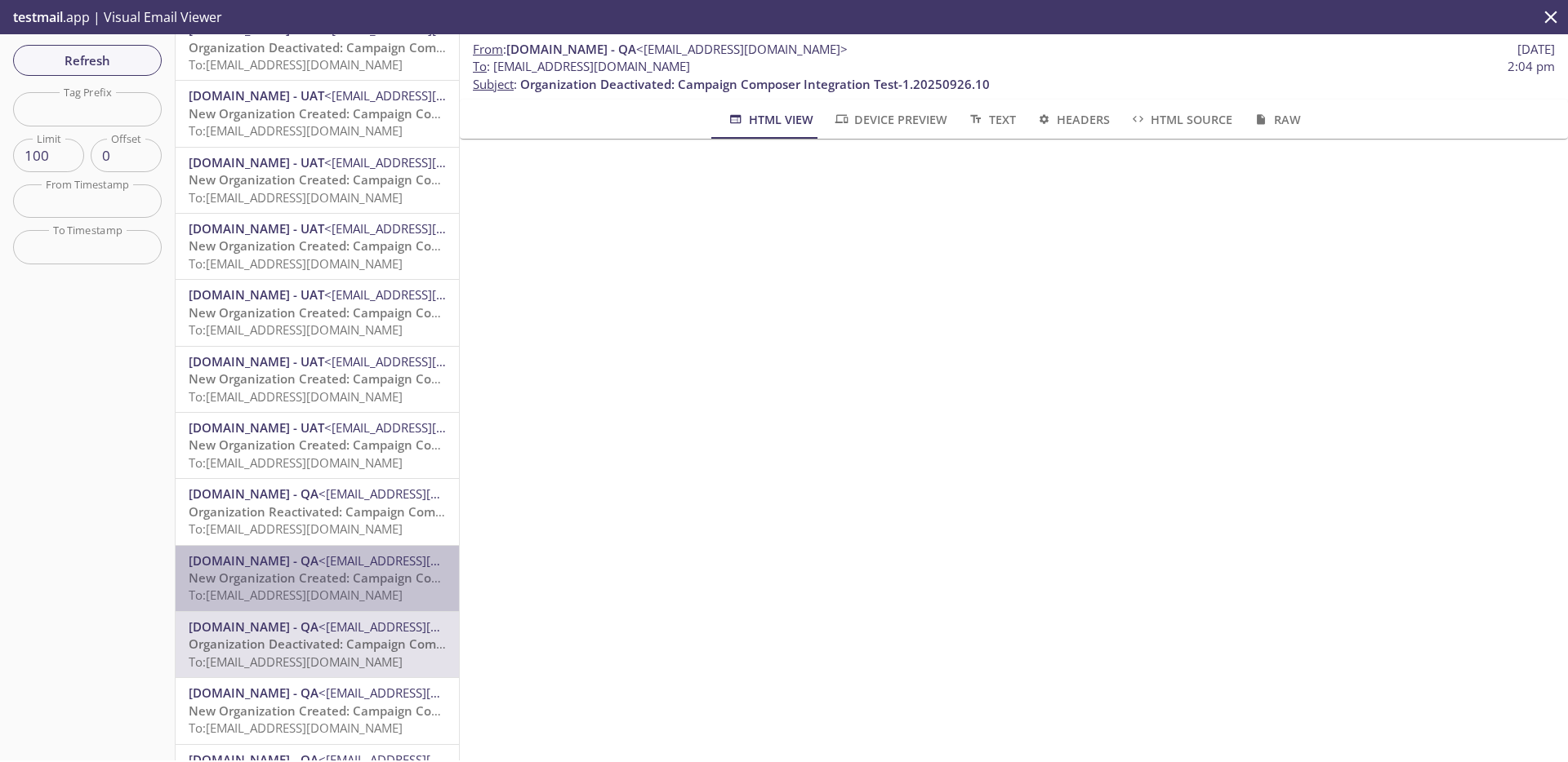
click at [325, 580] on span "New Organization Created: Campaign Composer Integration Test-1.20250926.10" at bounding box center [426, 578] width 476 height 16
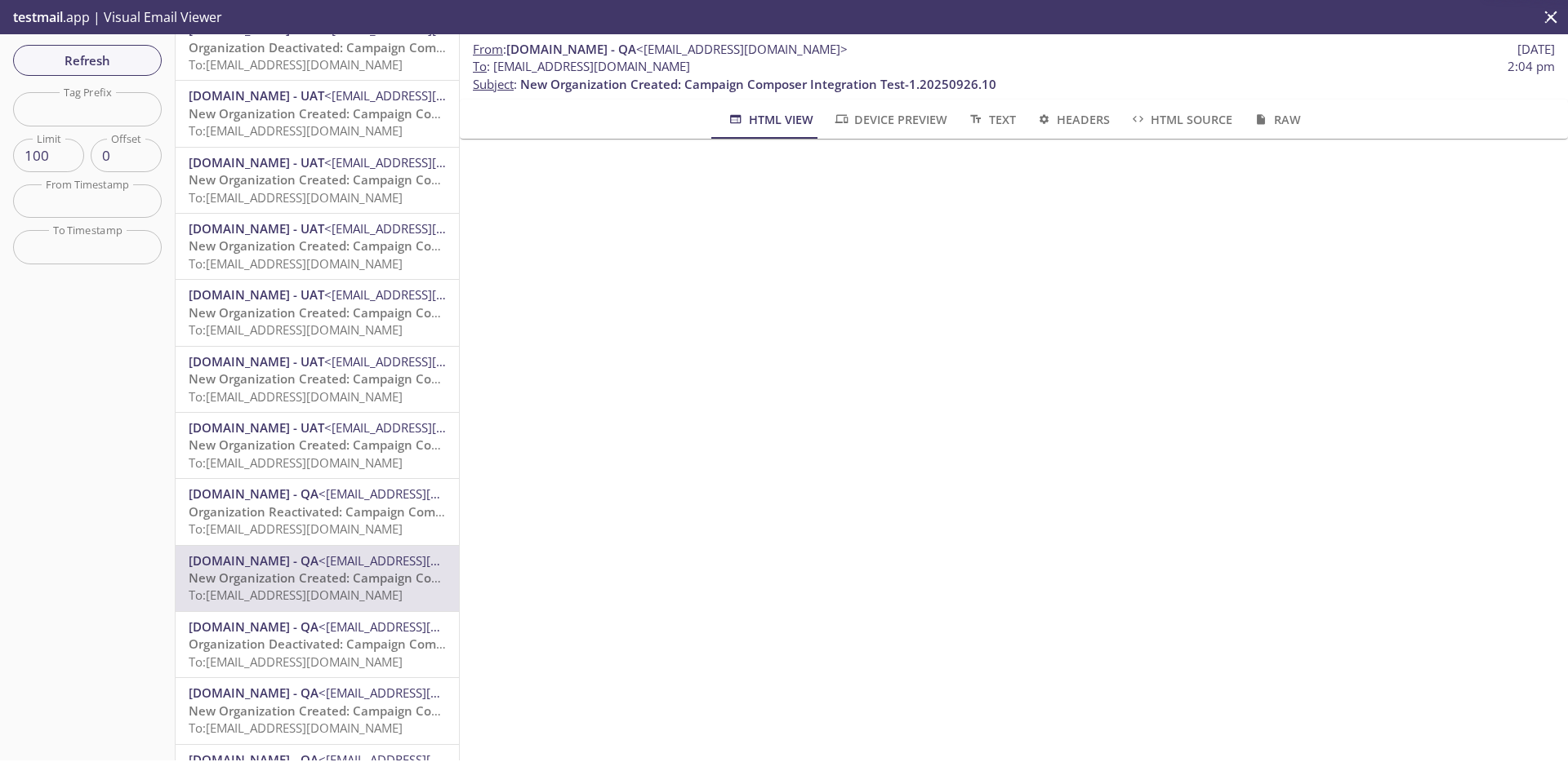
click at [320, 528] on span "To: admax.e2e_test_notifications@inbox.testmail.app" at bounding box center [295, 528] width 214 height 16
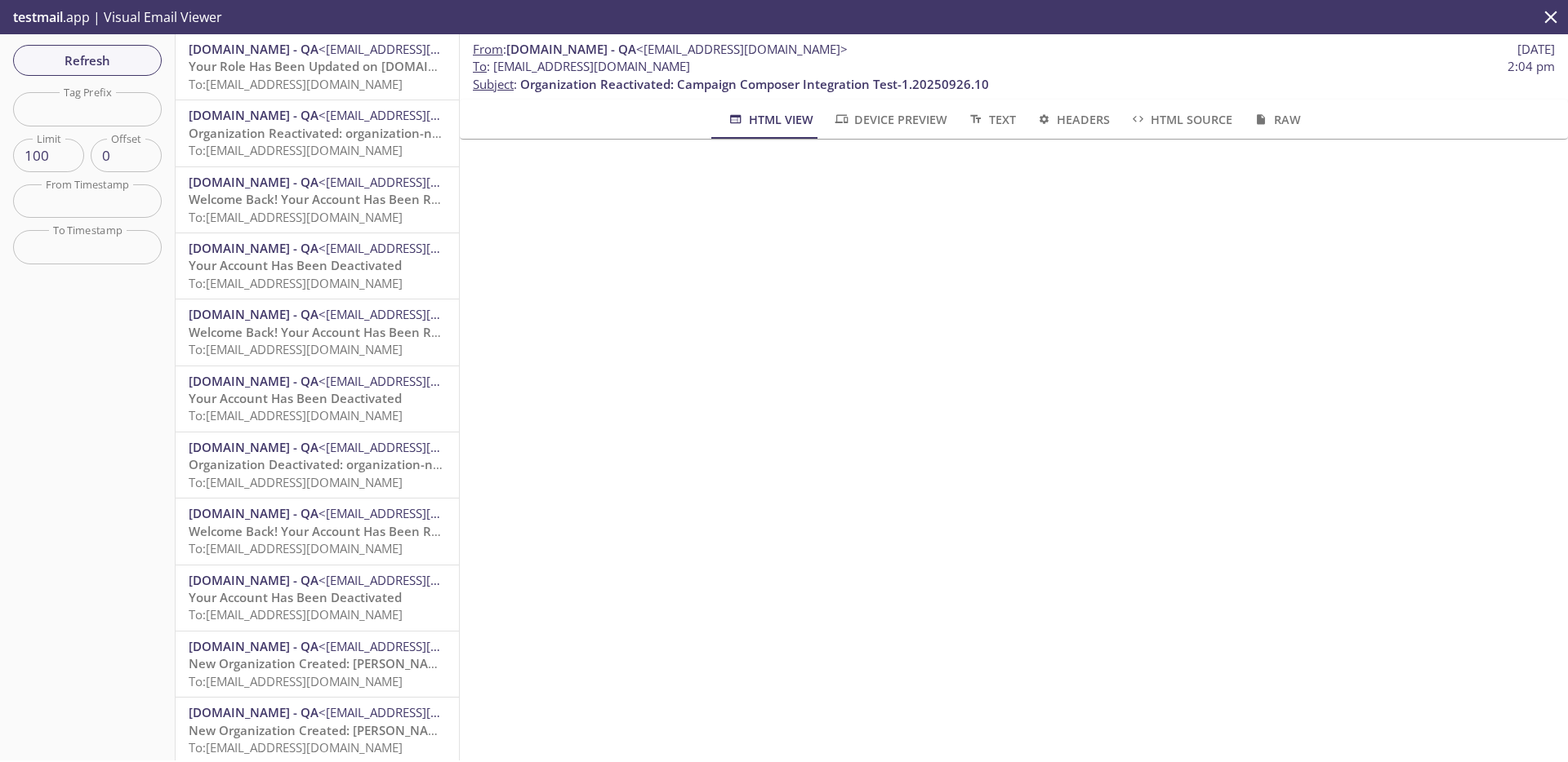
click at [124, 107] on input "text" at bounding box center [87, 109] width 149 height 34
paste input "e2e_test_notifications"
type input "e2e_test_notifications"
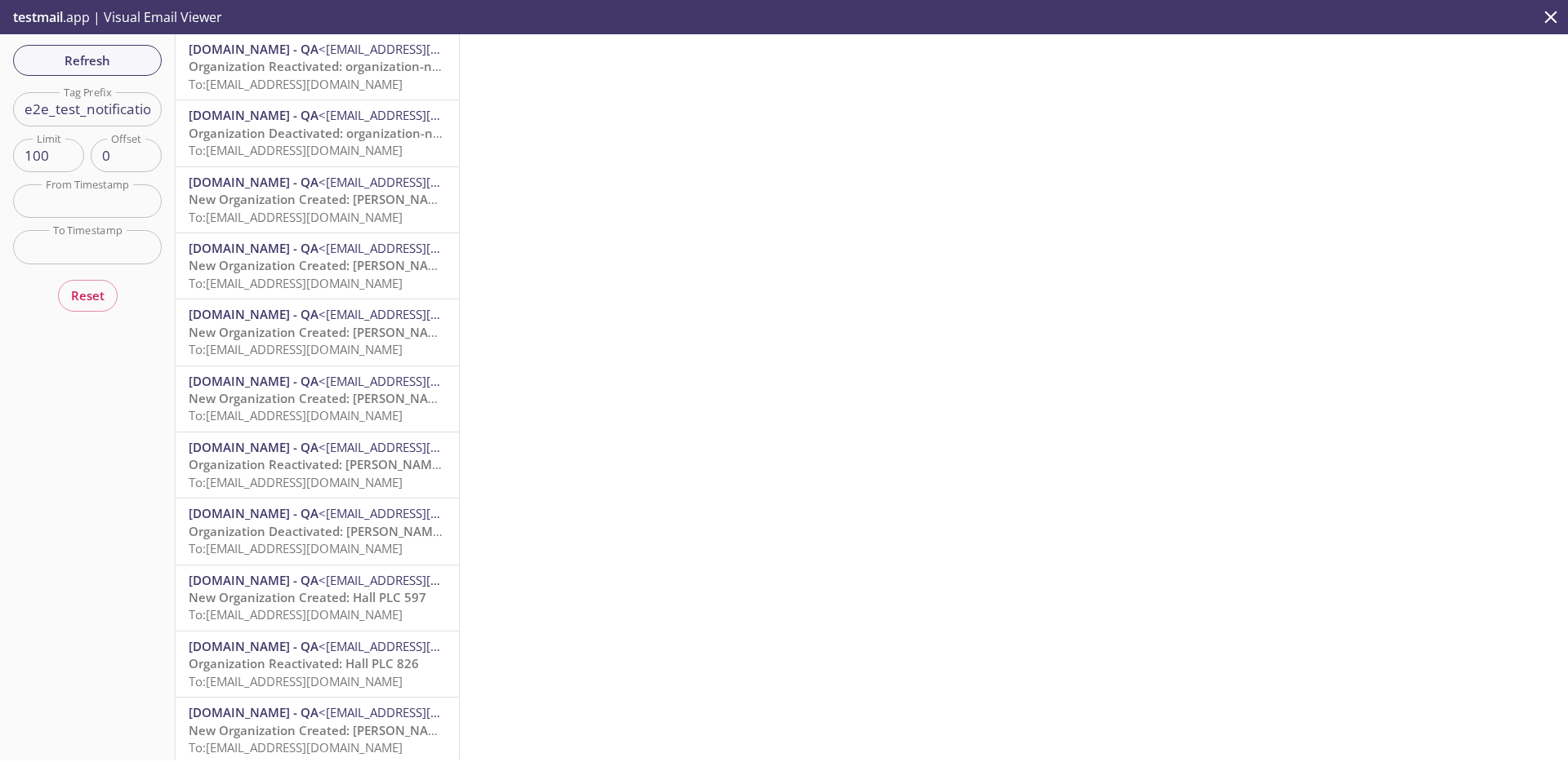
click at [366, 134] on span "Organization Deactivated: organization-name-1.20250924.8-child-child" at bounding box center [398, 132] width 418 height 16
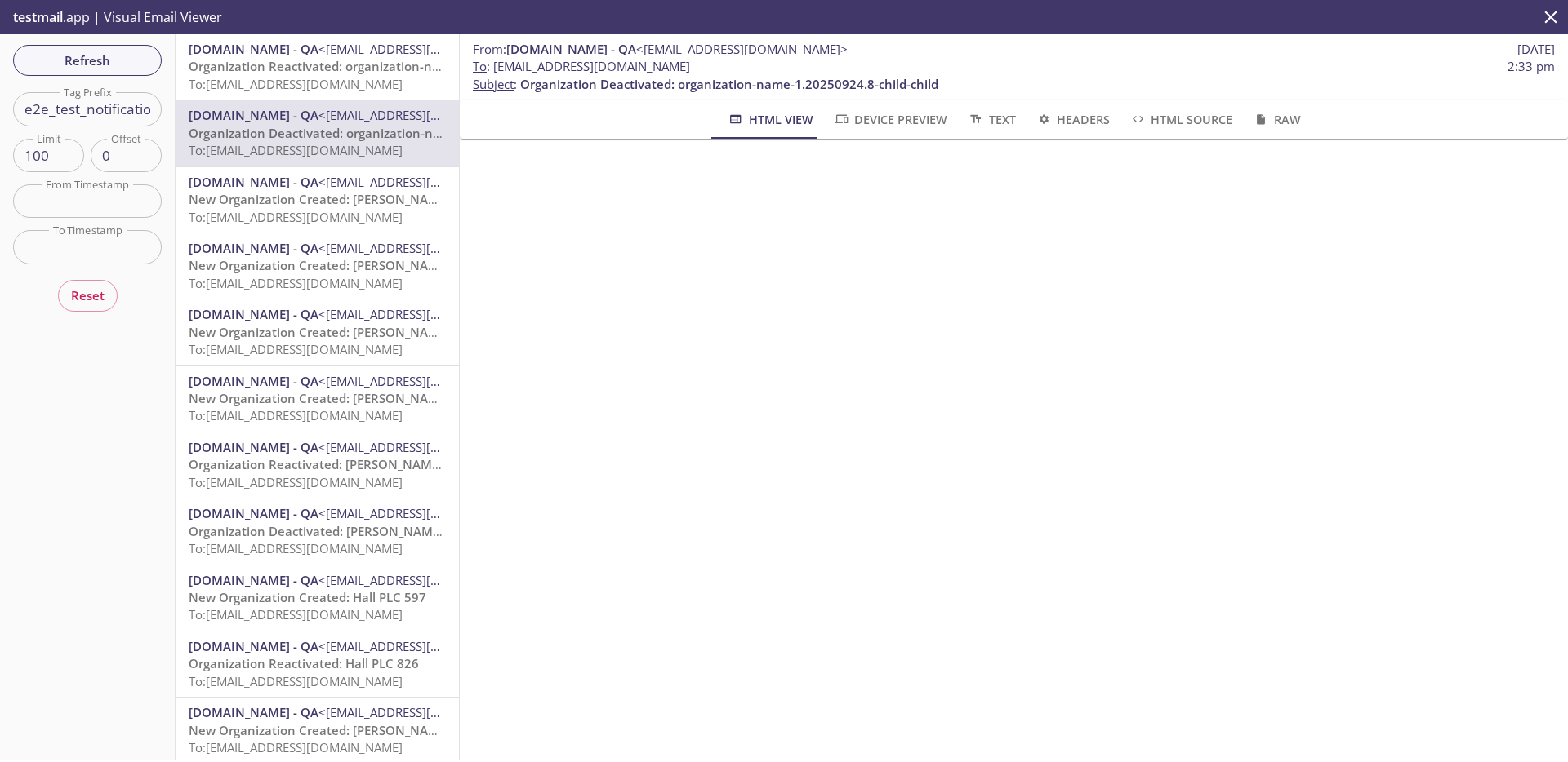
click at [322, 80] on span "To: admax.e2e_test_notifications@inbox.testmail.app" at bounding box center [295, 84] width 214 height 16
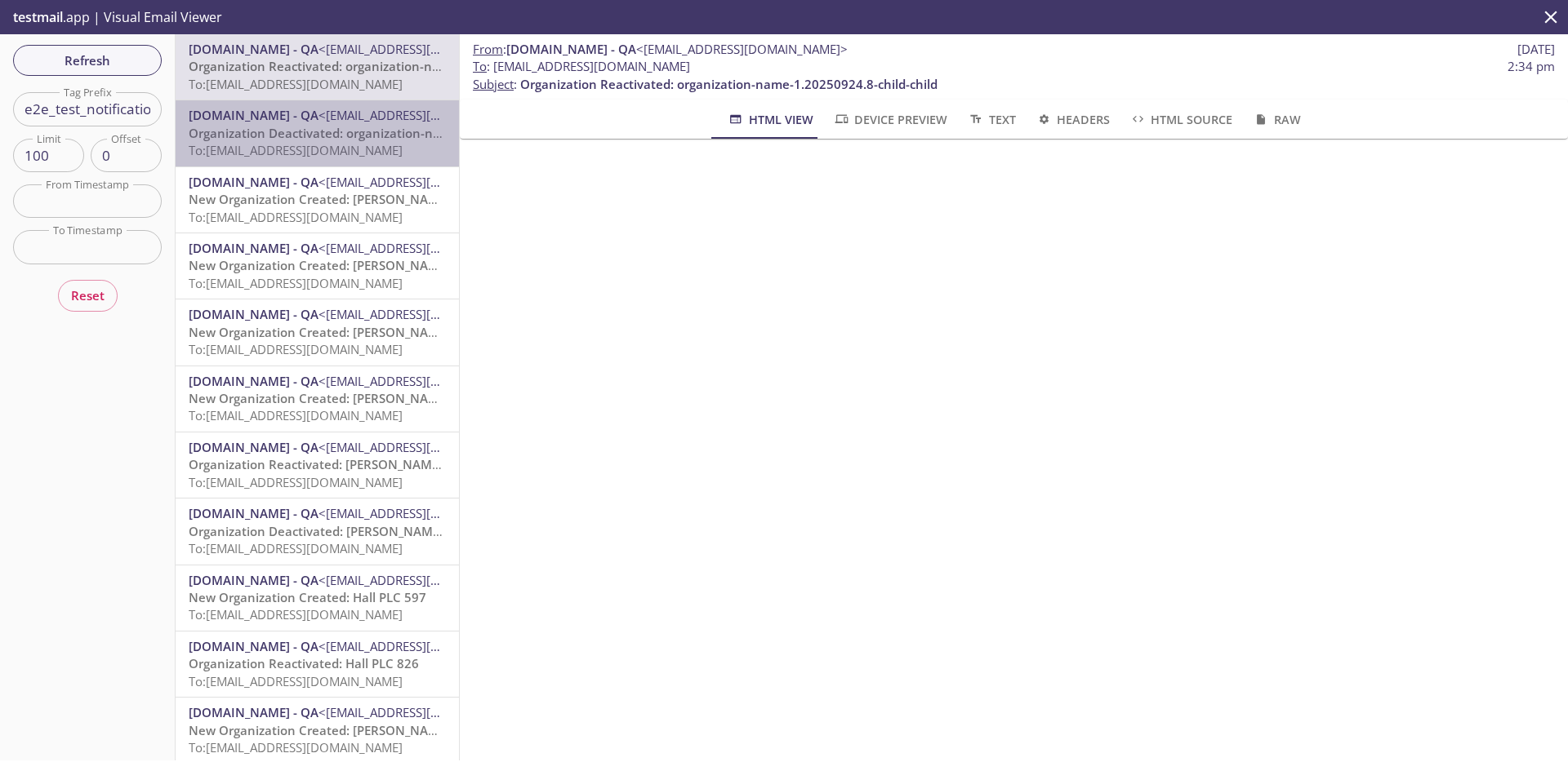
click at [318, 123] on span "MonarchsRising.com - QA <support@qa.monarchsrising.com>" at bounding box center [317, 115] width 257 height 17
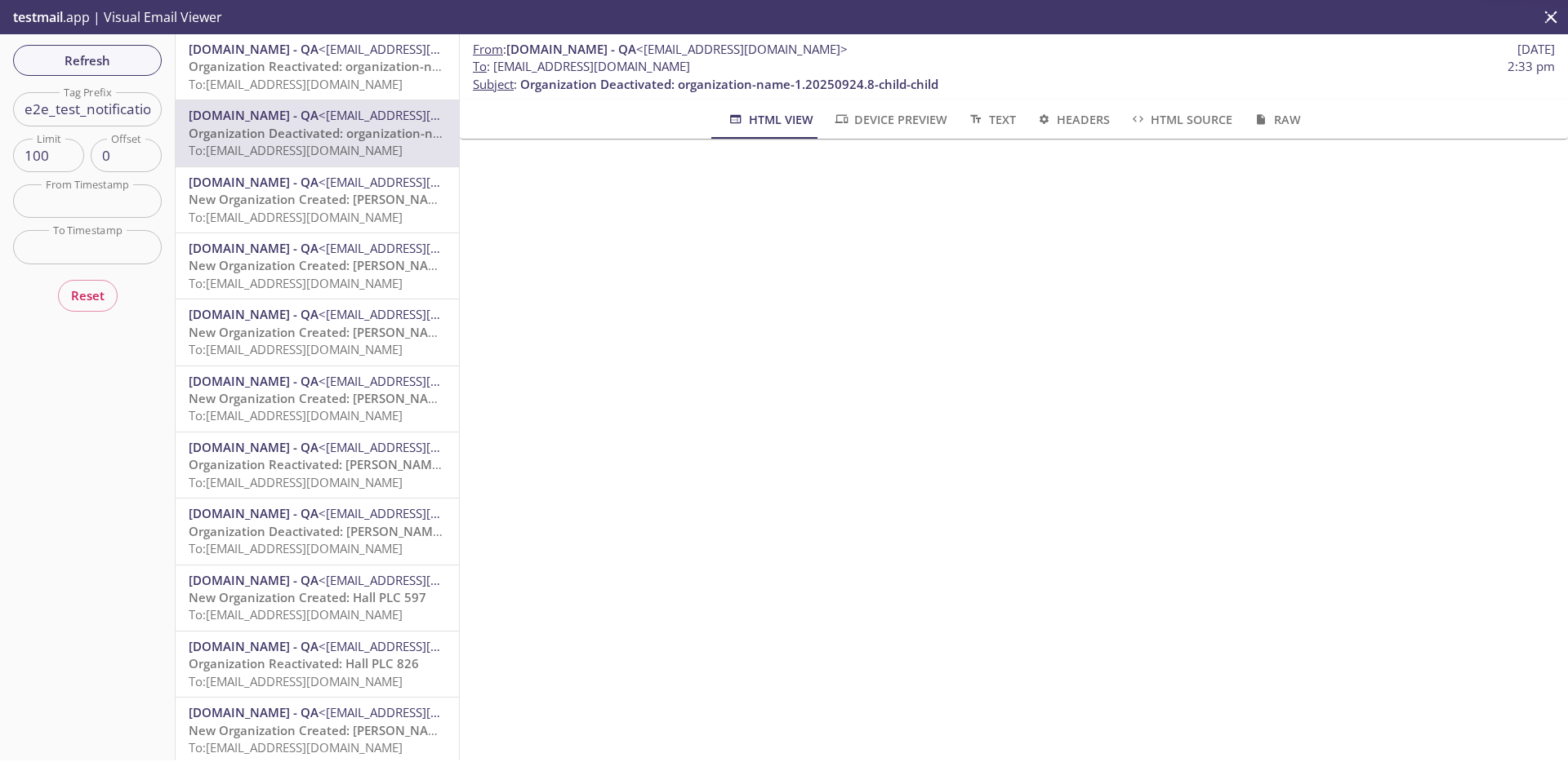
click at [320, 68] on span "Organization Reactivated: organization-name-1.20250924.8-child-child" at bounding box center [398, 66] width 418 height 16
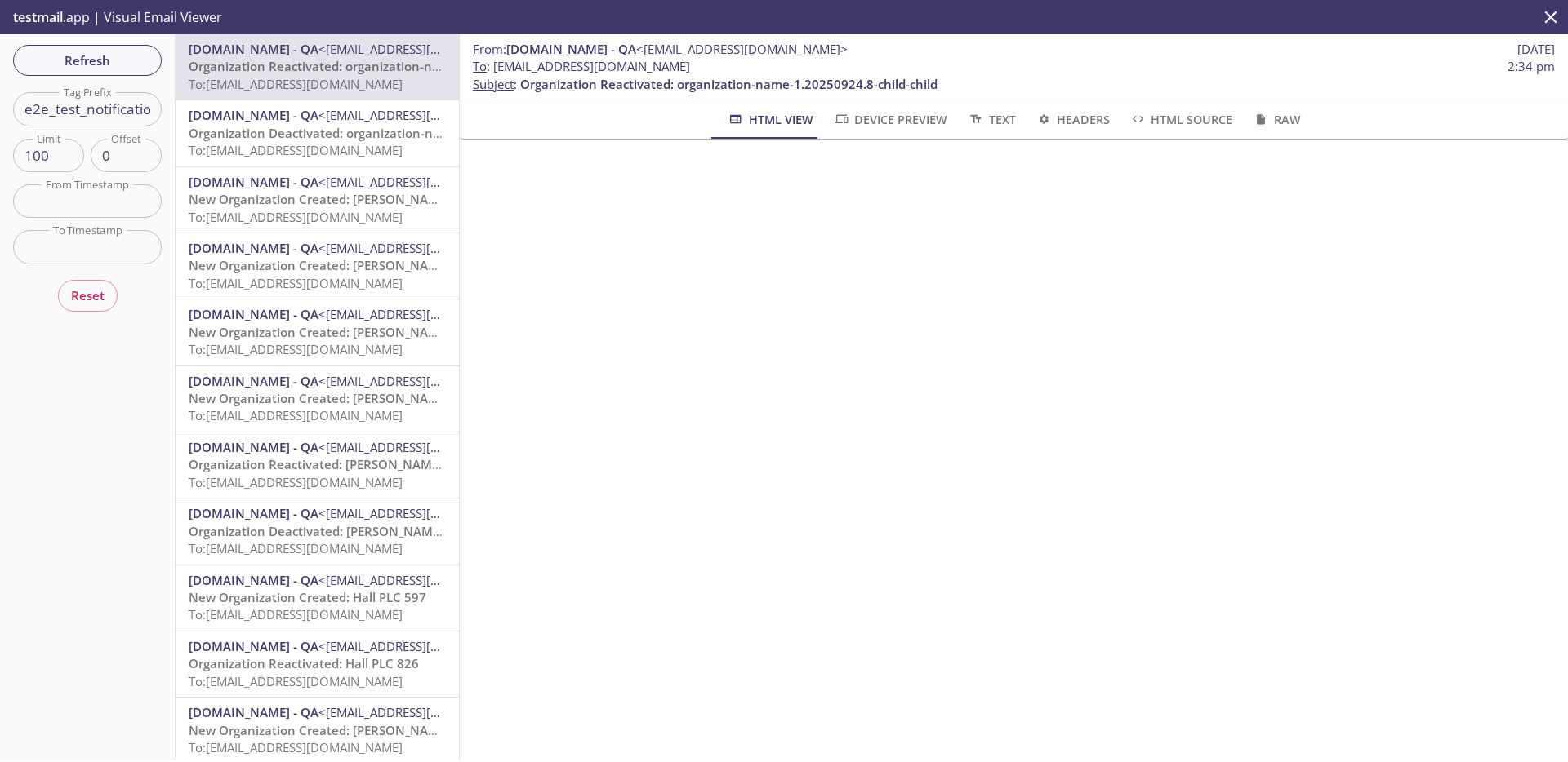
click at [138, 19] on p "testmail .app | Visual Email Viewer" at bounding box center [116, 17] width 232 height 35
click at [1554, 18] on icon "close" at bounding box center [1551, 17] width 22 height 22
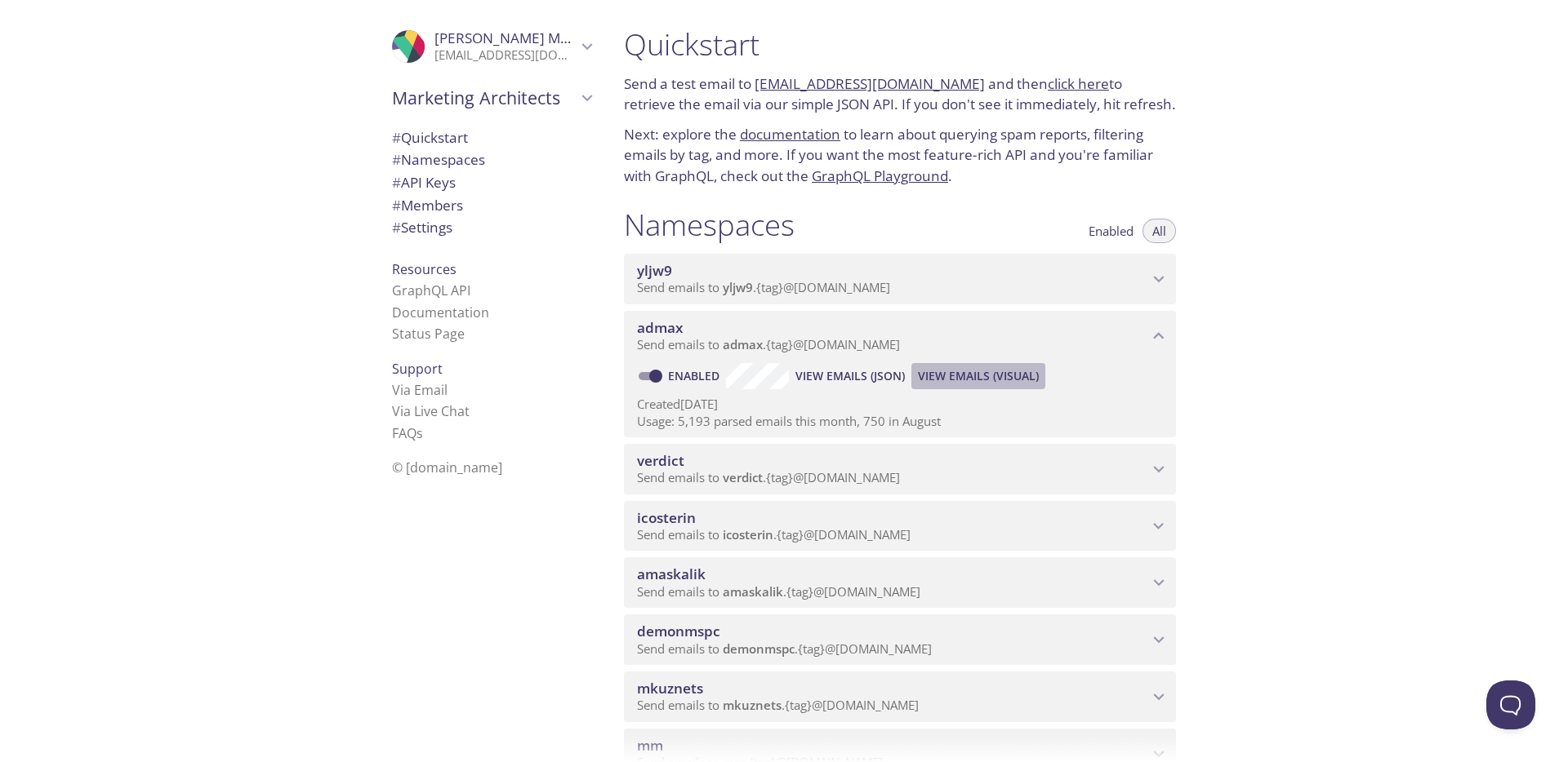
click at [952, 366] on span "View Emails (Visual)" at bounding box center [977, 376] width 120 height 20
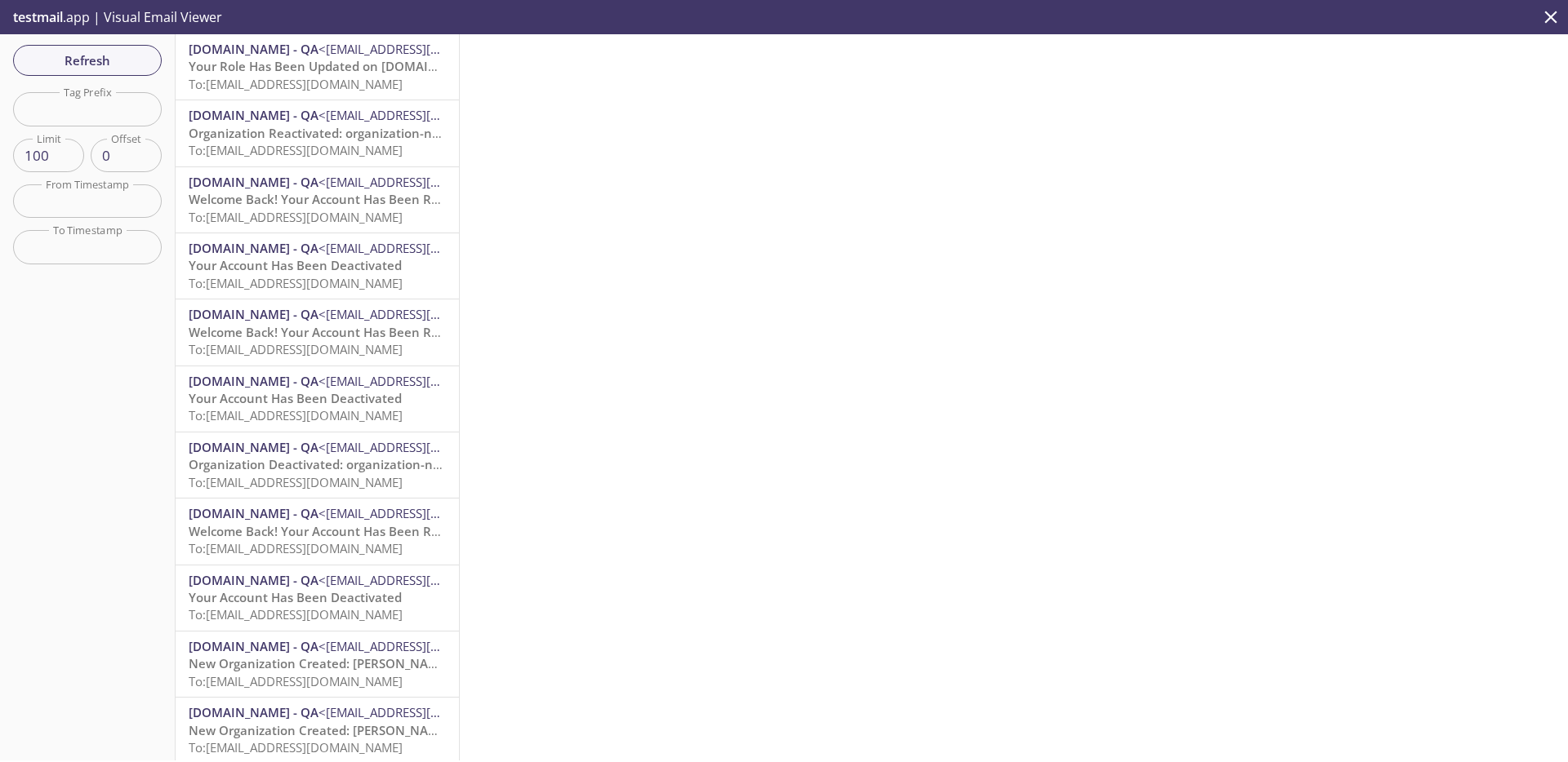
click at [328, 216] on span "To: admax.2025091218262309@inbox.testmail.app" at bounding box center [295, 216] width 214 height 16
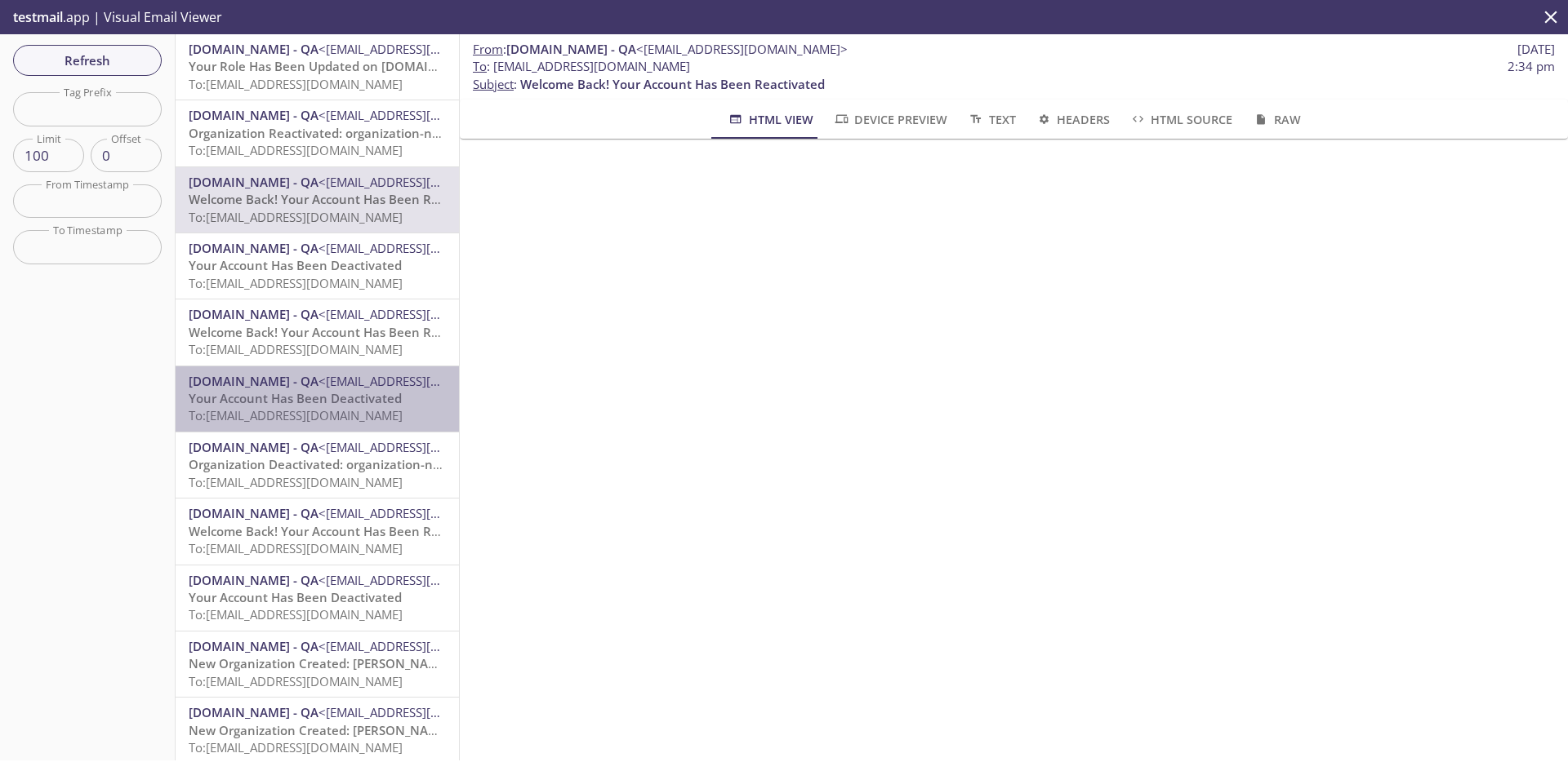
click at [337, 396] on span "Your Account Has Been Deactivated" at bounding box center [295, 398] width 213 height 16
